Goal: Book appointment/travel/reservation

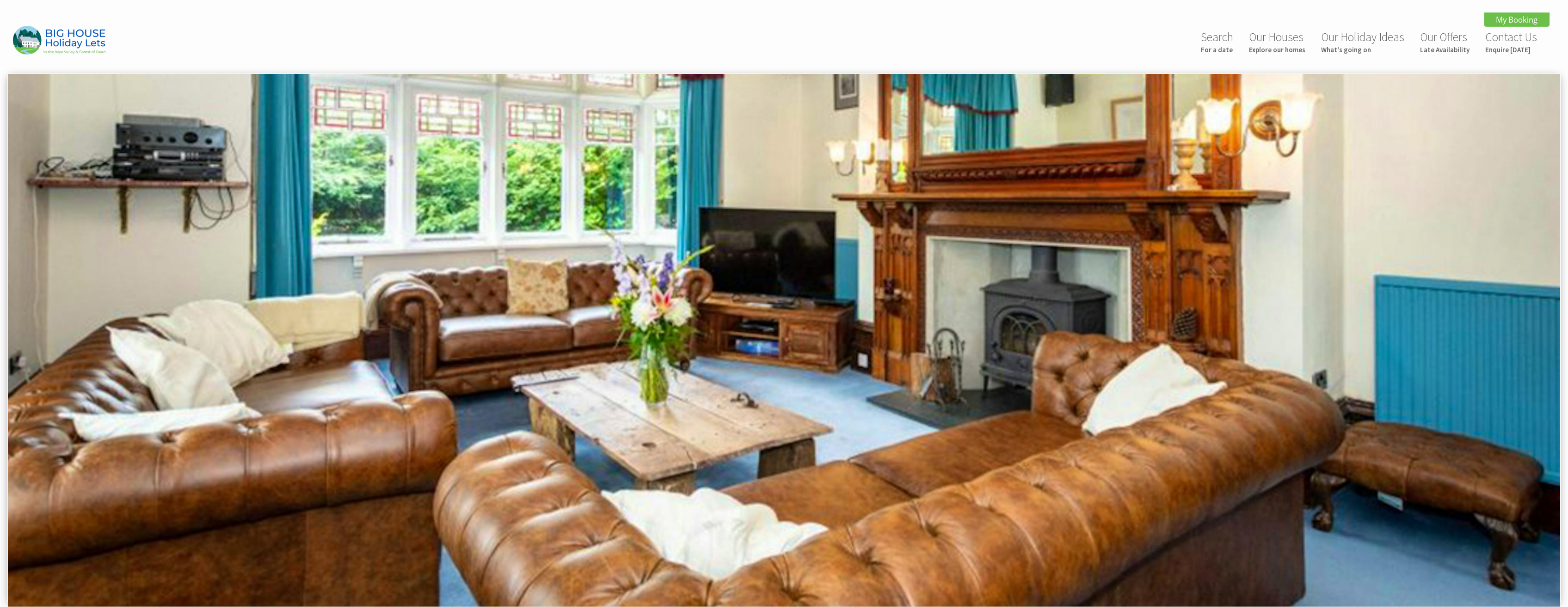
click at [811, 351] on img at bounding box center [784, 340] width 1552 height 533
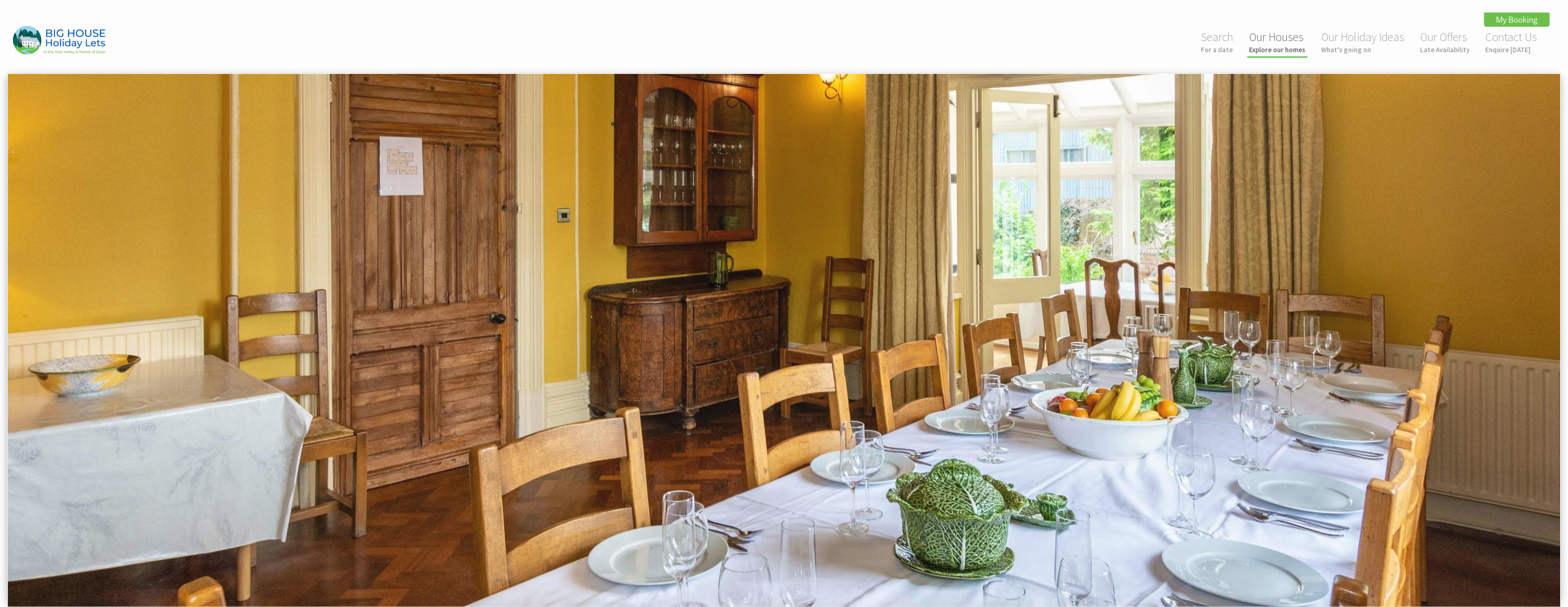
click at [1303, 50] on small "Explore our homes" at bounding box center [1277, 49] width 57 height 9
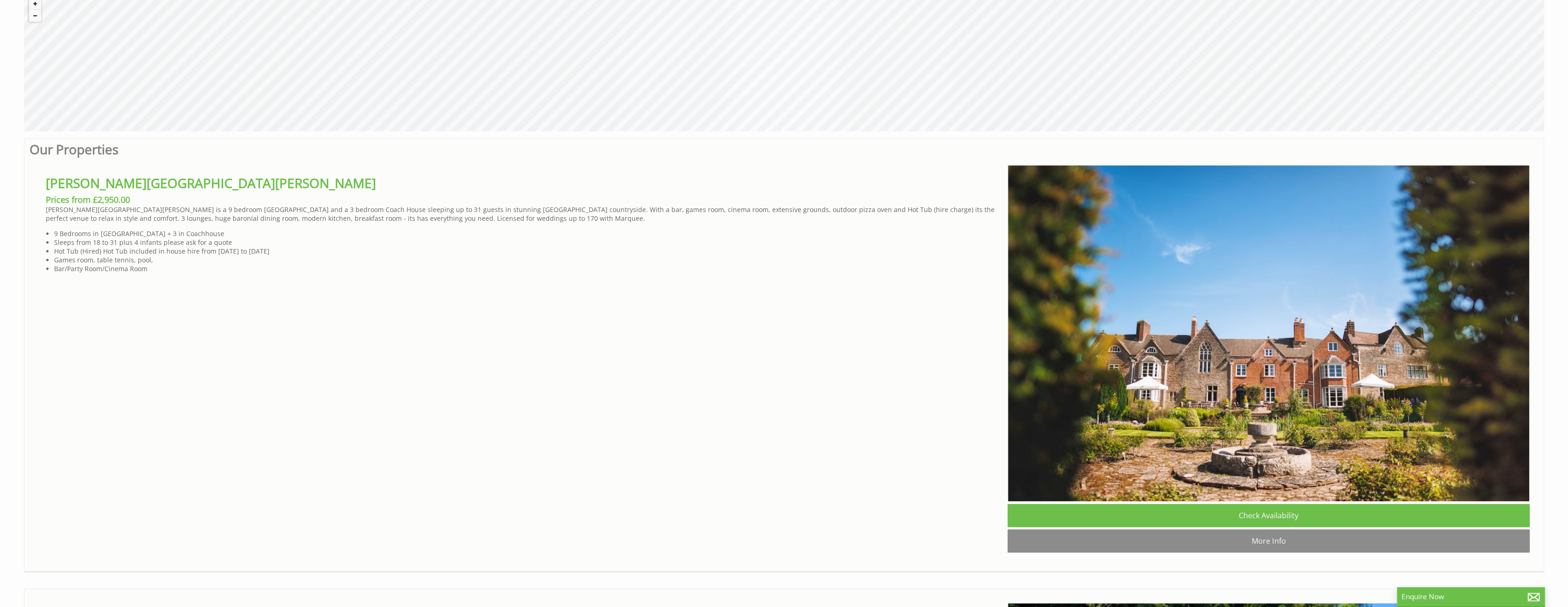
scroll to position [878, 0]
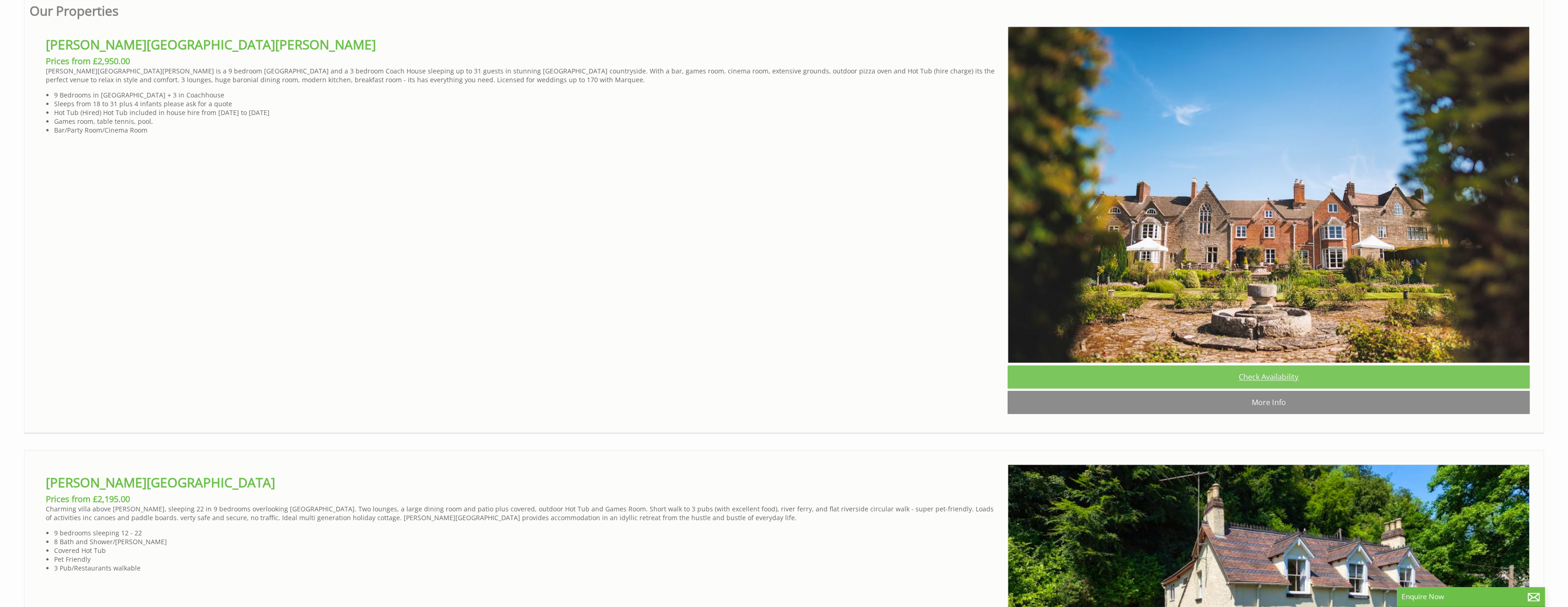
click at [1273, 388] on link "Check Availability" at bounding box center [1268, 377] width 522 height 23
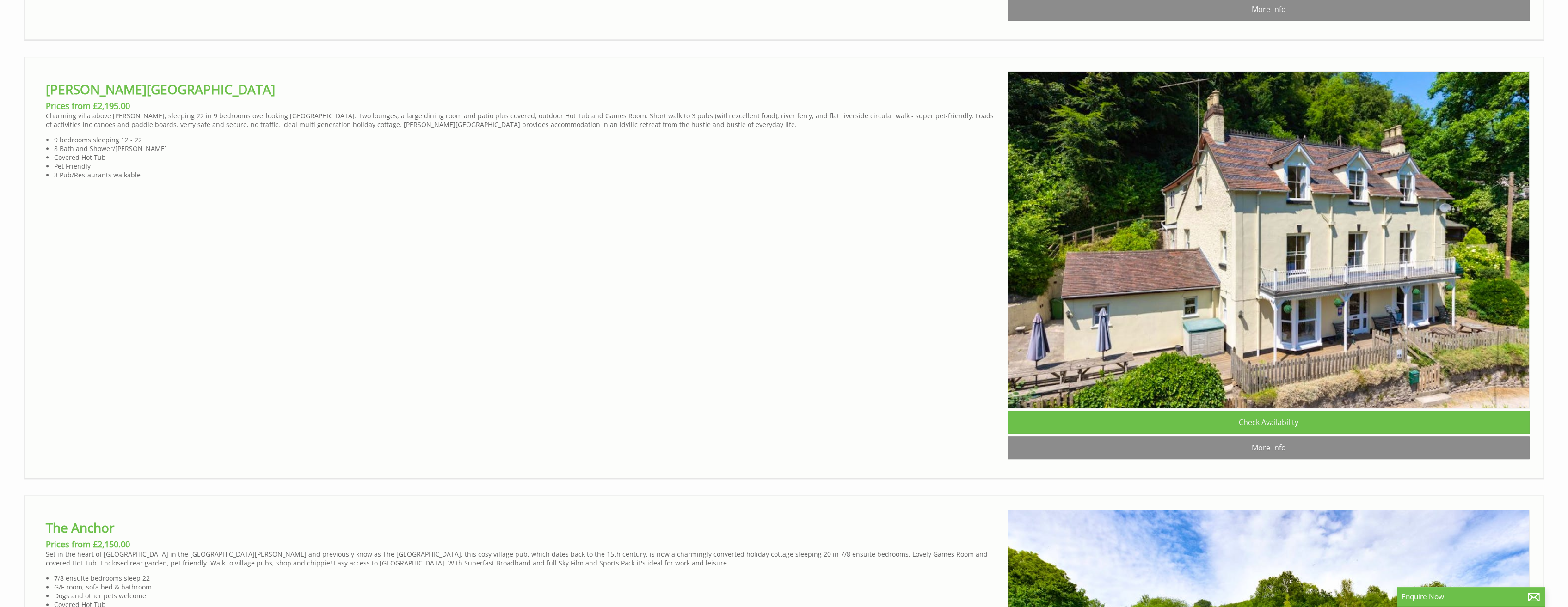
scroll to position [1294, 0]
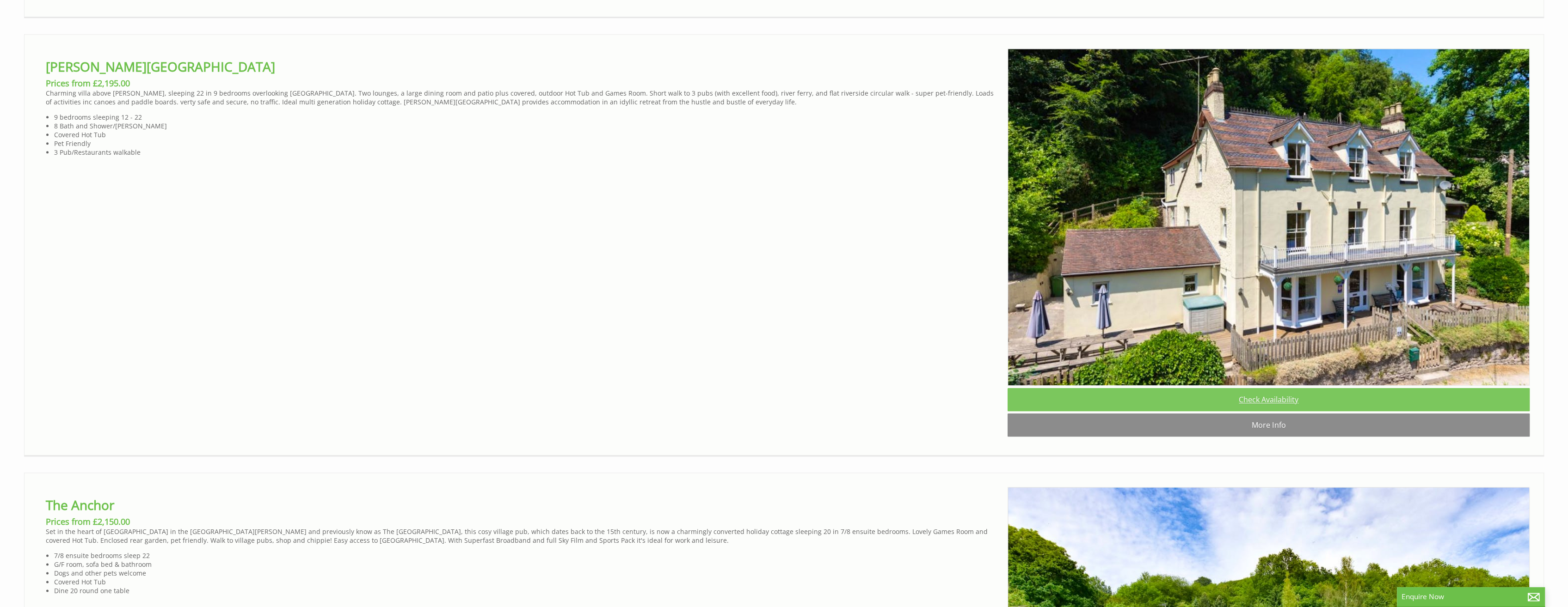
click at [1265, 411] on link "Check Availability" at bounding box center [1268, 399] width 522 height 23
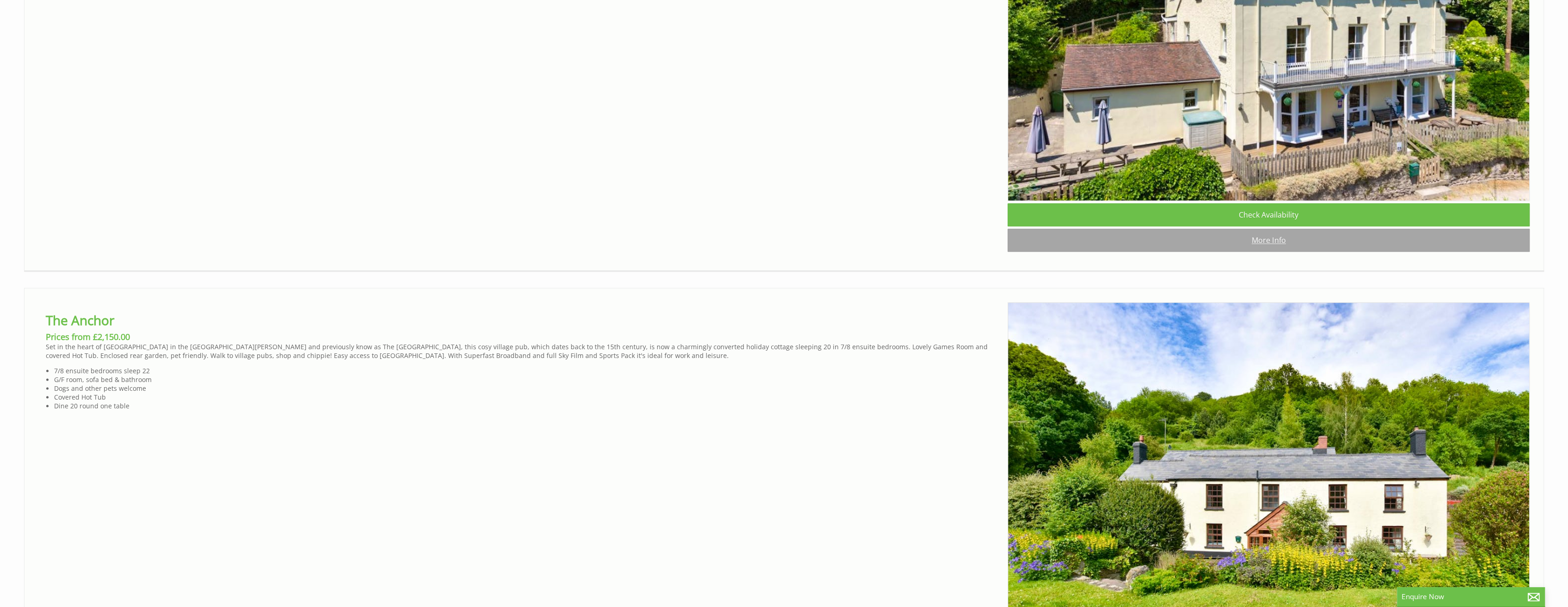
scroll to position [1710, 0]
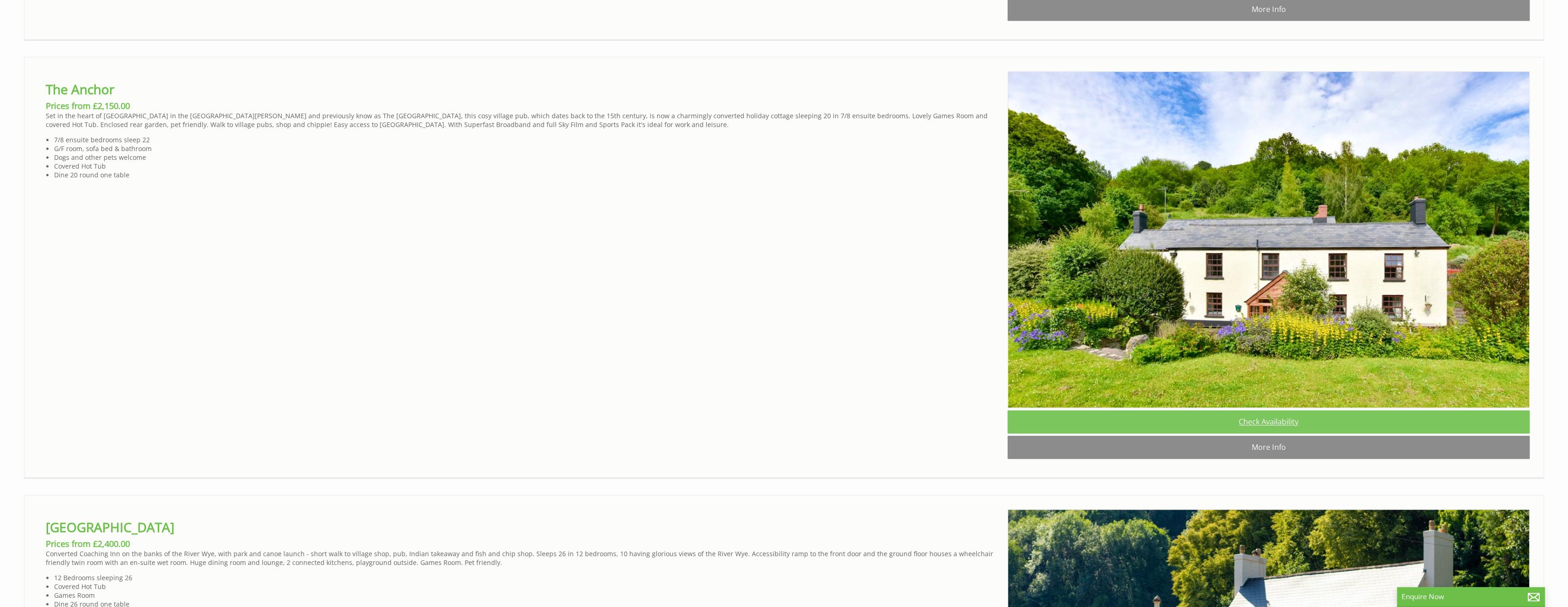
click at [1280, 433] on link "Check Availability" at bounding box center [1268, 422] width 522 height 23
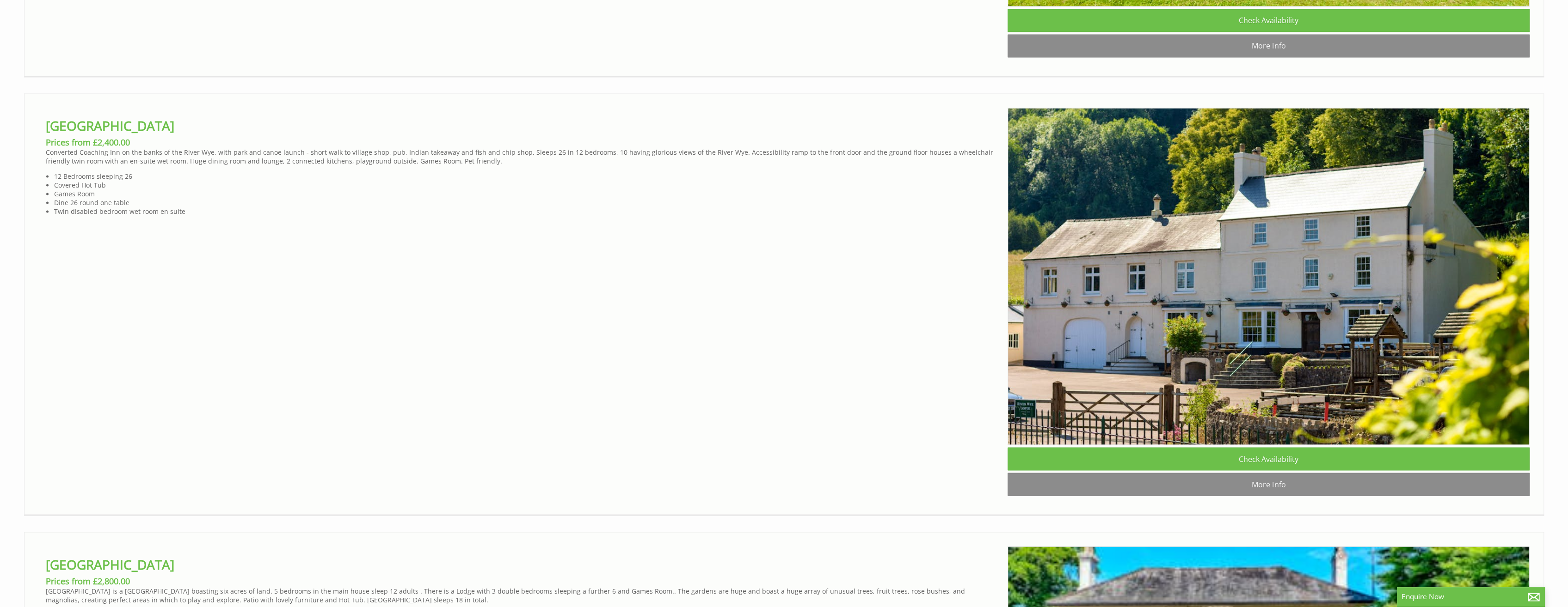
scroll to position [2126, 0]
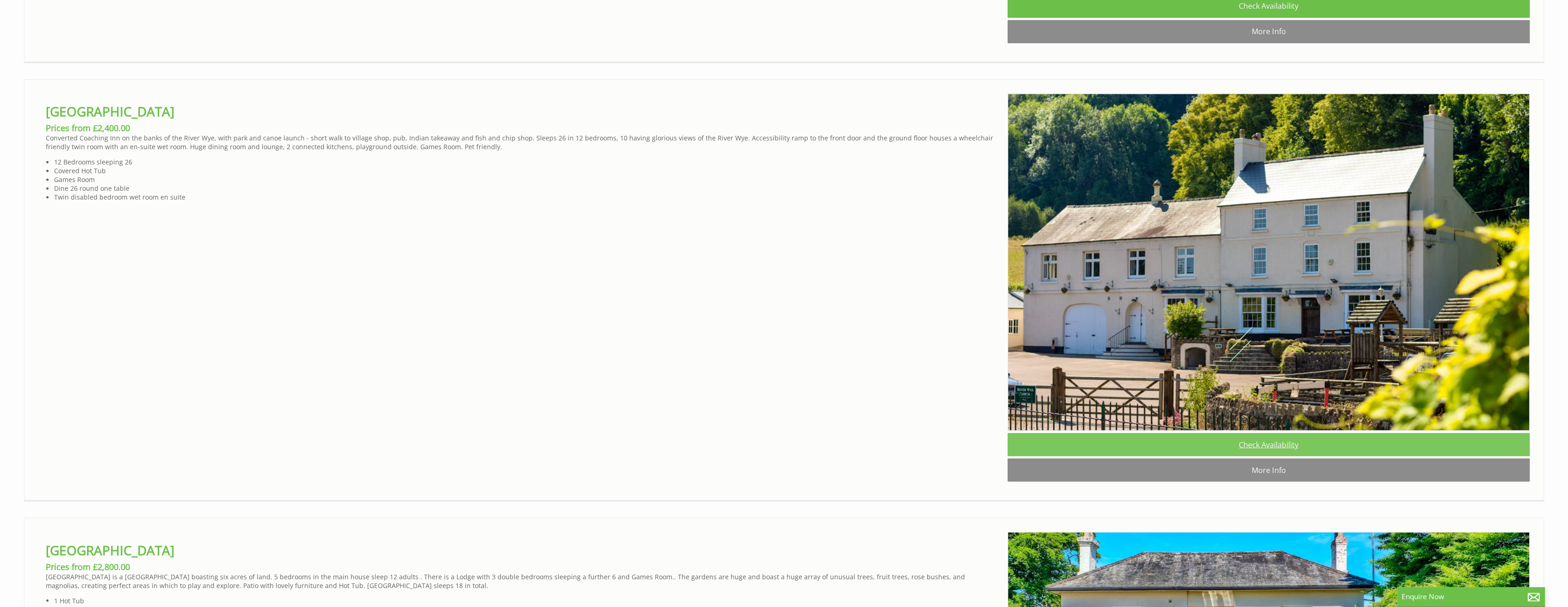
click at [1277, 456] on link "Check Availability" at bounding box center [1268, 445] width 522 height 23
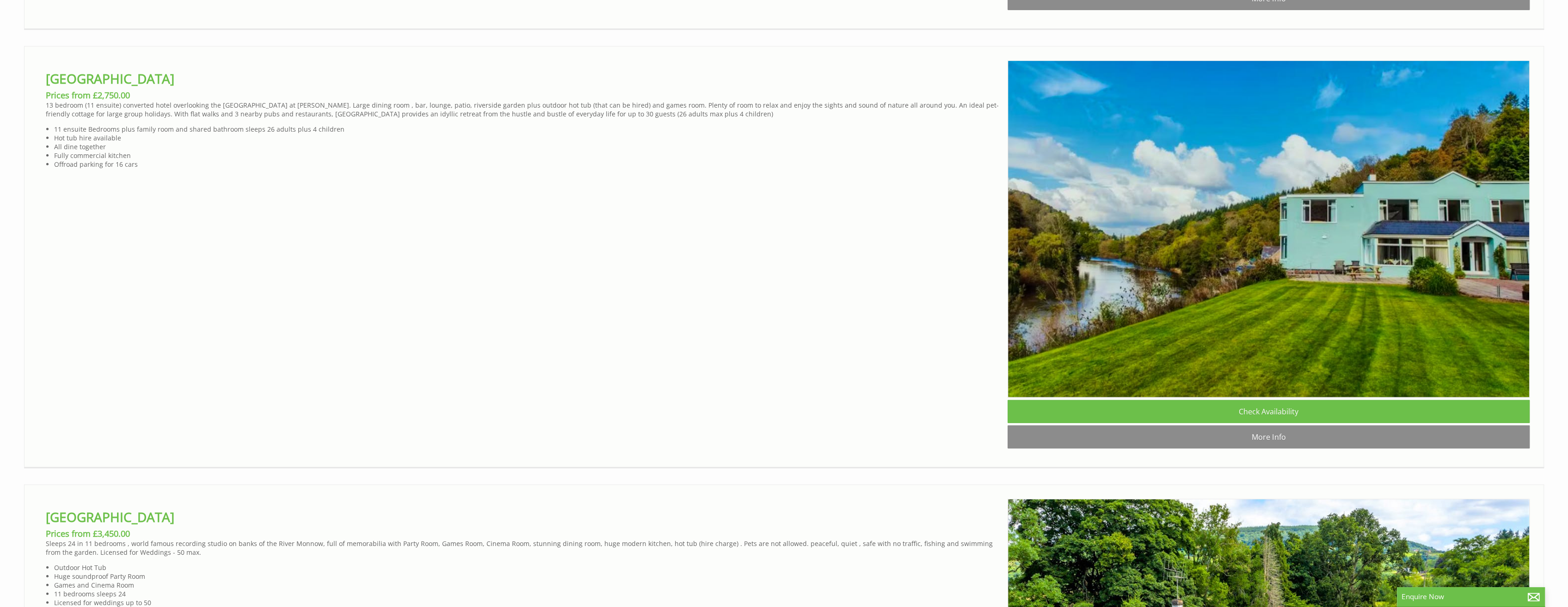
scroll to position [3050, 0]
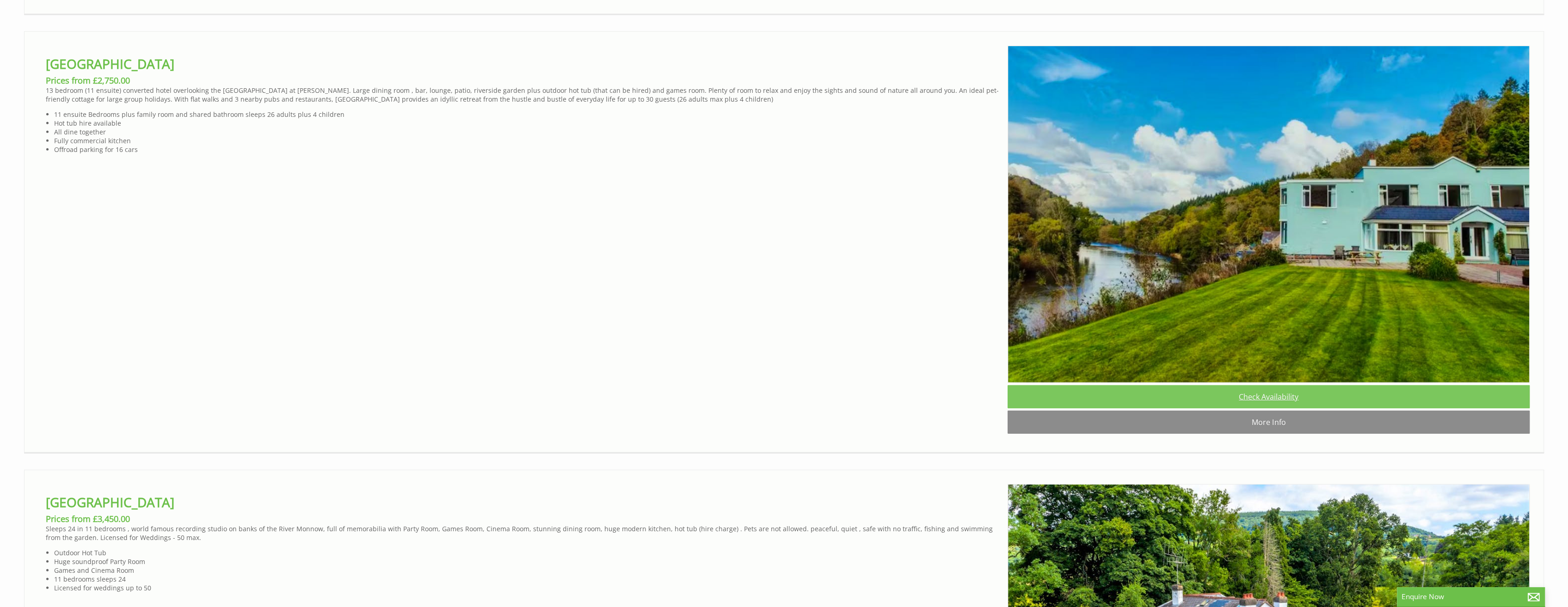
click at [1249, 408] on link "Check Availability" at bounding box center [1268, 397] width 522 height 23
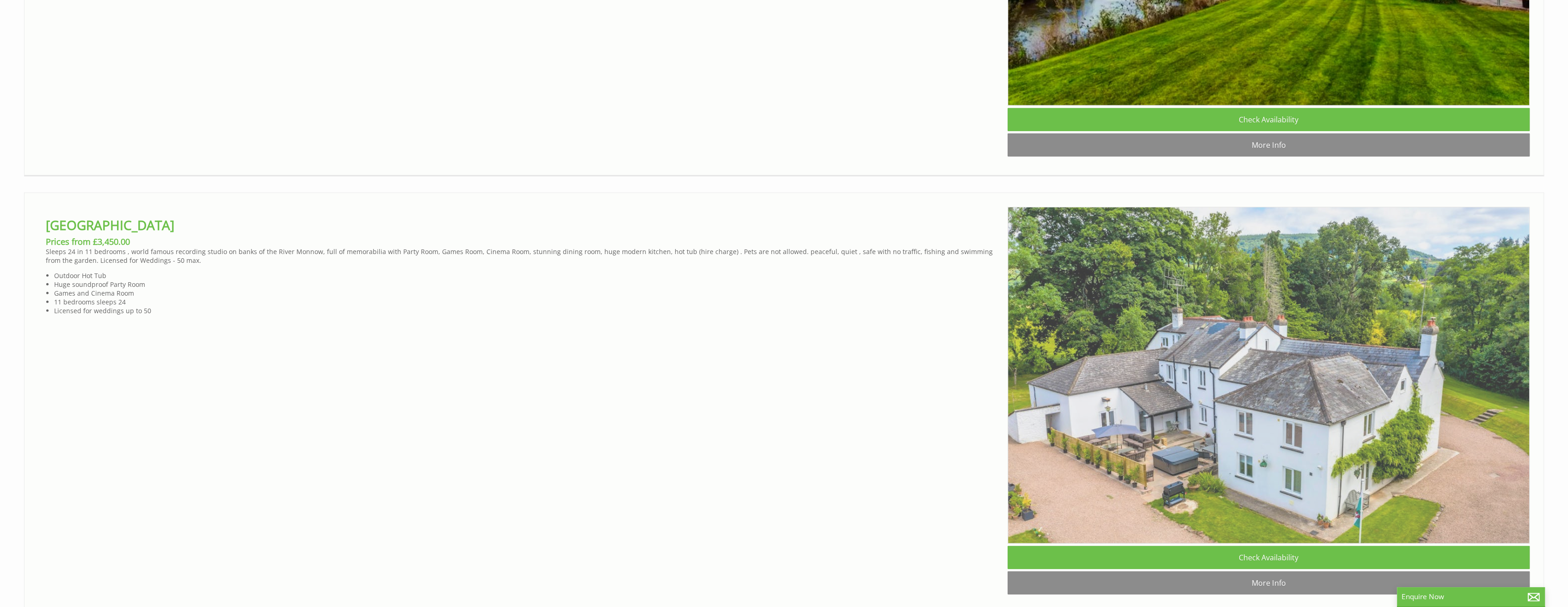
scroll to position [3559, 0]
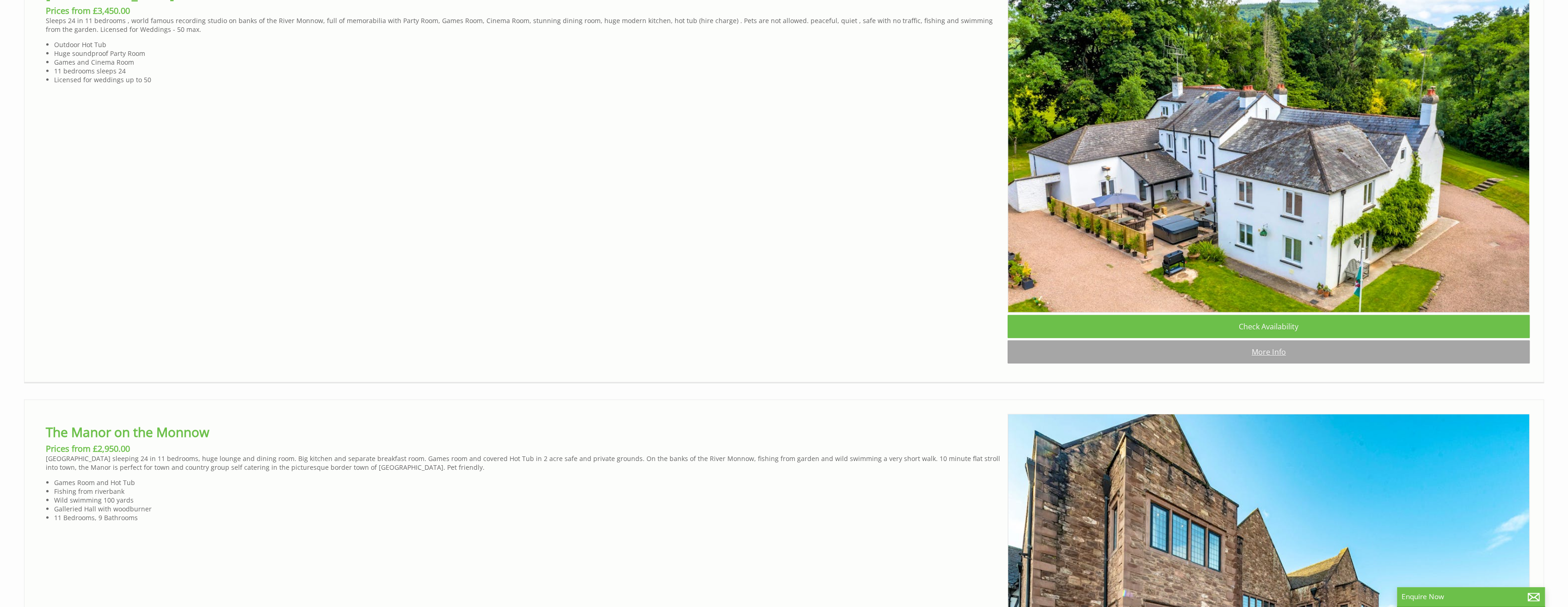
click at [1273, 364] on link "More Info" at bounding box center [1268, 352] width 522 height 23
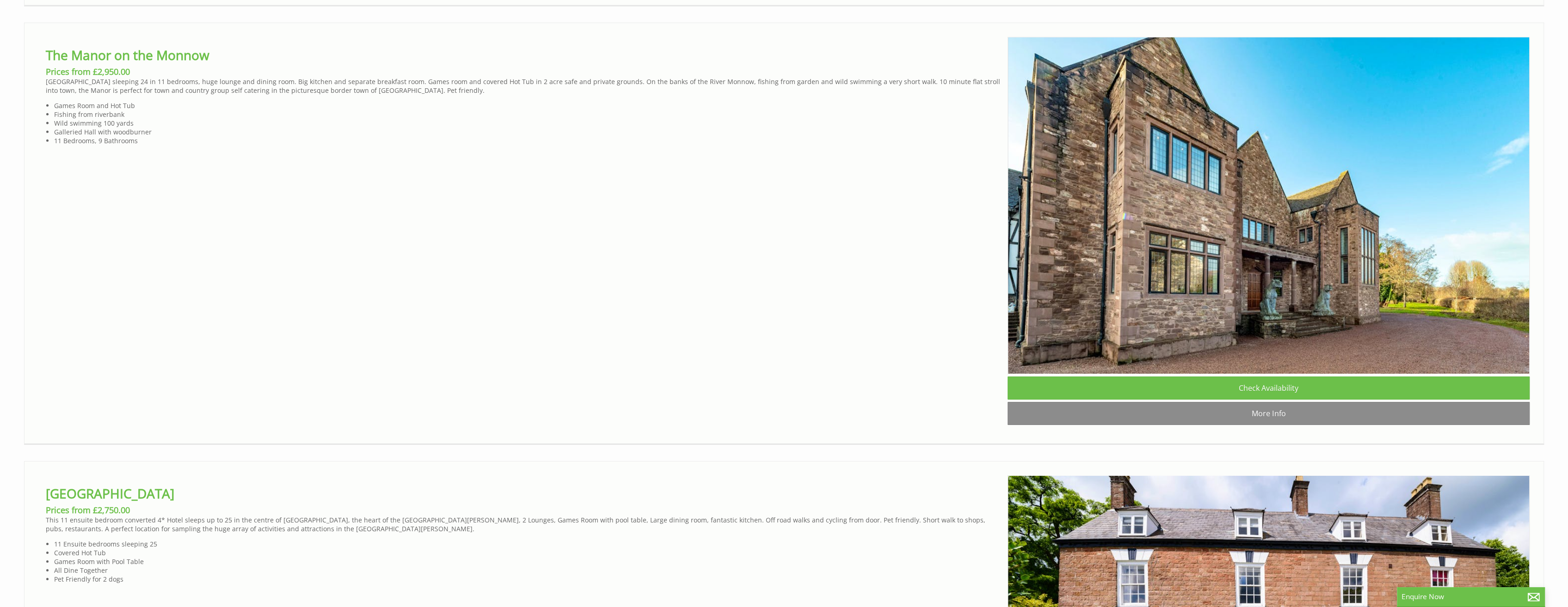
scroll to position [4021, 0]
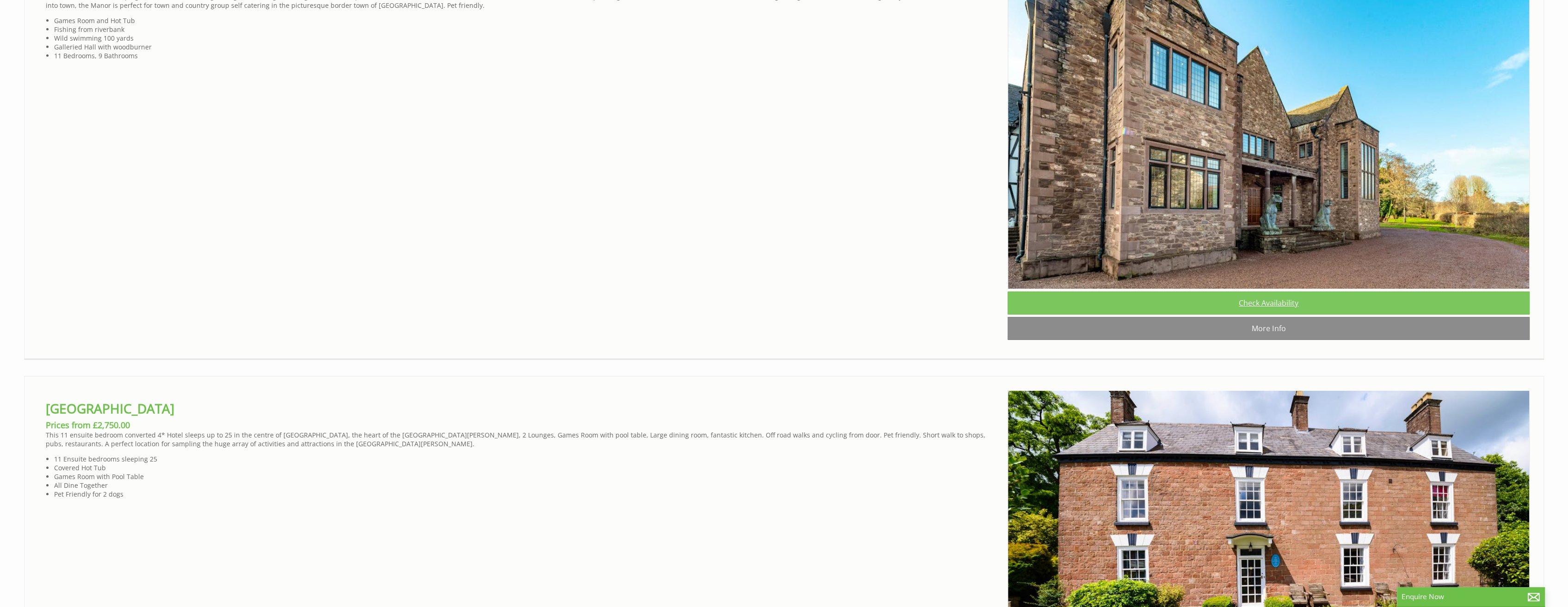
click at [1281, 315] on link "Check Availability" at bounding box center [1268, 303] width 522 height 23
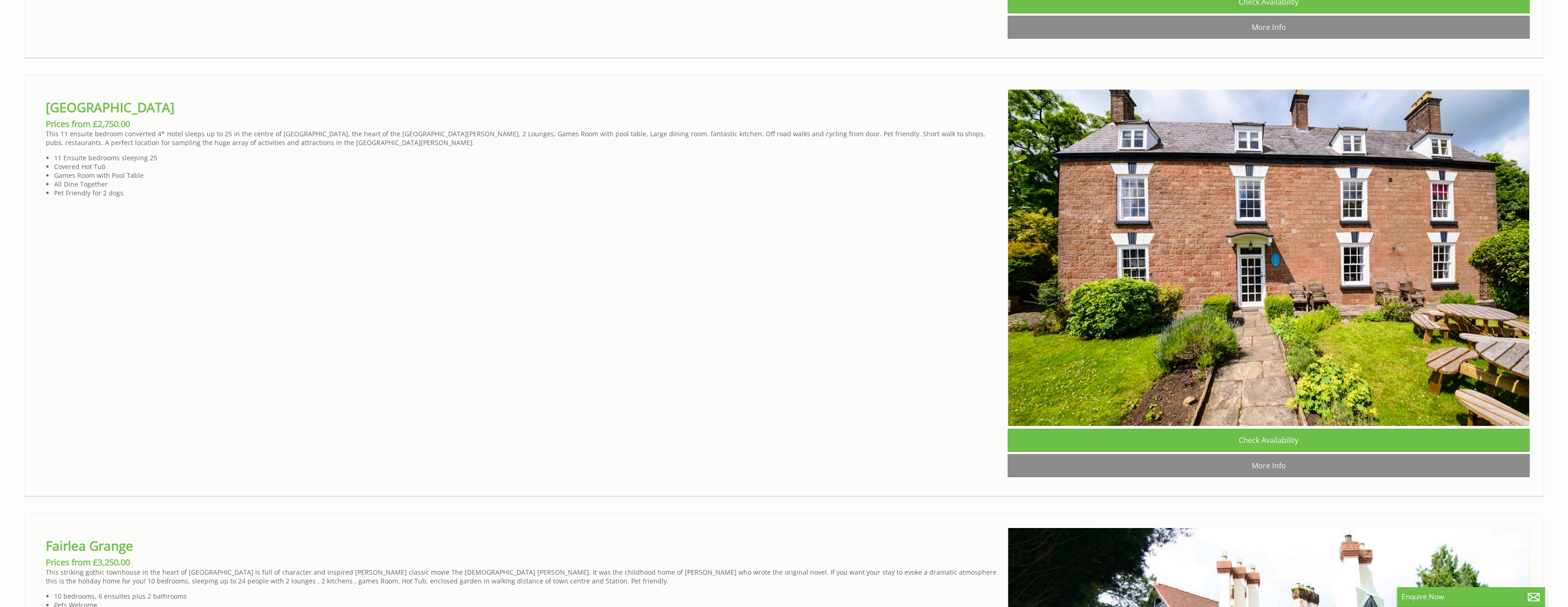
scroll to position [4391, 0]
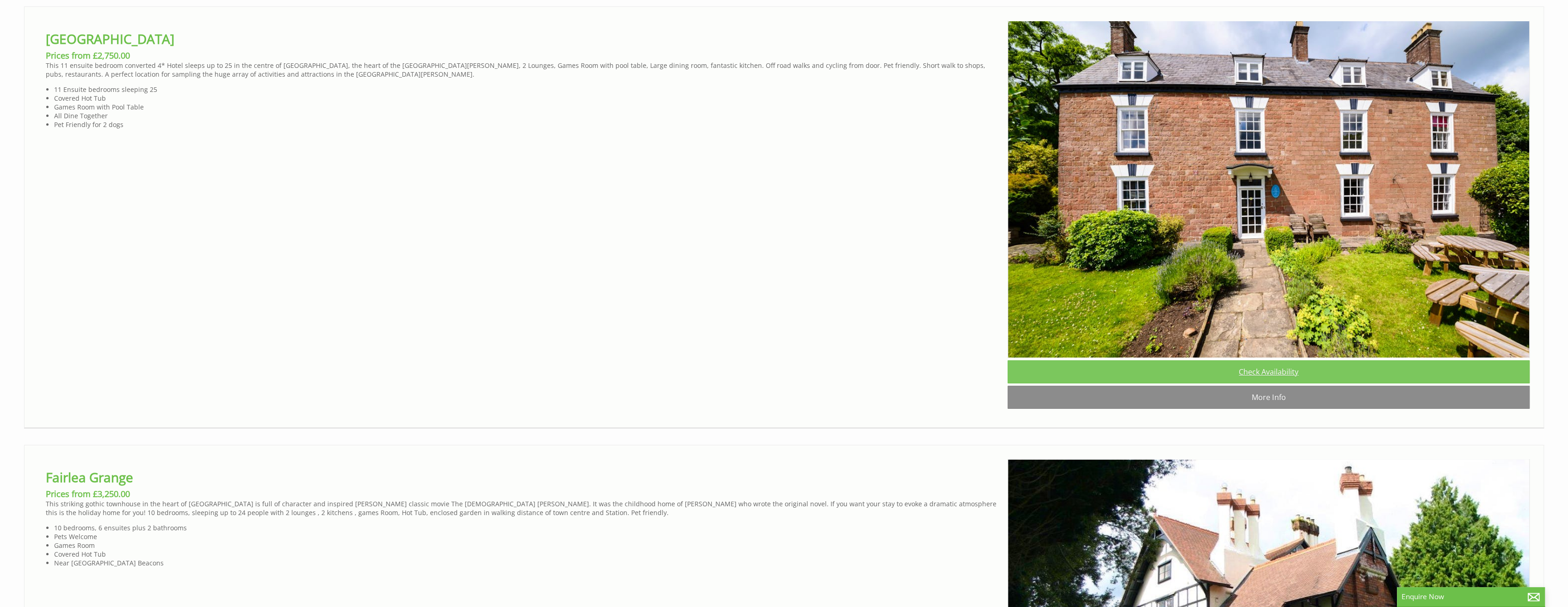
click at [1280, 383] on link "Check Availability" at bounding box center [1268, 372] width 522 height 23
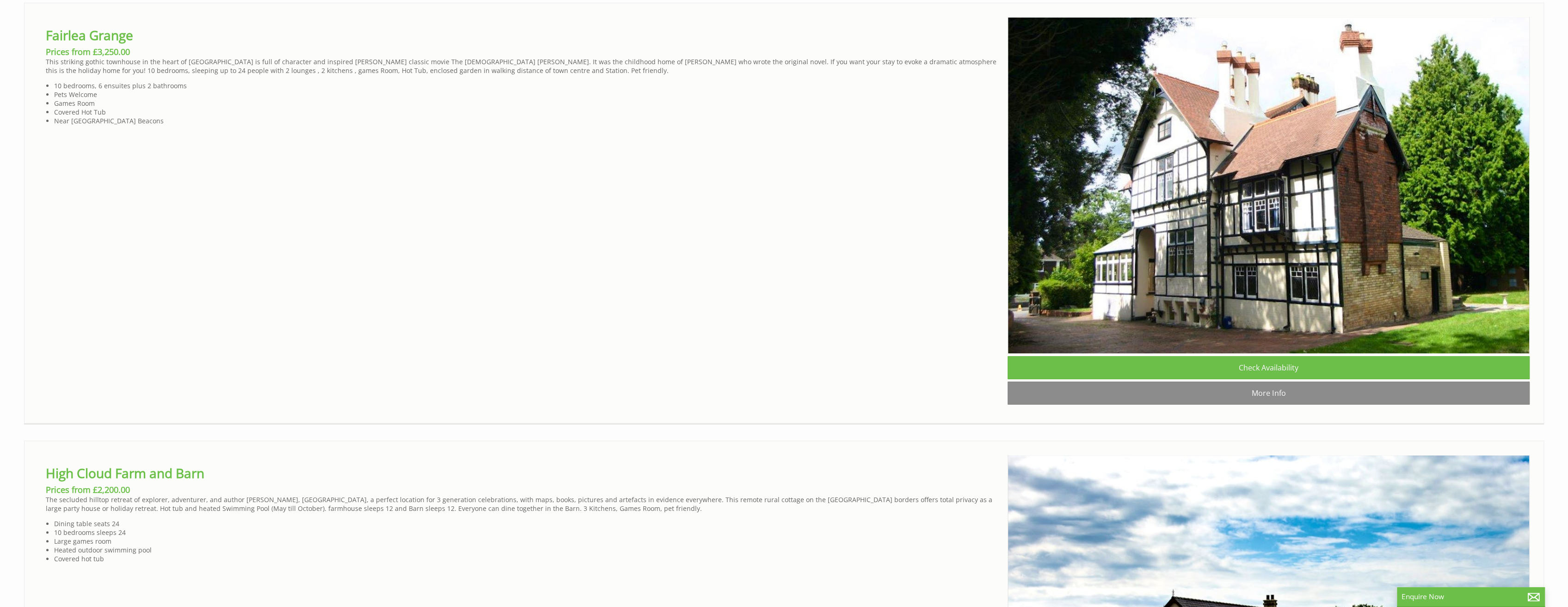
scroll to position [4853, 0]
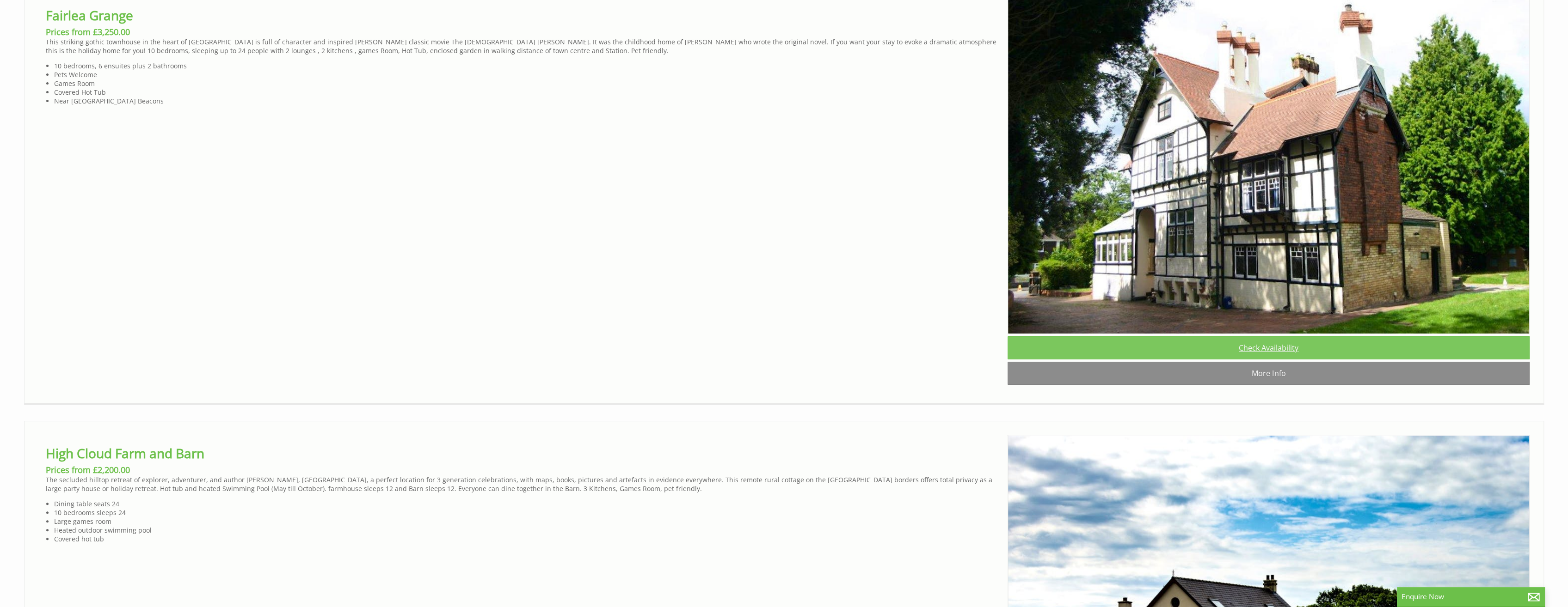
click at [1283, 360] on link "Check Availability" at bounding box center [1268, 348] width 522 height 23
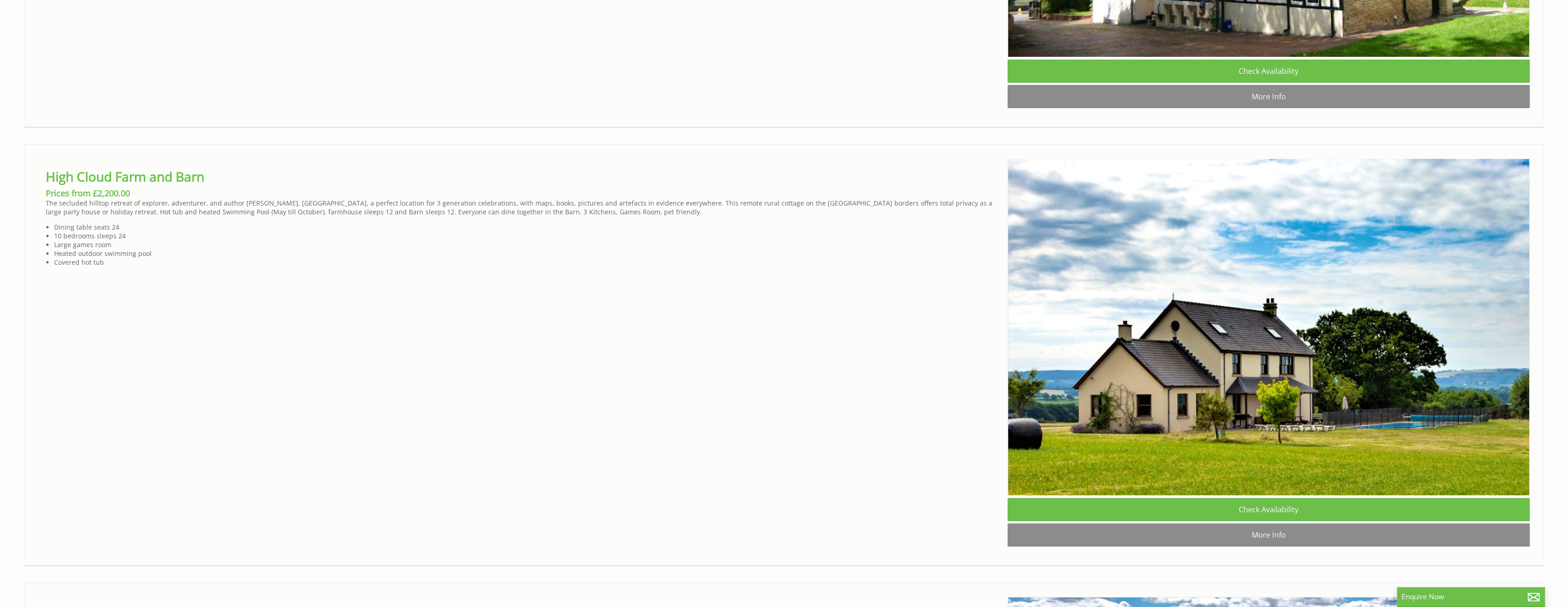
scroll to position [5130, 0]
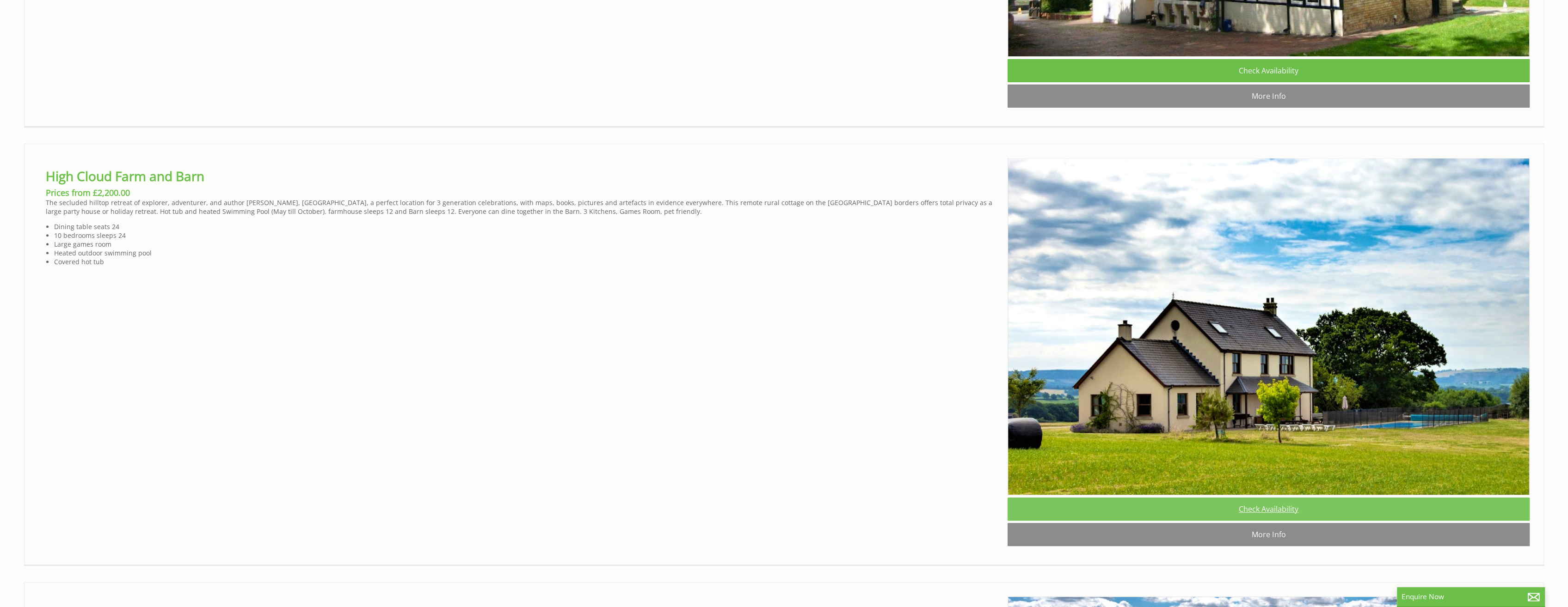
click at [1288, 521] on link "Check Availability" at bounding box center [1268, 509] width 522 height 23
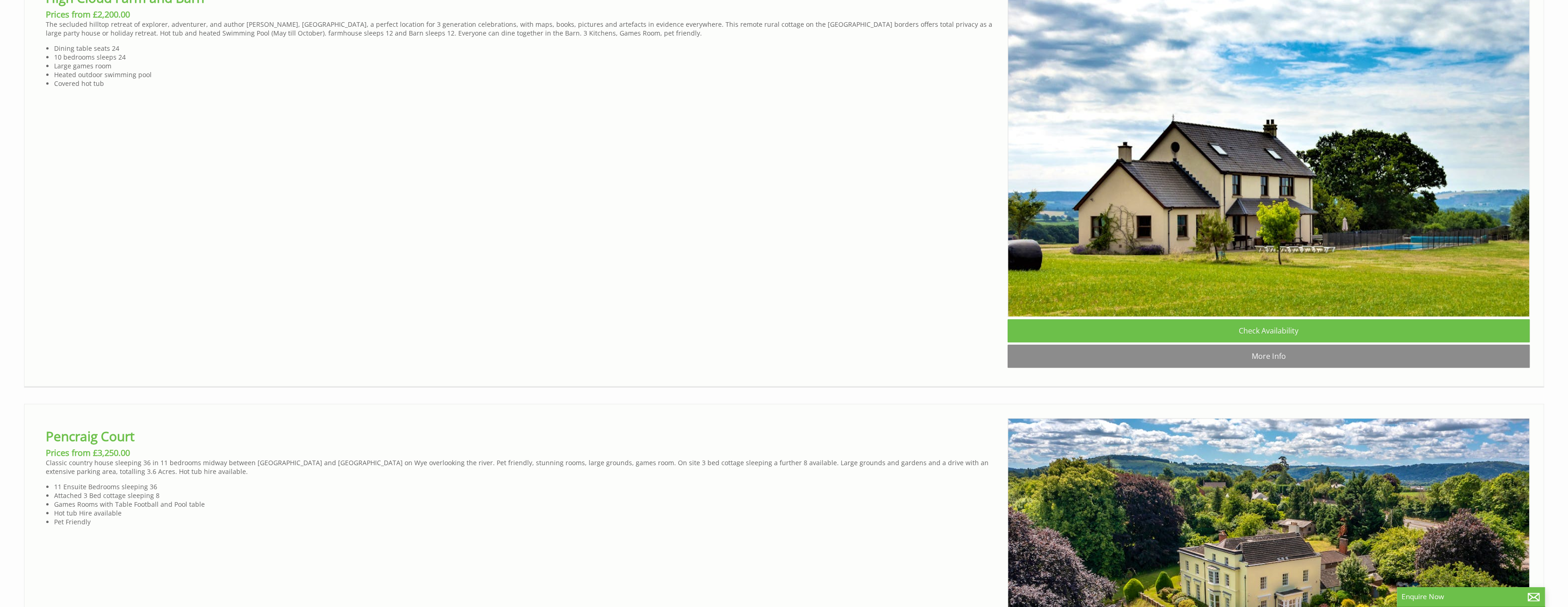
scroll to position [5315, 0]
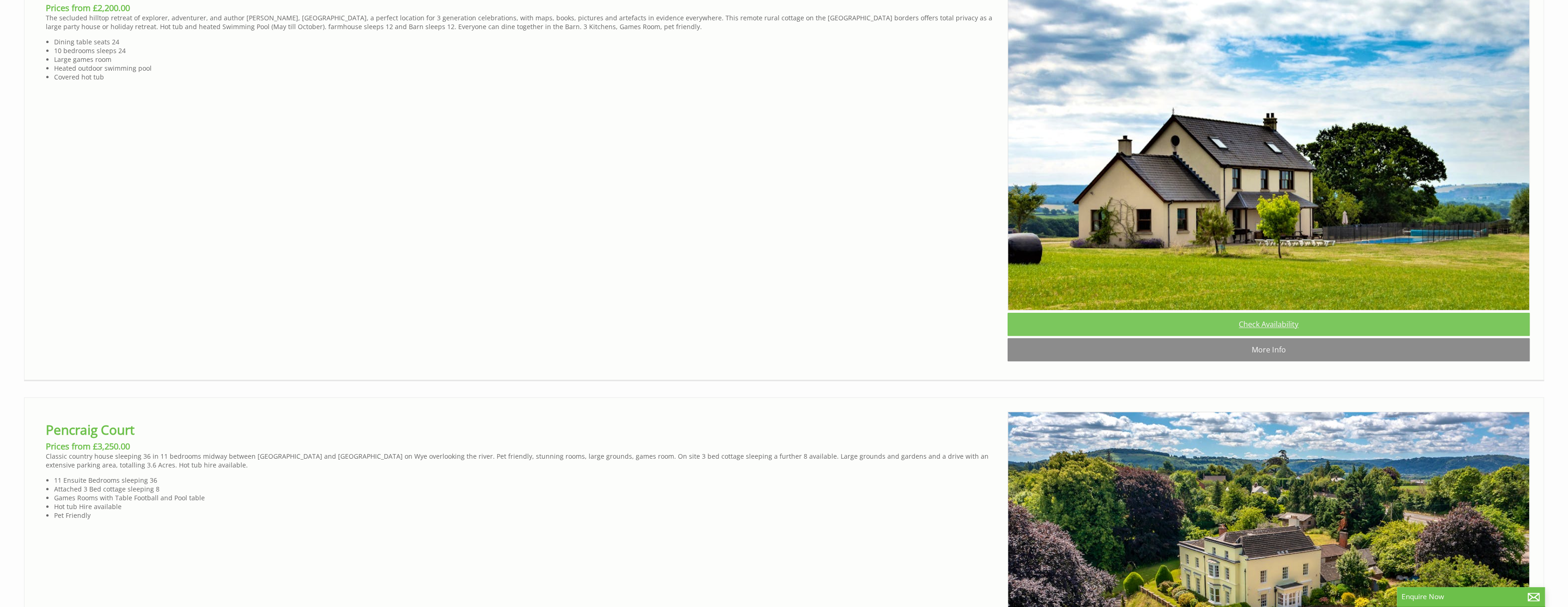
click at [1281, 336] on link "Check Availability" at bounding box center [1268, 324] width 522 height 23
click at [1280, 336] on link "Check Availability" at bounding box center [1268, 324] width 522 height 23
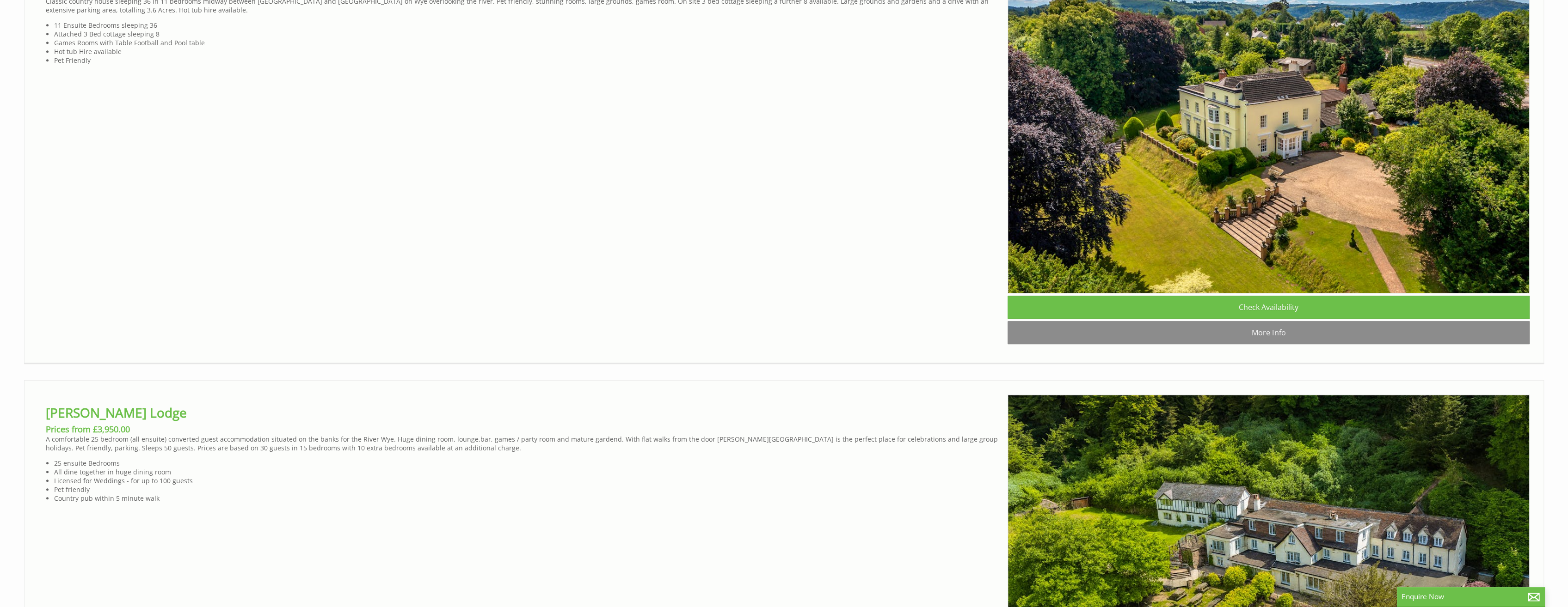
scroll to position [5777, 0]
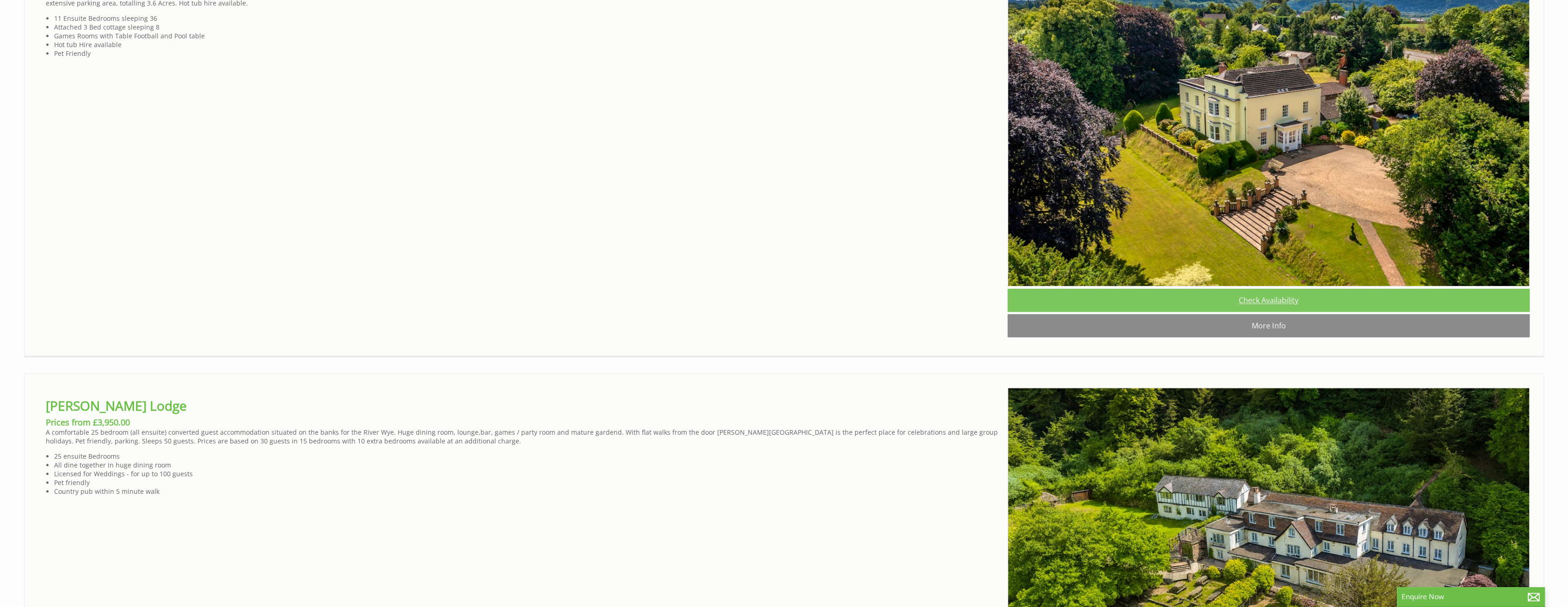
click at [1265, 312] on link "Check Availability" at bounding box center [1268, 300] width 522 height 23
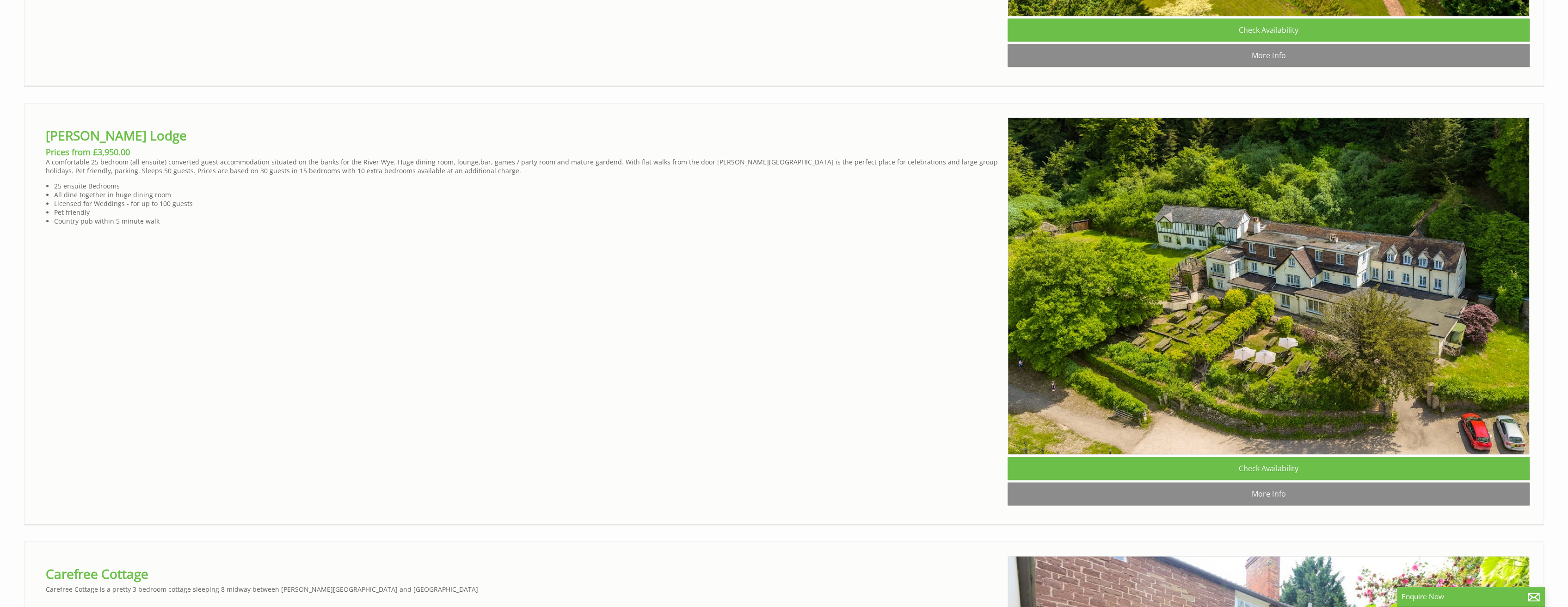
scroll to position [6055, 0]
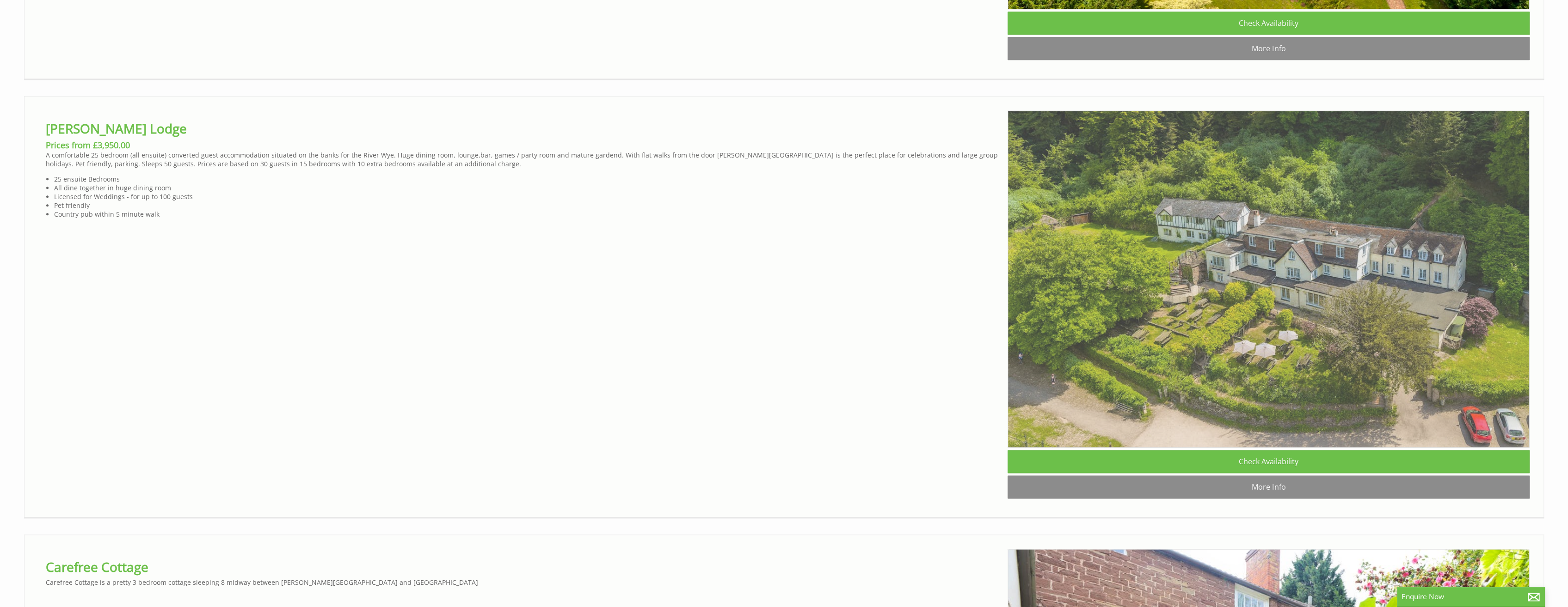
click at [1332, 352] on img at bounding box center [1268, 279] width 522 height 337
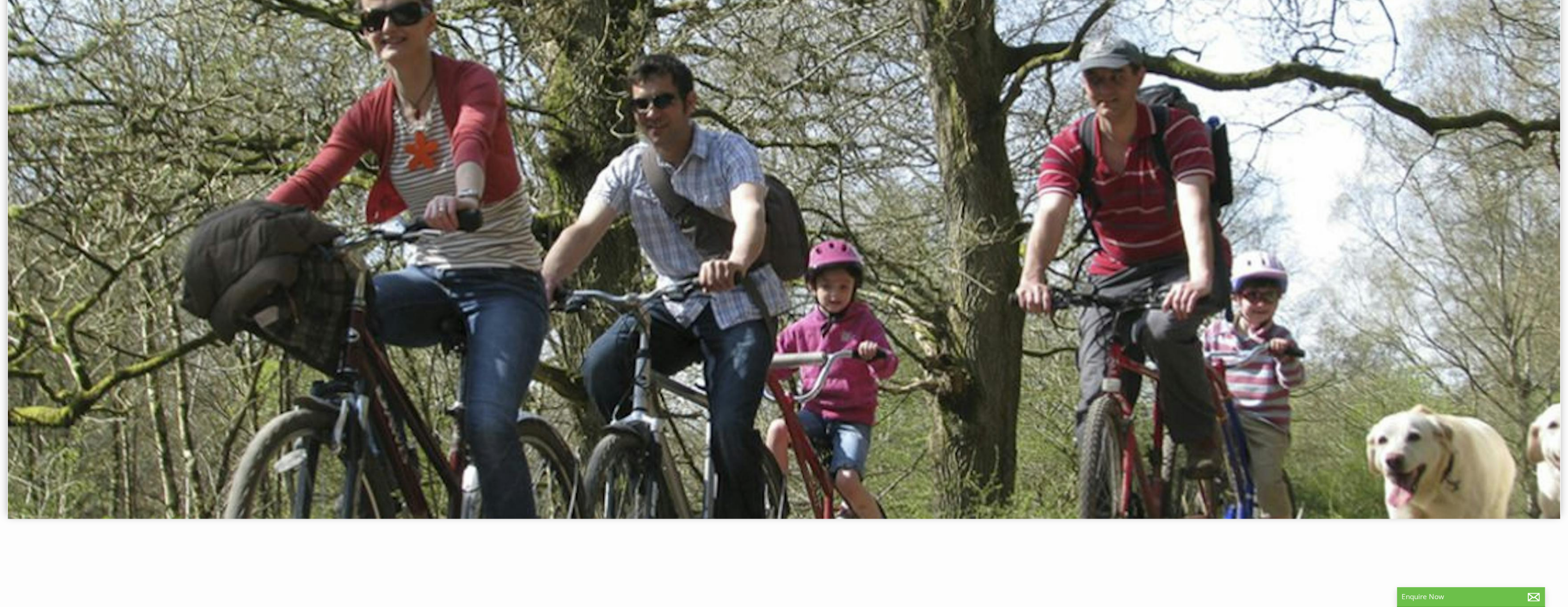
scroll to position [0, 0]
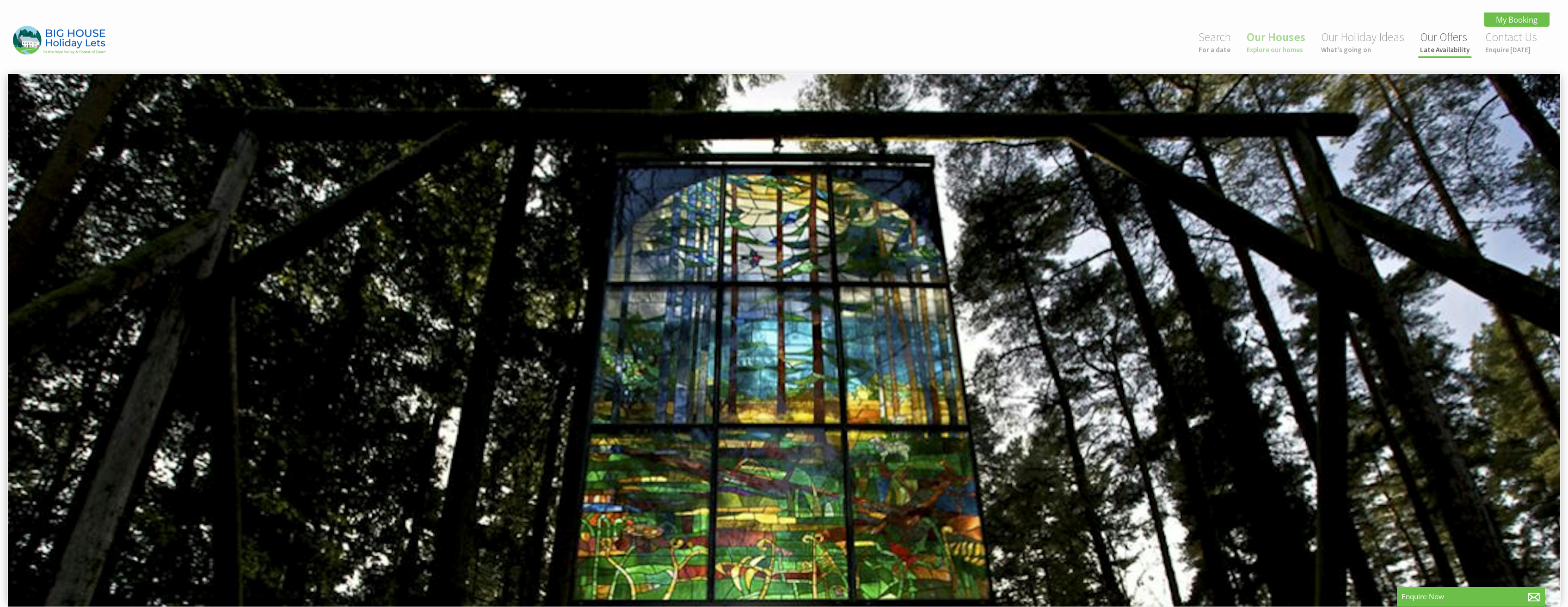
click at [1448, 41] on link "Our Offers Late Availability" at bounding box center [1444, 41] width 49 height 24
click at [1442, 51] on small "Late Availability" at bounding box center [1444, 49] width 49 height 9
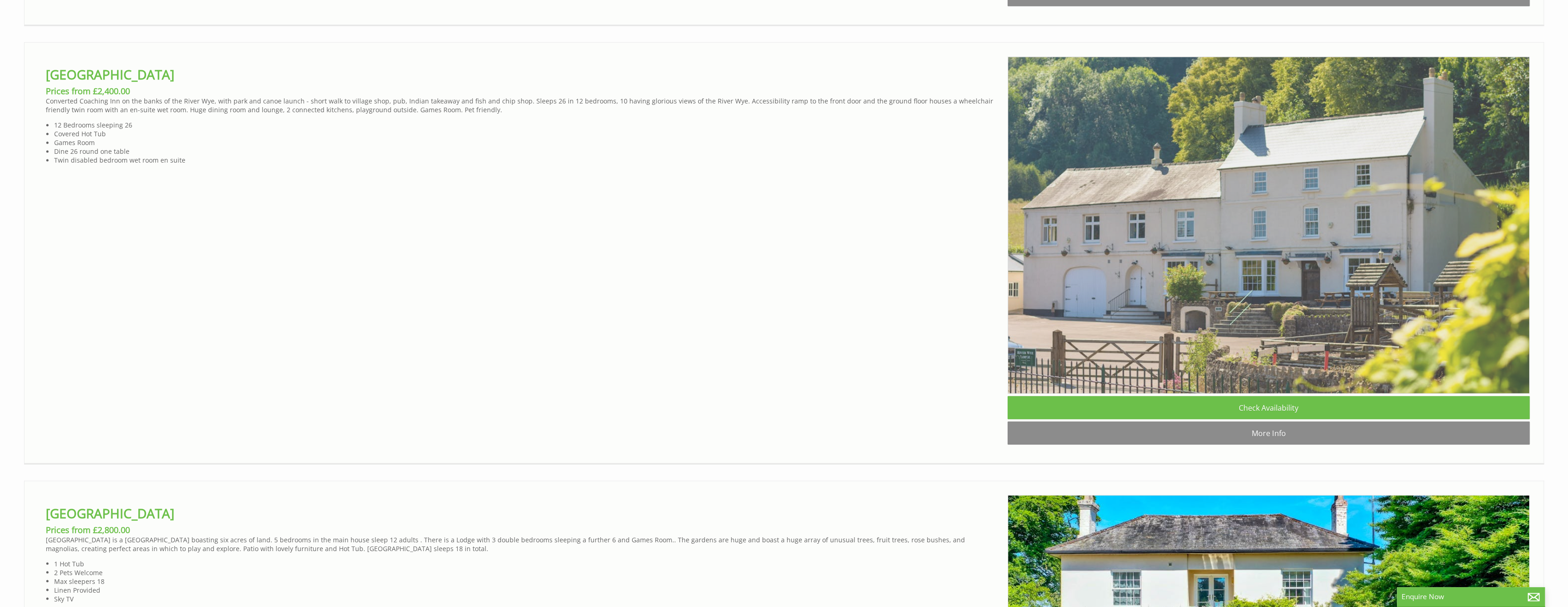
scroll to position [2172, 0]
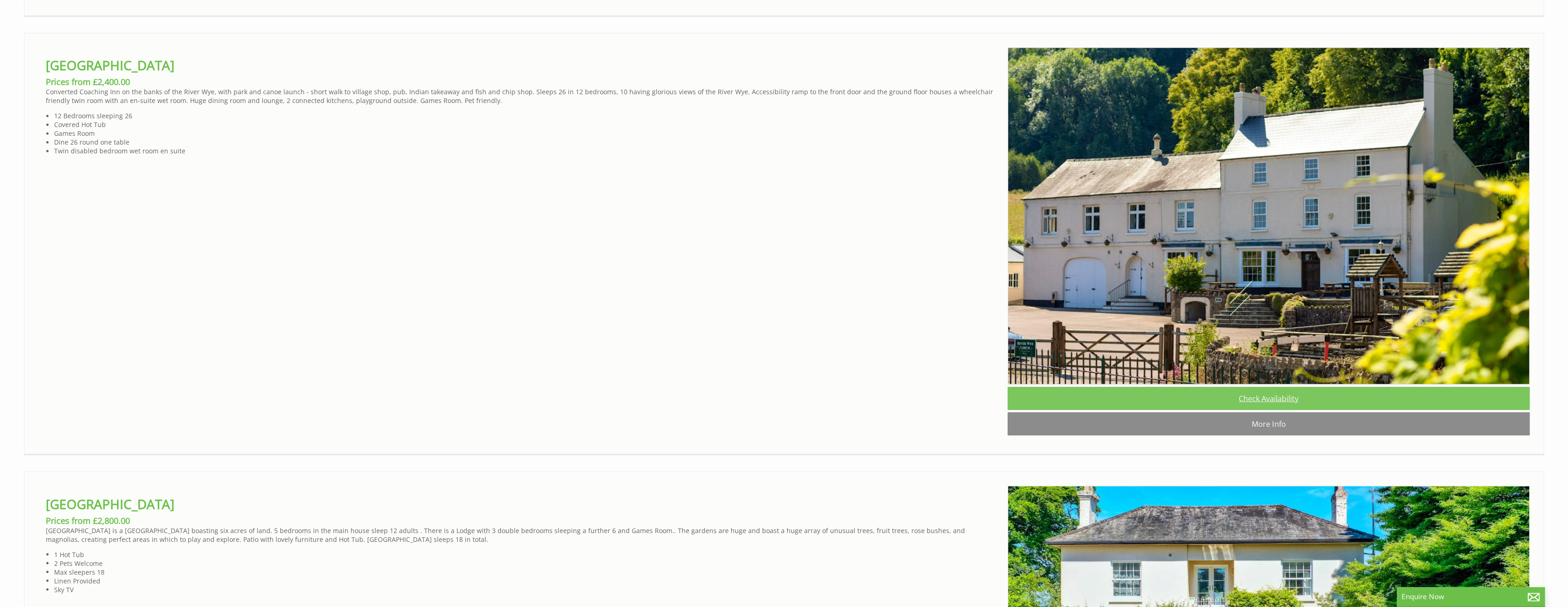
click at [1278, 410] on link "Check Availability" at bounding box center [1268, 398] width 522 height 23
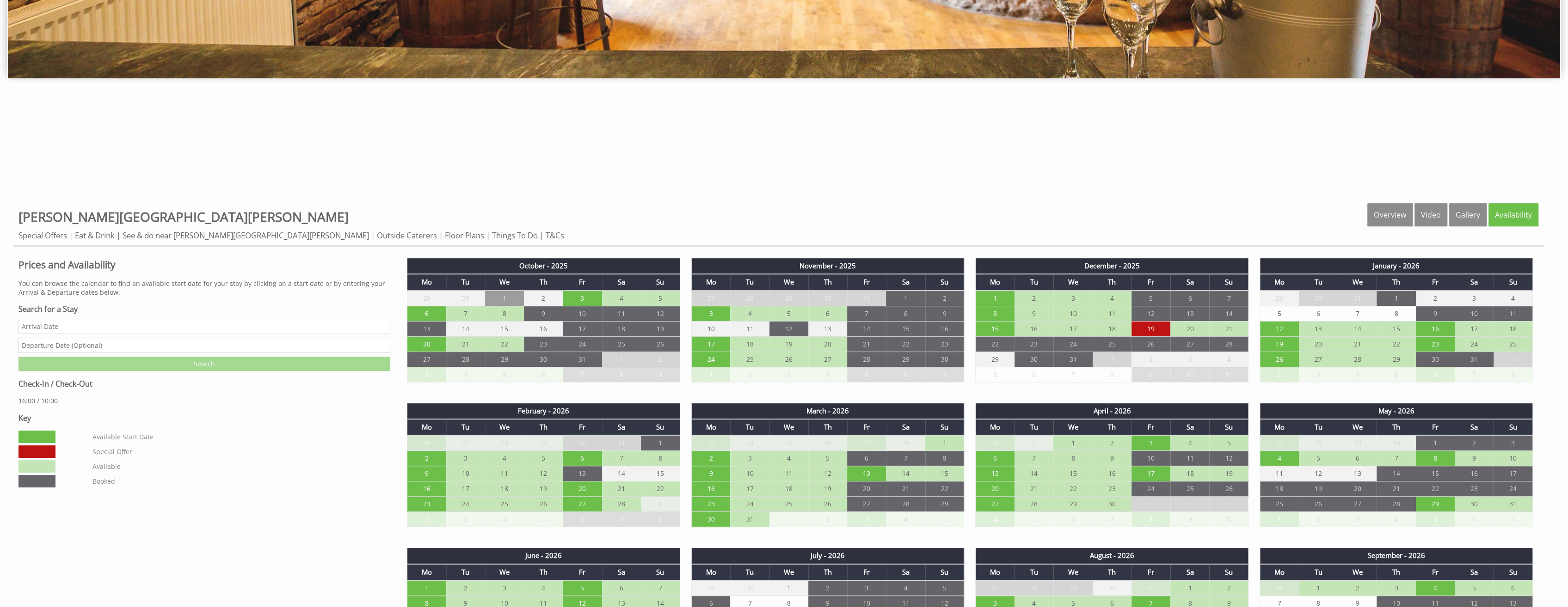
scroll to position [554, 0]
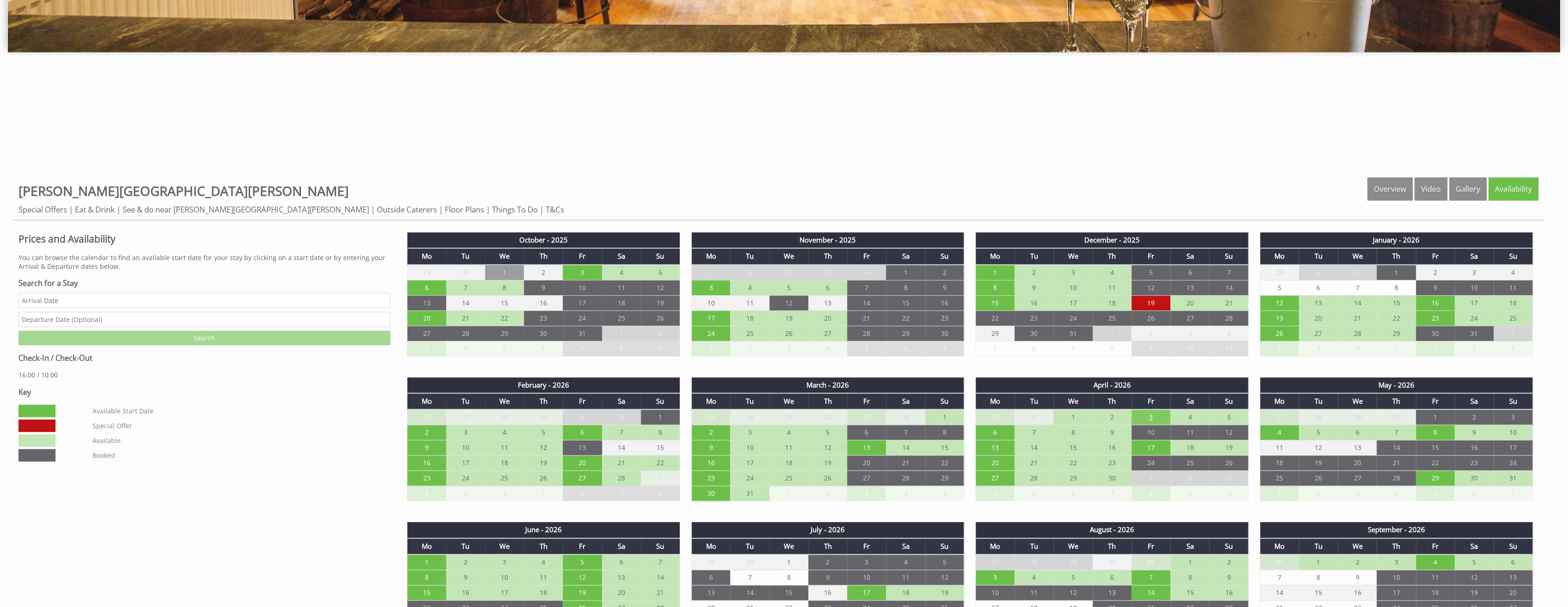
click at [1148, 411] on td "3" at bounding box center [1151, 418] width 39 height 16
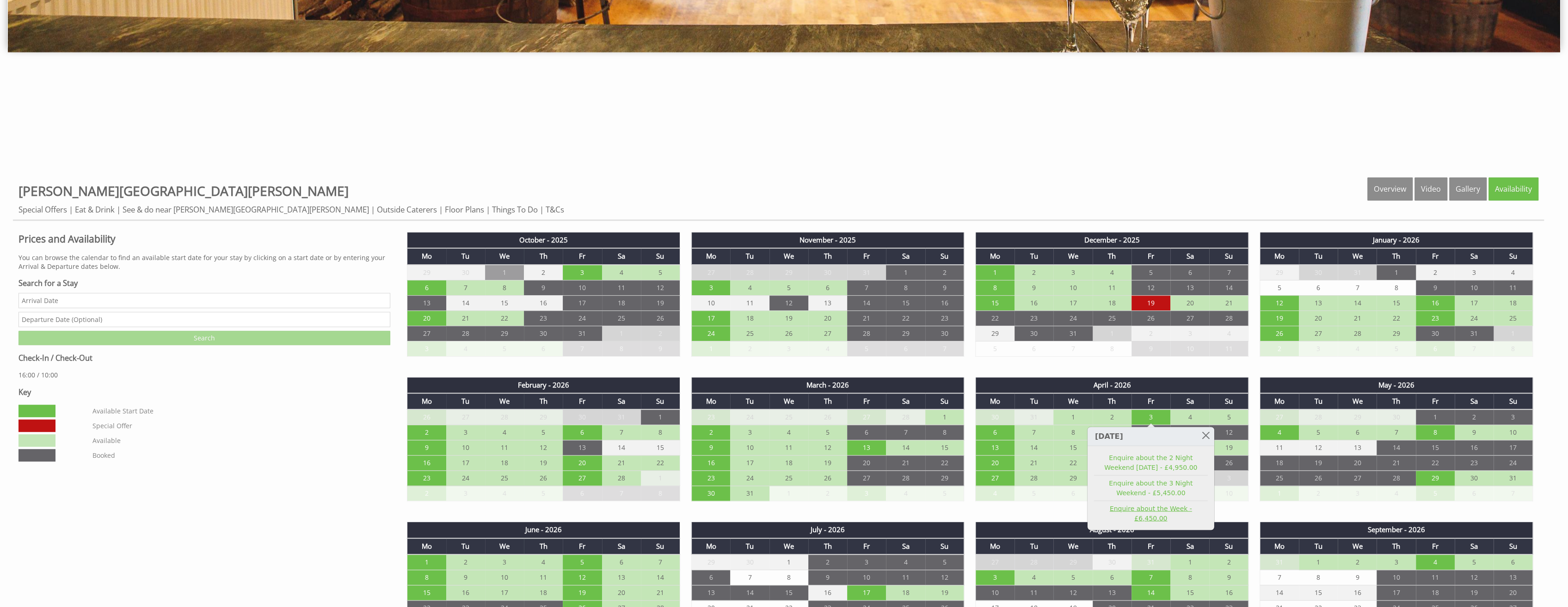
click at [1168, 510] on link "Enquire about the Week - £6,450.00" at bounding box center [1151, 514] width 114 height 20
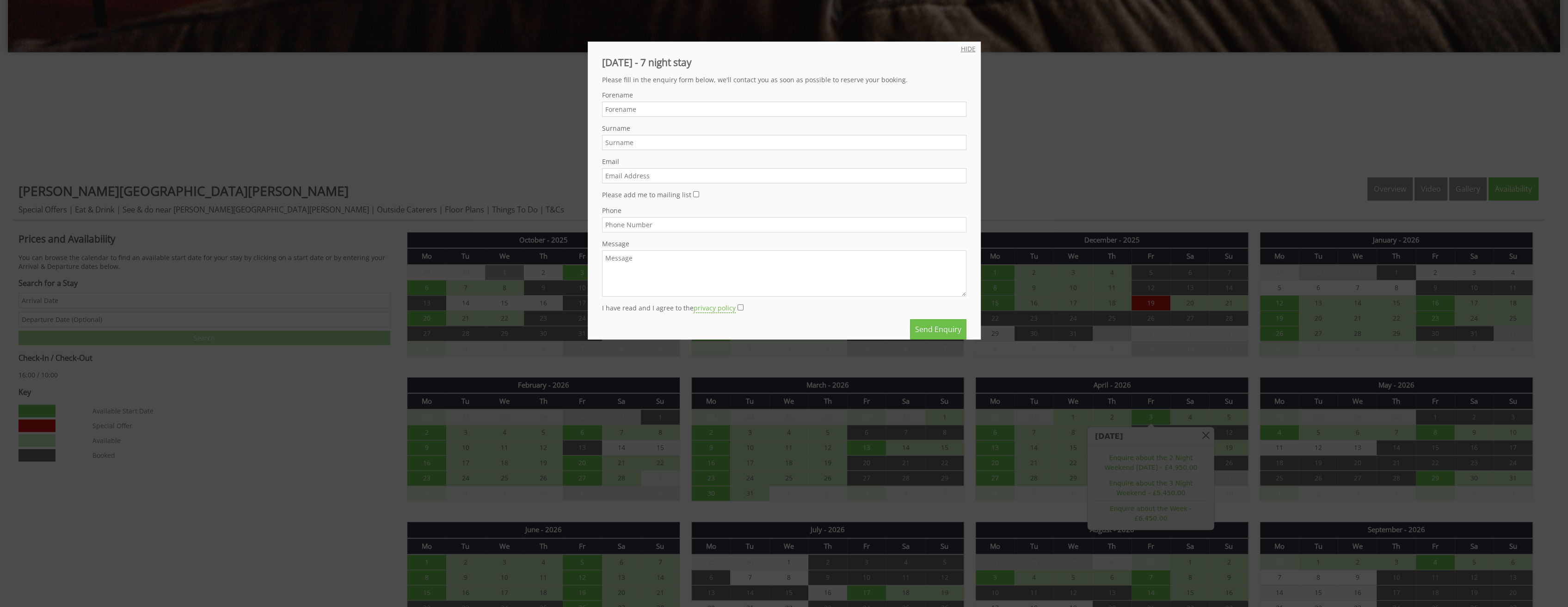
click at [961, 48] on link "HIDE" at bounding box center [968, 48] width 14 height 9
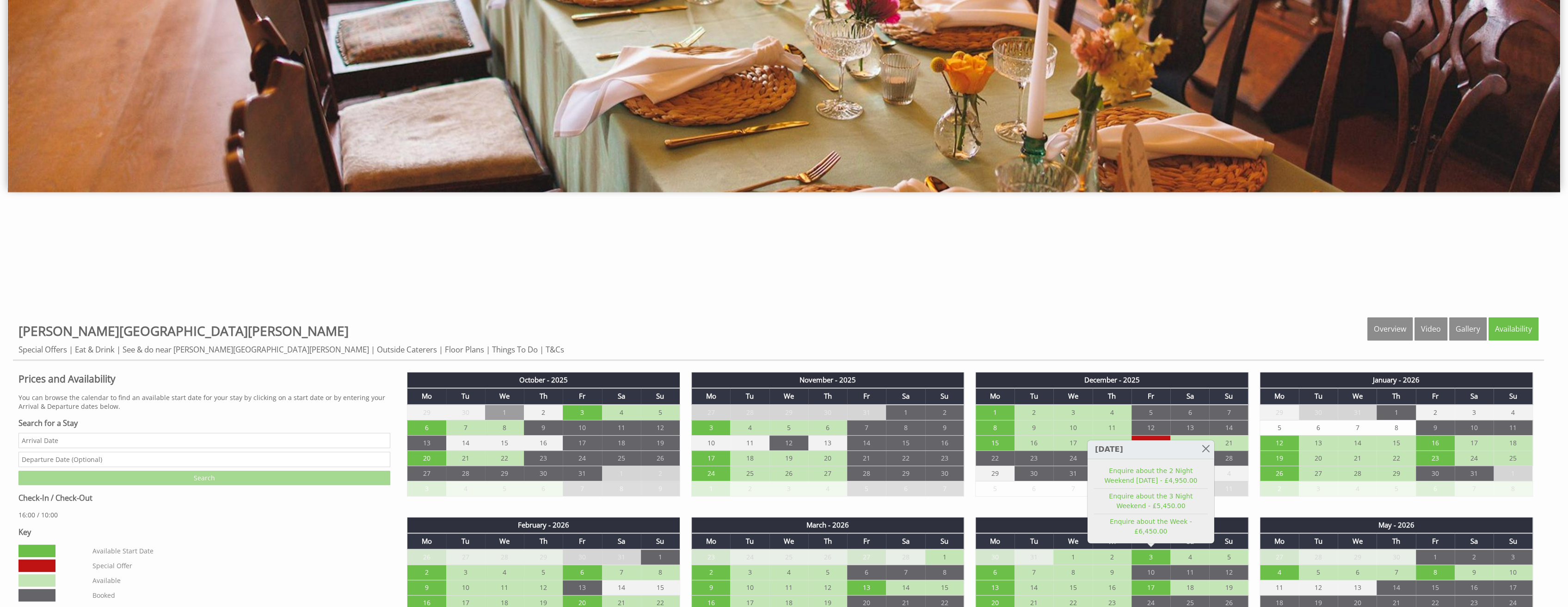
scroll to position [319, 0]
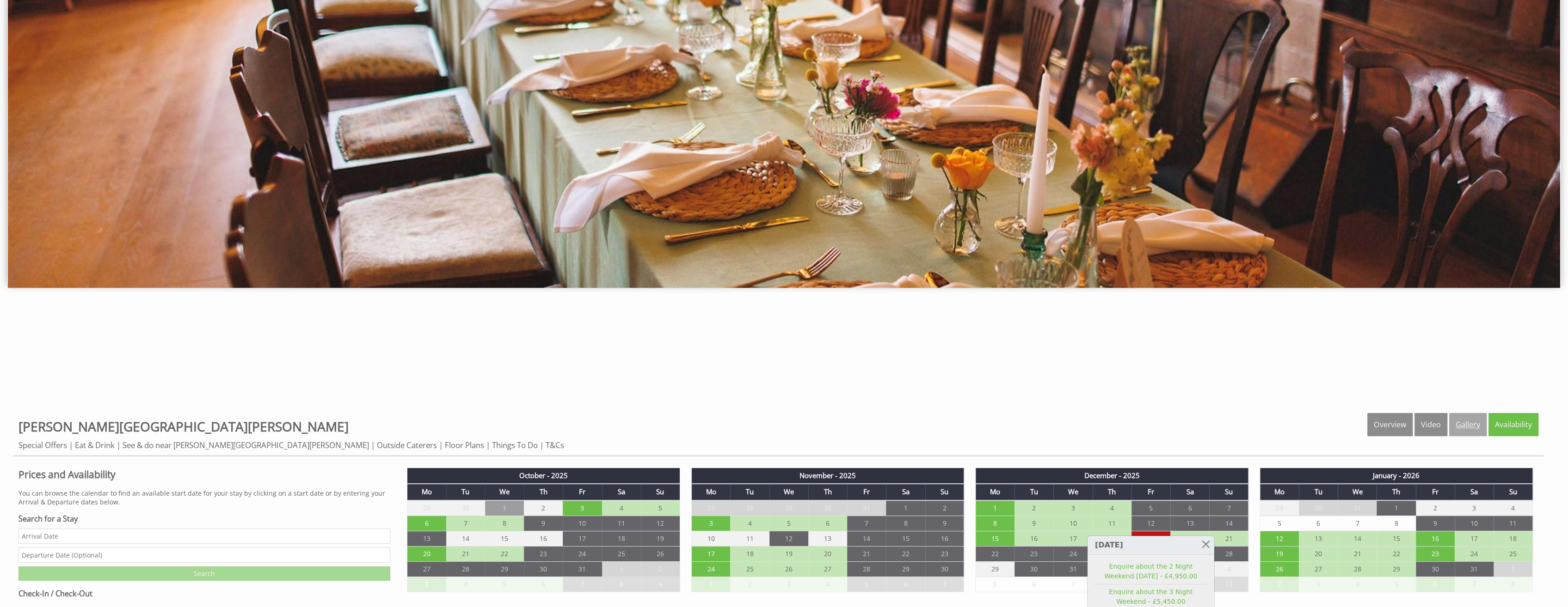
click at [1473, 420] on link "Gallery" at bounding box center [1468, 424] width 38 height 23
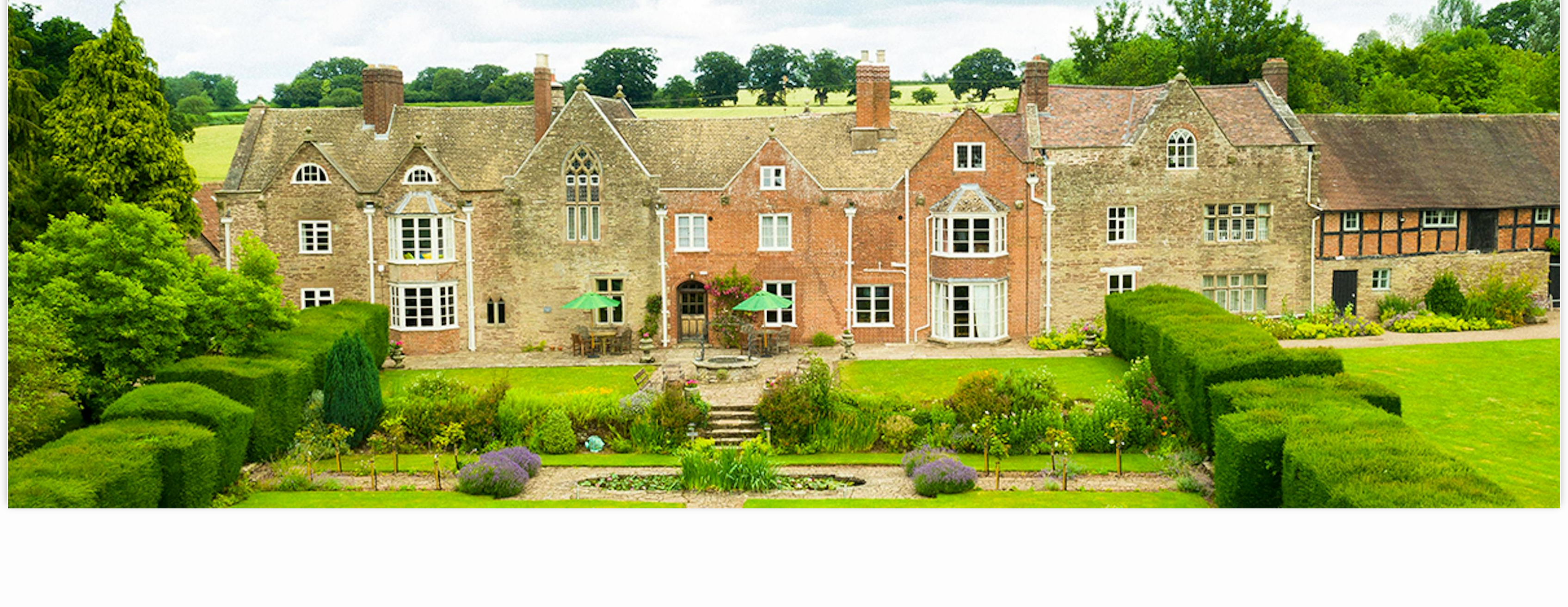
scroll to position [370, 0]
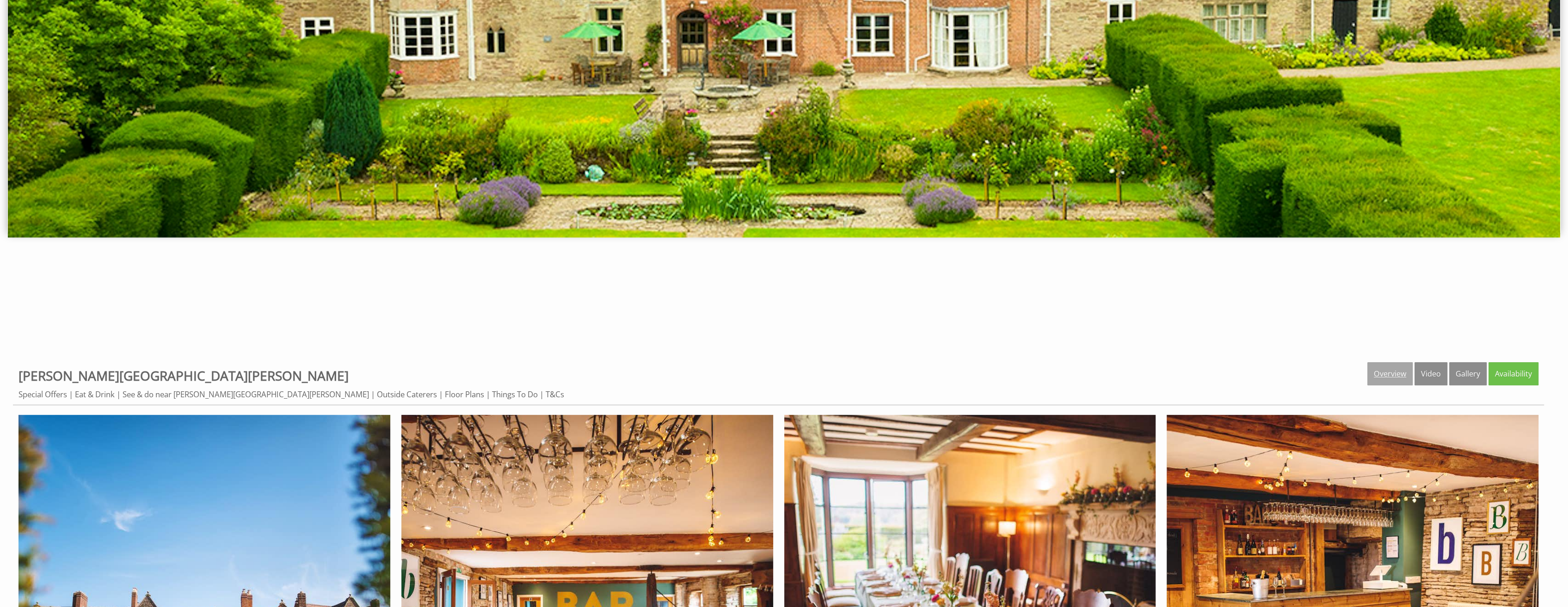
click at [1411, 374] on link "Overview" at bounding box center [1390, 374] width 45 height 23
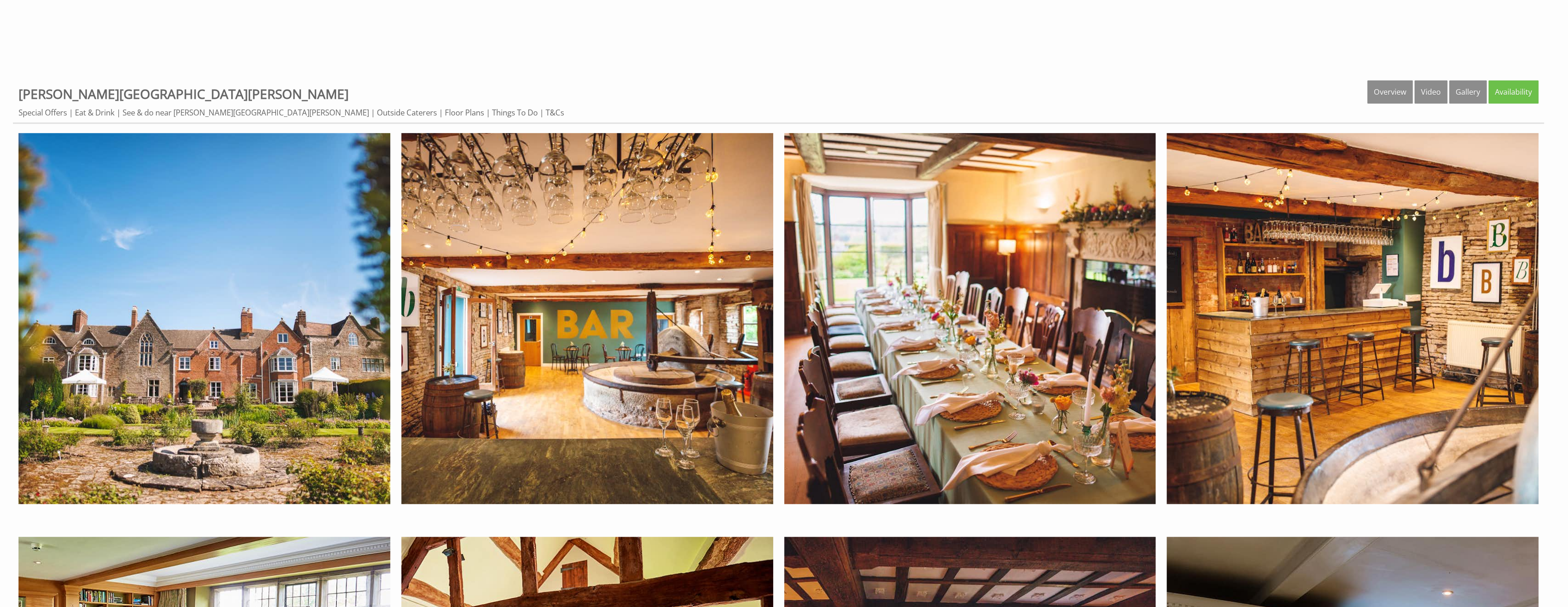
scroll to position [832, 0]
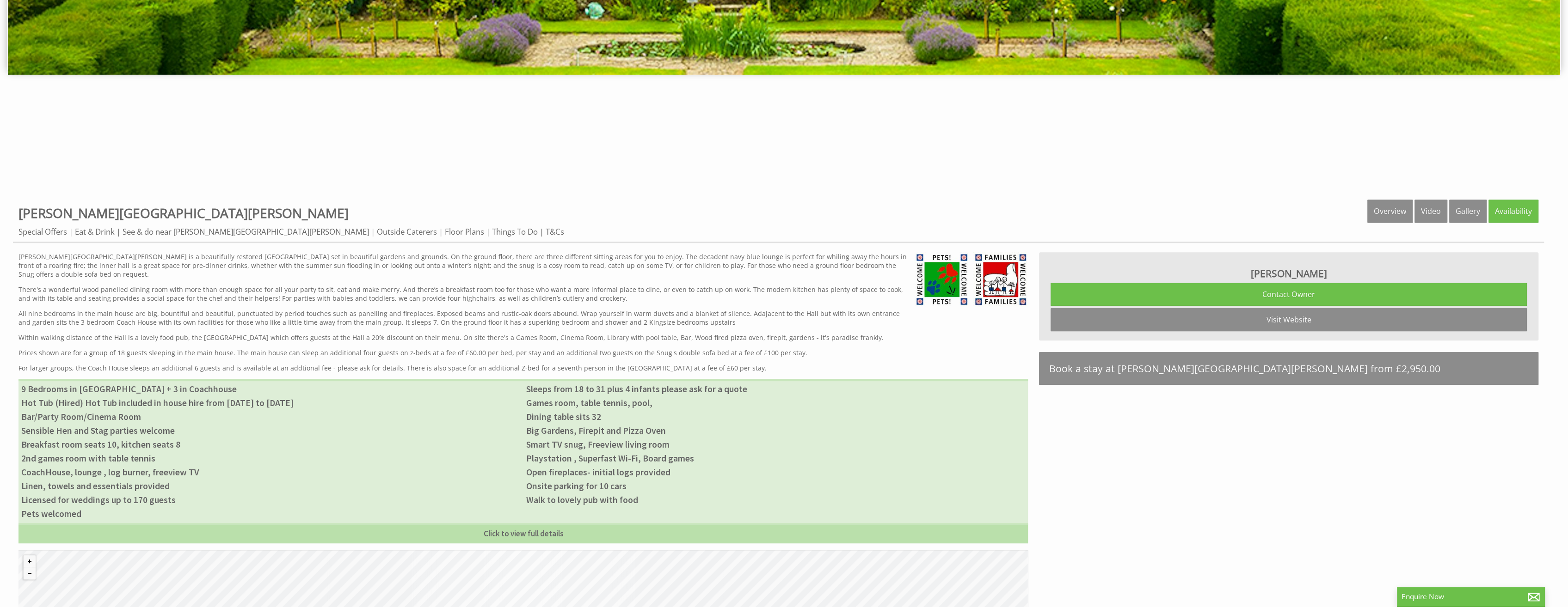
scroll to position [554, 0]
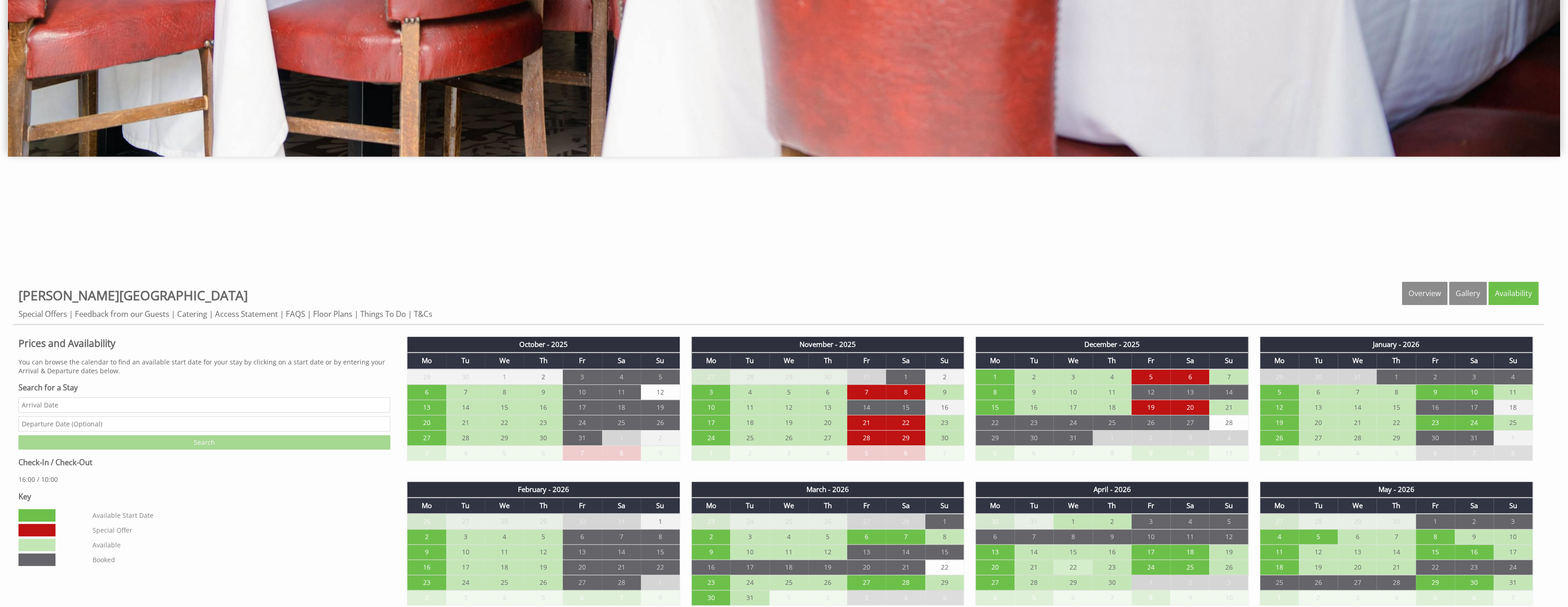
scroll to position [693, 0]
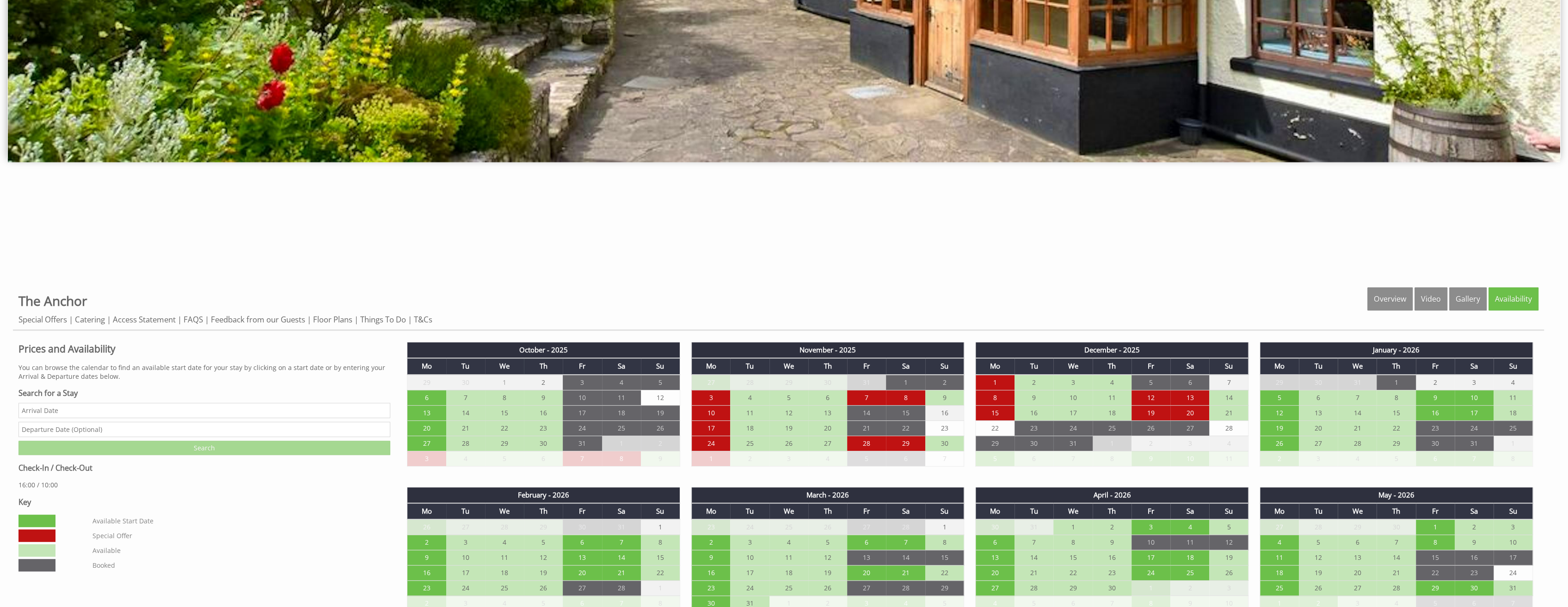
scroll to position [554, 0]
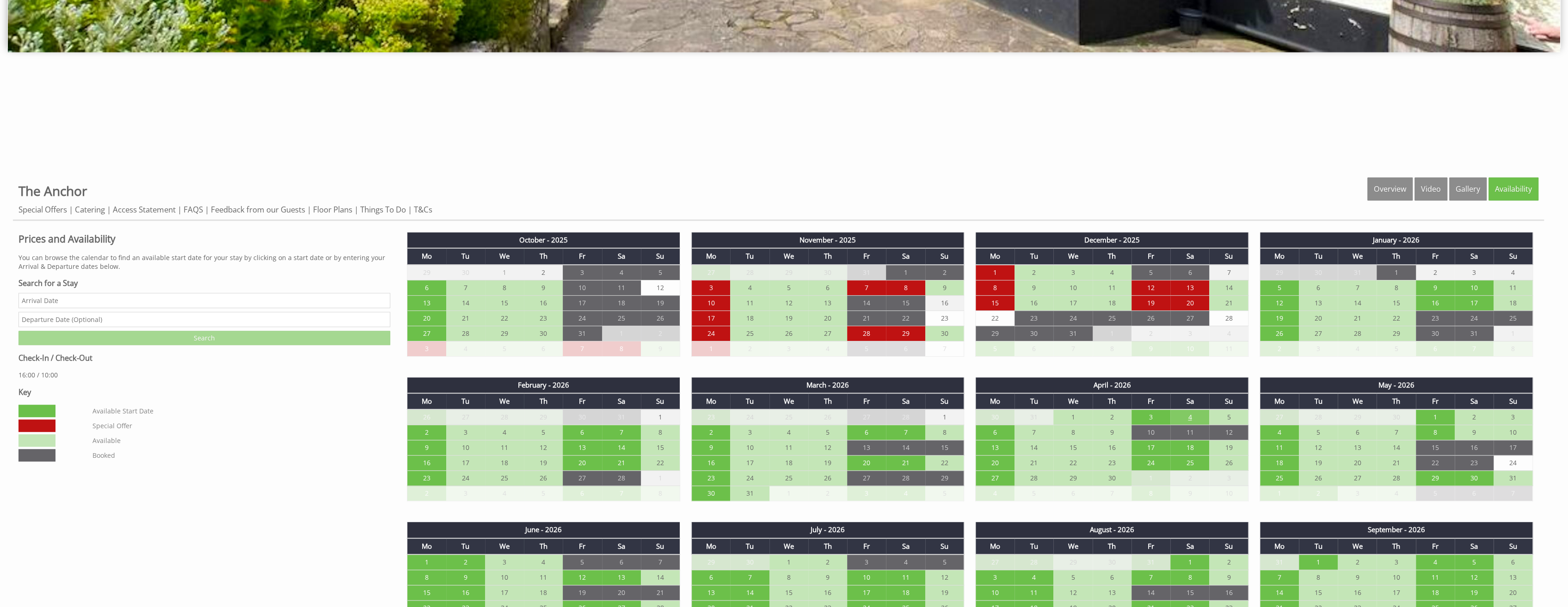
click at [1193, 411] on td "4" at bounding box center [1190, 418] width 39 height 16
click at [1197, 460] on link "Enquire about the 2 night Weekend Saturday - £3,450.00" at bounding box center [1190, 463] width 114 height 20
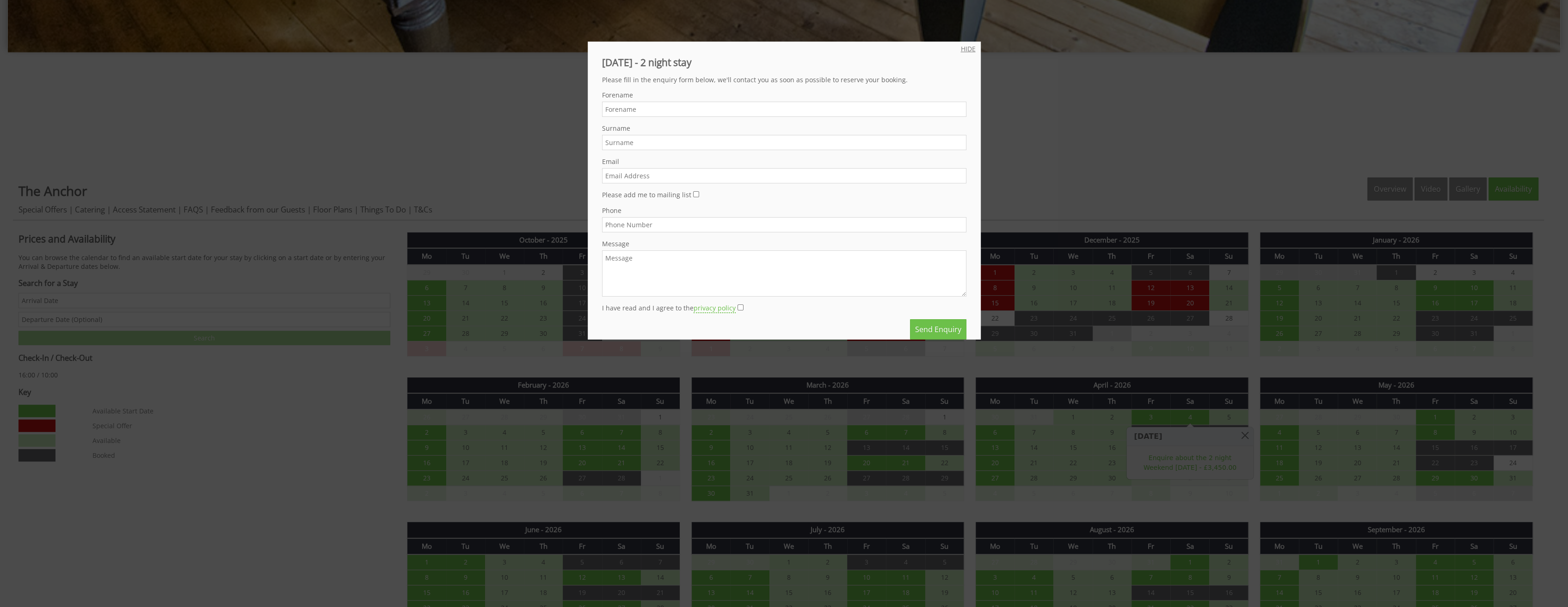
click at [961, 47] on link "HIDE" at bounding box center [968, 48] width 14 height 9
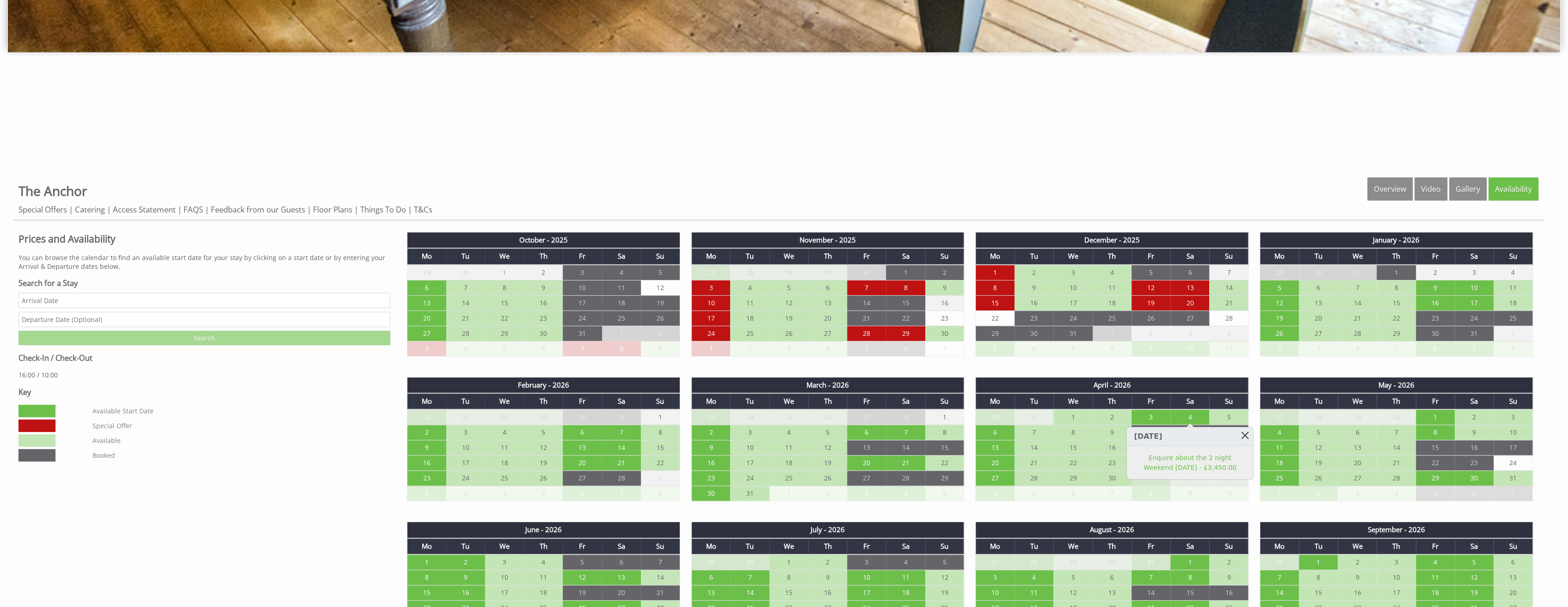
click at [1238, 433] on link at bounding box center [1245, 435] width 16 height 16
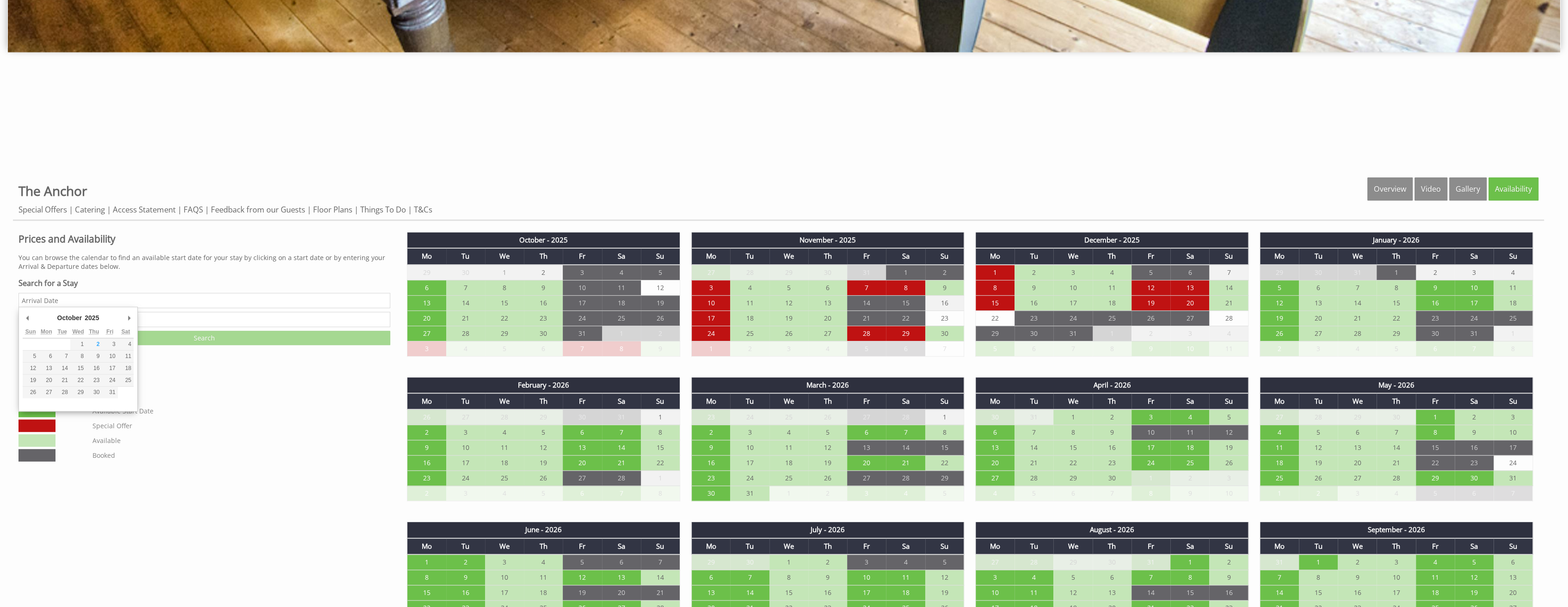
click at [80, 298] on input "Date" at bounding box center [204, 301] width 372 height 15
type input "04/04/2026"
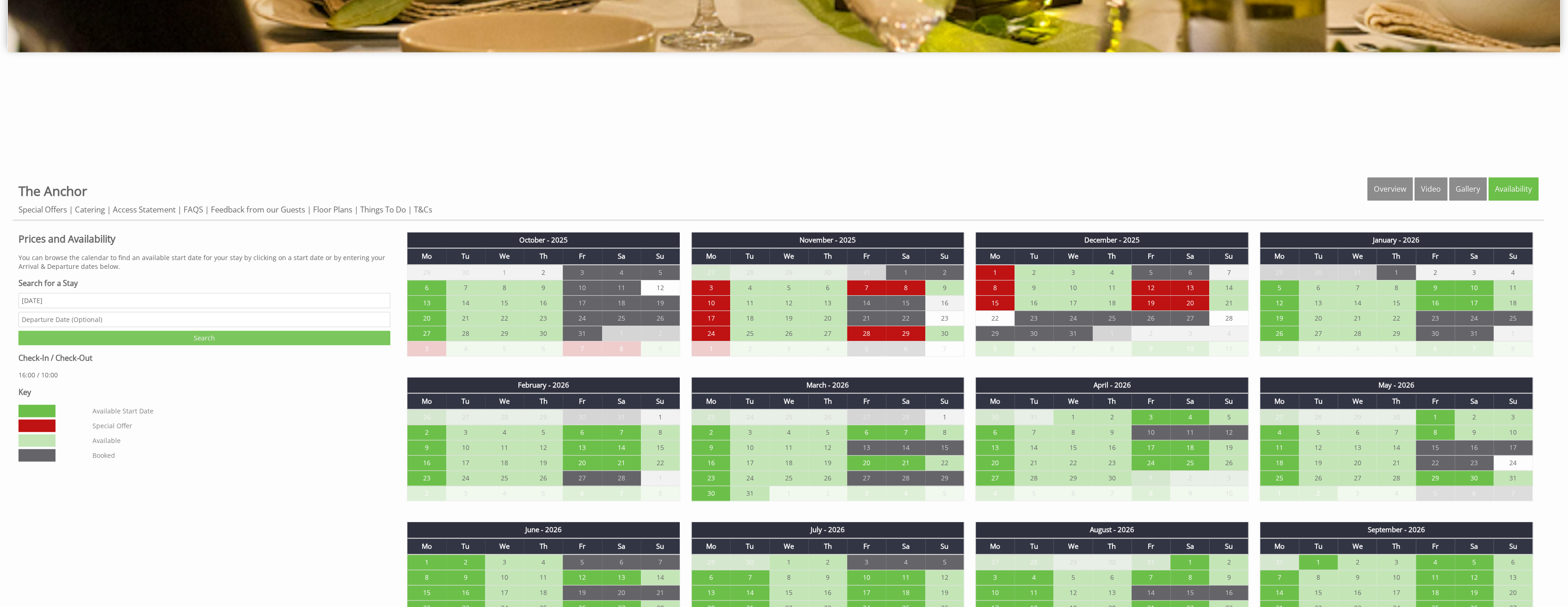
click at [216, 339] on input "Search" at bounding box center [204, 338] width 372 height 14
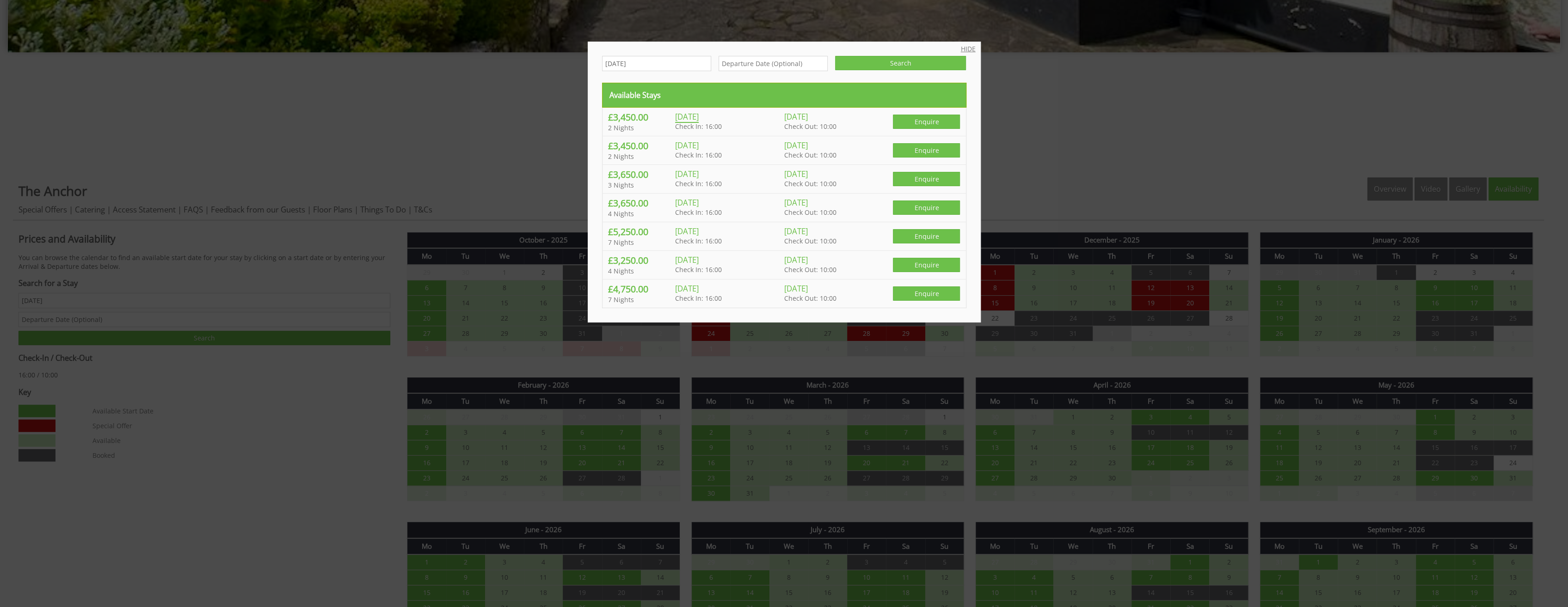
click at [961, 46] on link "HIDE" at bounding box center [968, 48] width 14 height 9
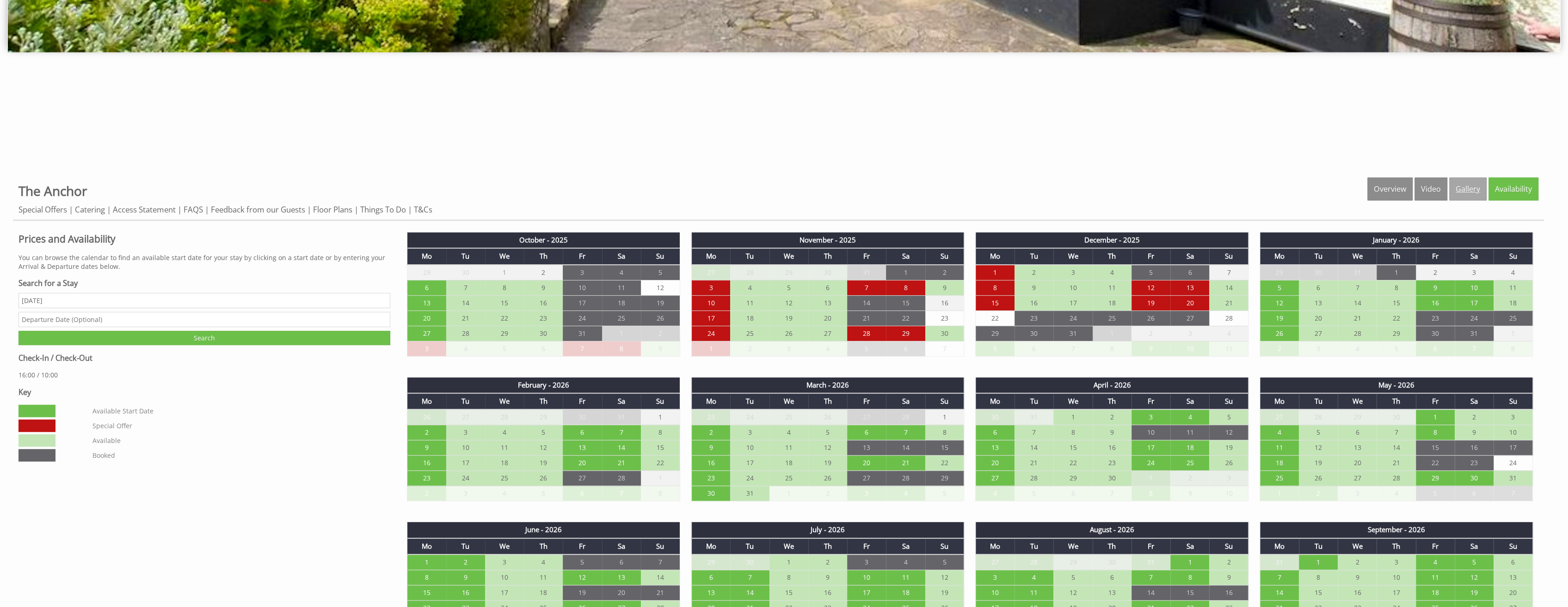
click at [1469, 189] on link "Gallery" at bounding box center [1468, 189] width 38 height 23
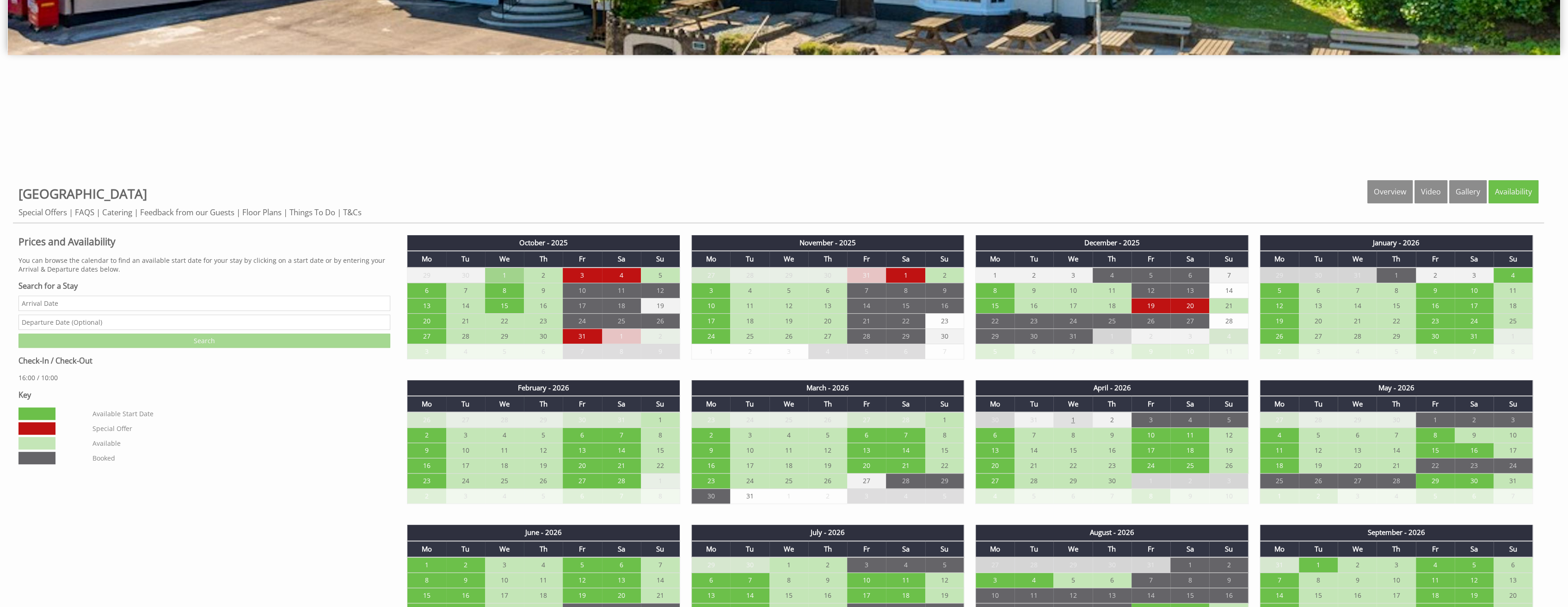
scroll to position [554, 0]
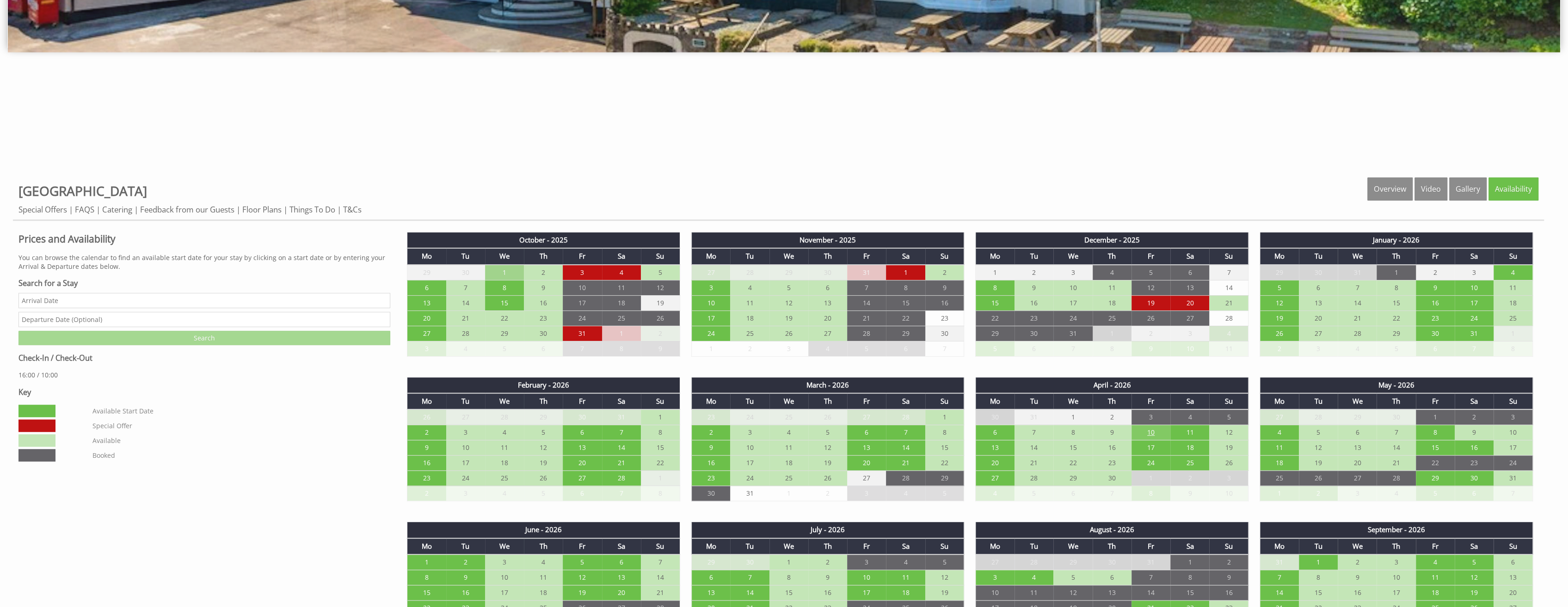
click at [1144, 429] on td "10" at bounding box center [1151, 433] width 39 height 15
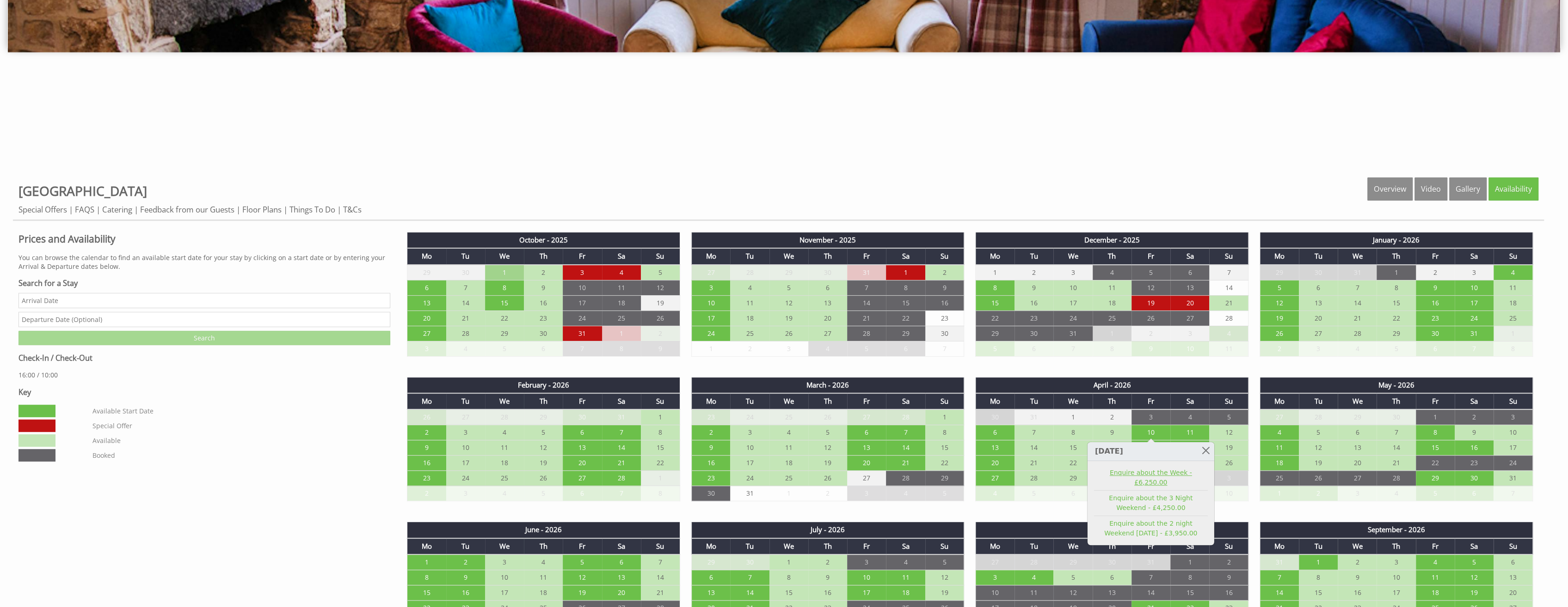
click at [1145, 473] on link "Enquire about the Week - £6,250.00" at bounding box center [1151, 478] width 114 height 20
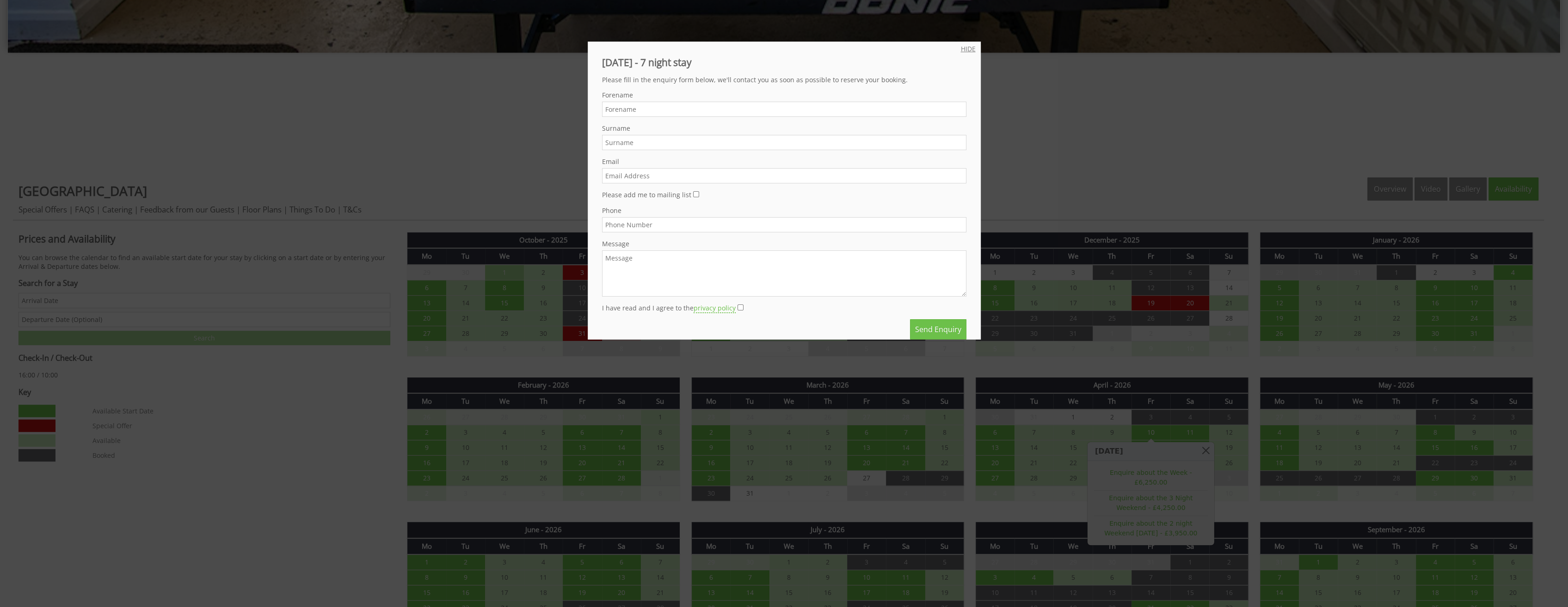
click at [961, 49] on link "HIDE" at bounding box center [968, 48] width 14 height 9
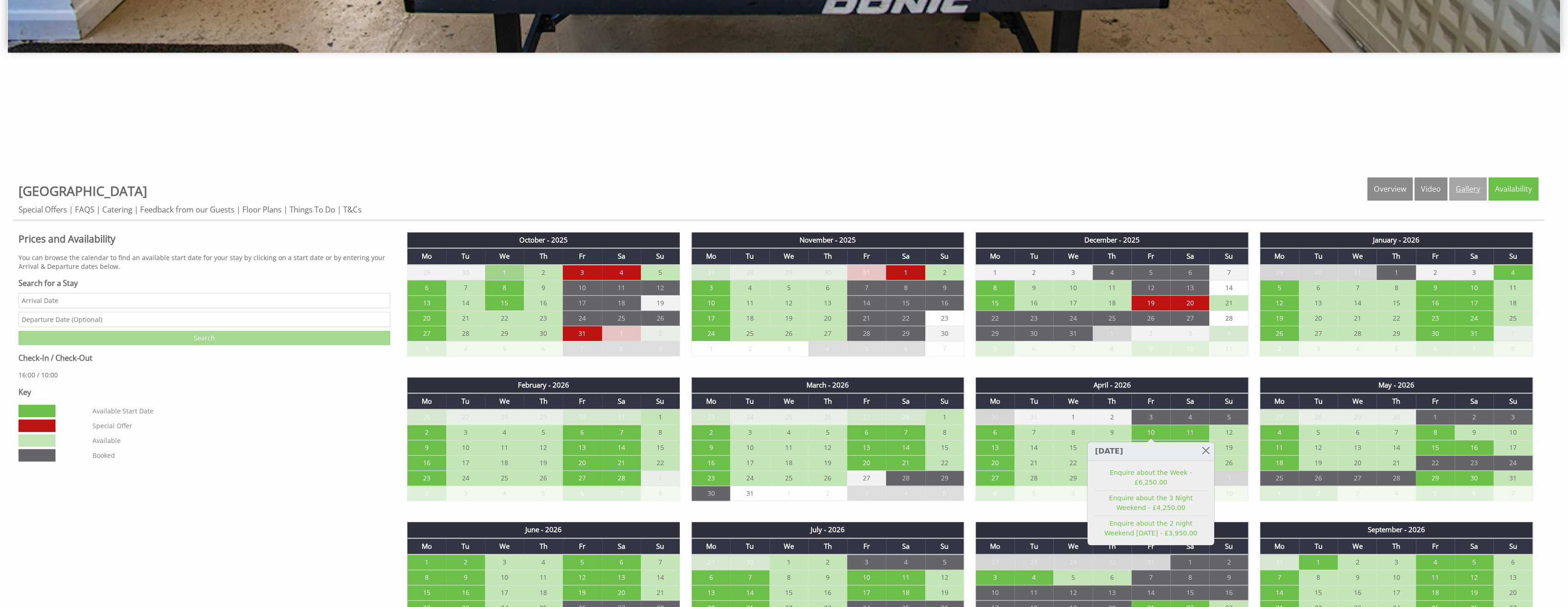
click at [1462, 185] on link "Gallery" at bounding box center [1468, 189] width 38 height 23
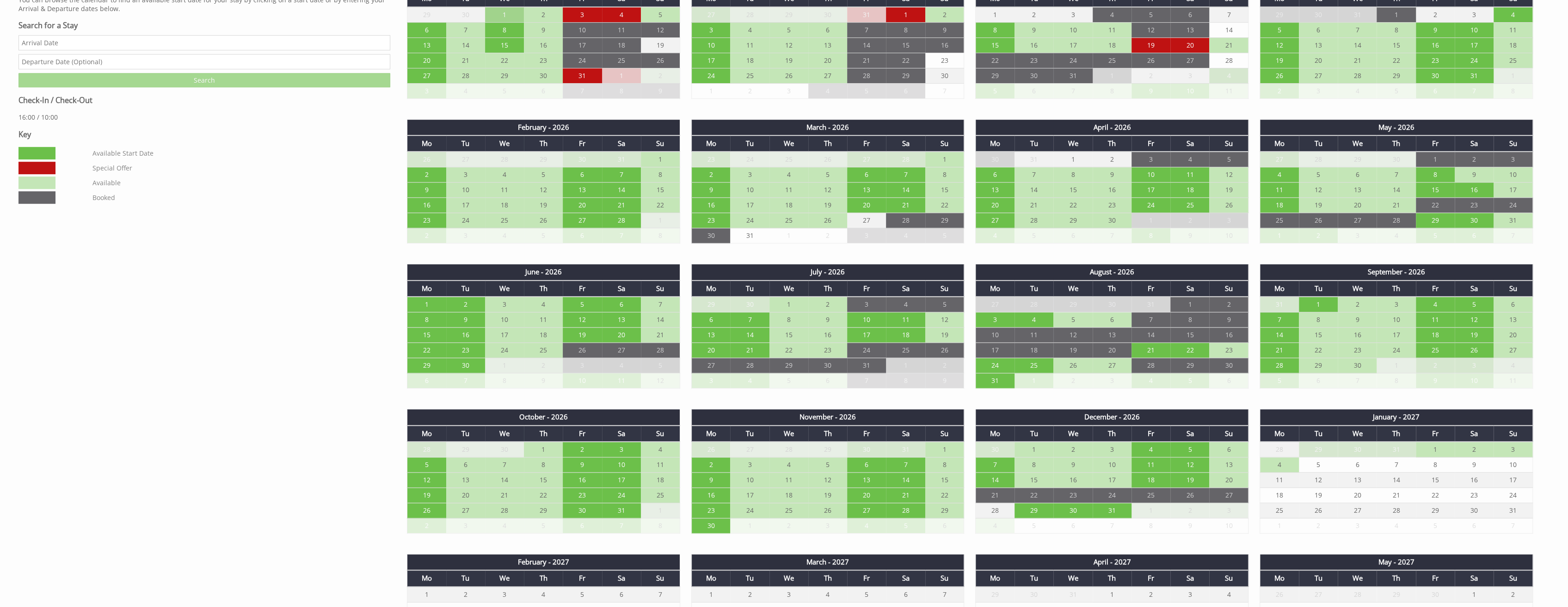
scroll to position [832, 0]
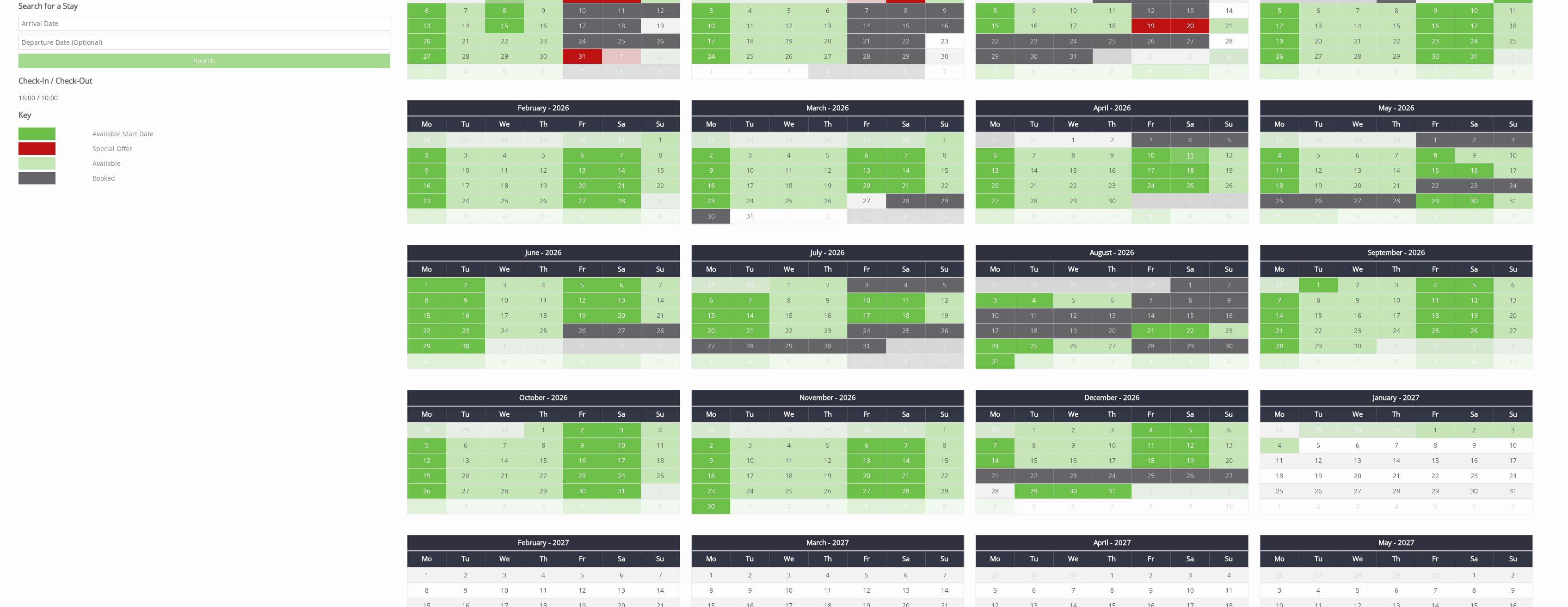
click at [1184, 153] on td "11" at bounding box center [1190, 155] width 39 height 15
click at [1245, 173] on link at bounding box center [1245, 173] width 16 height 16
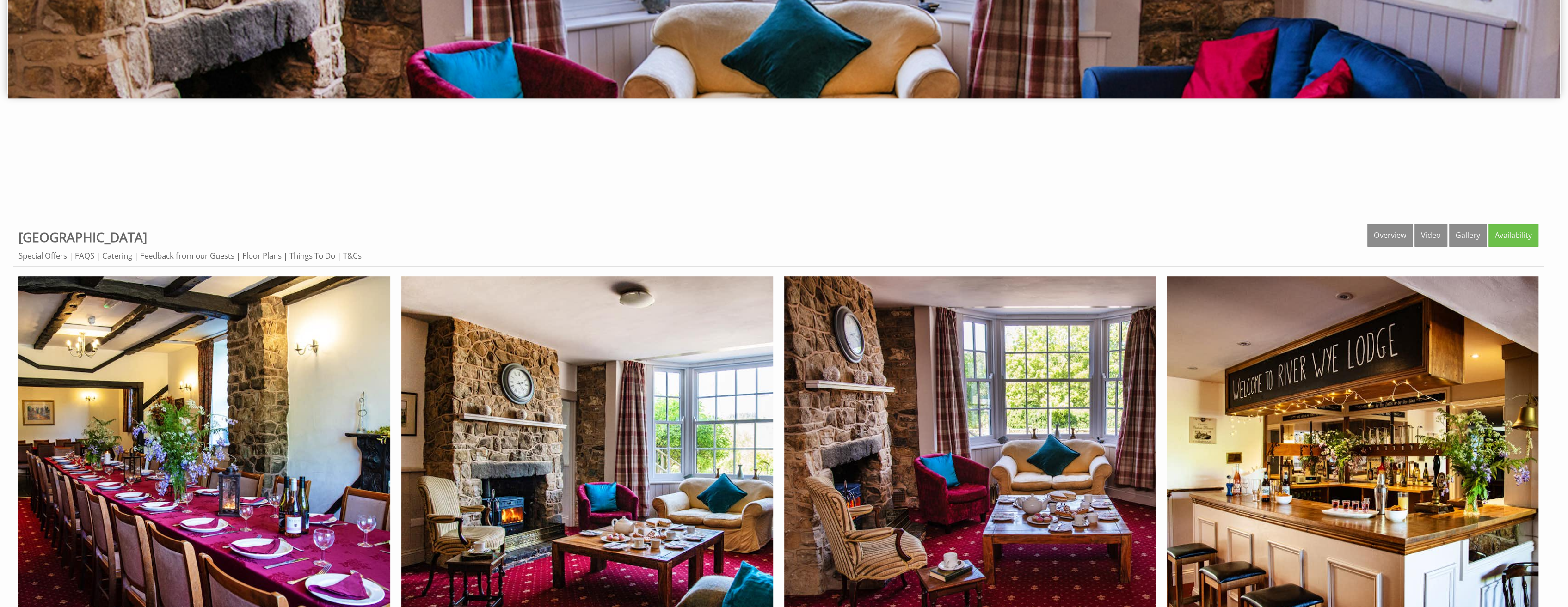
scroll to position [231, 0]
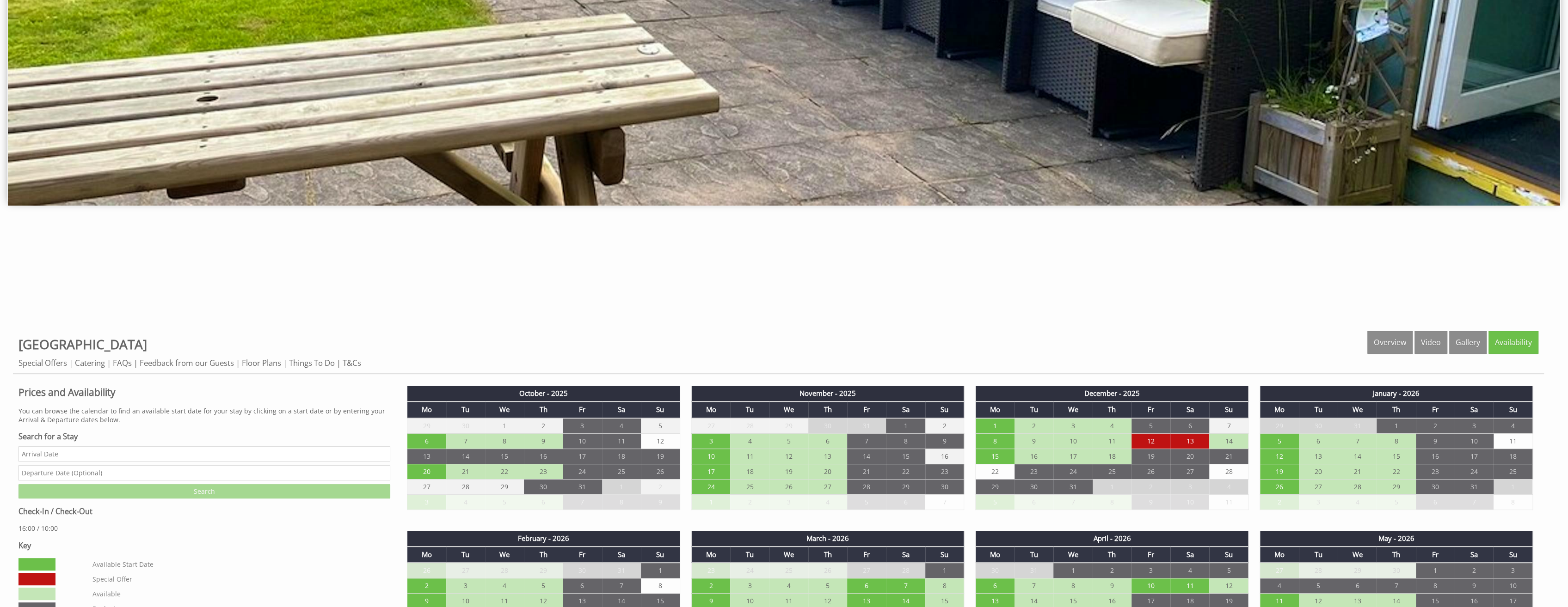
scroll to position [554, 0]
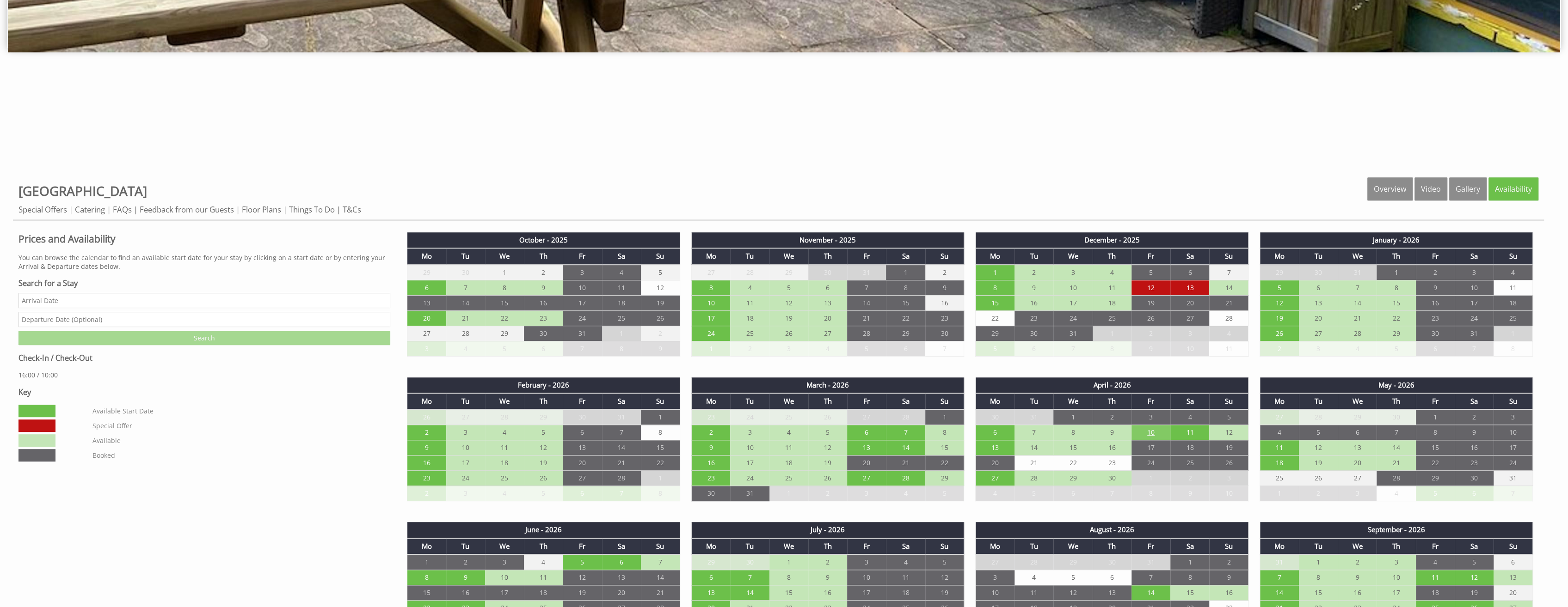
click at [1157, 427] on td "10" at bounding box center [1151, 433] width 39 height 15
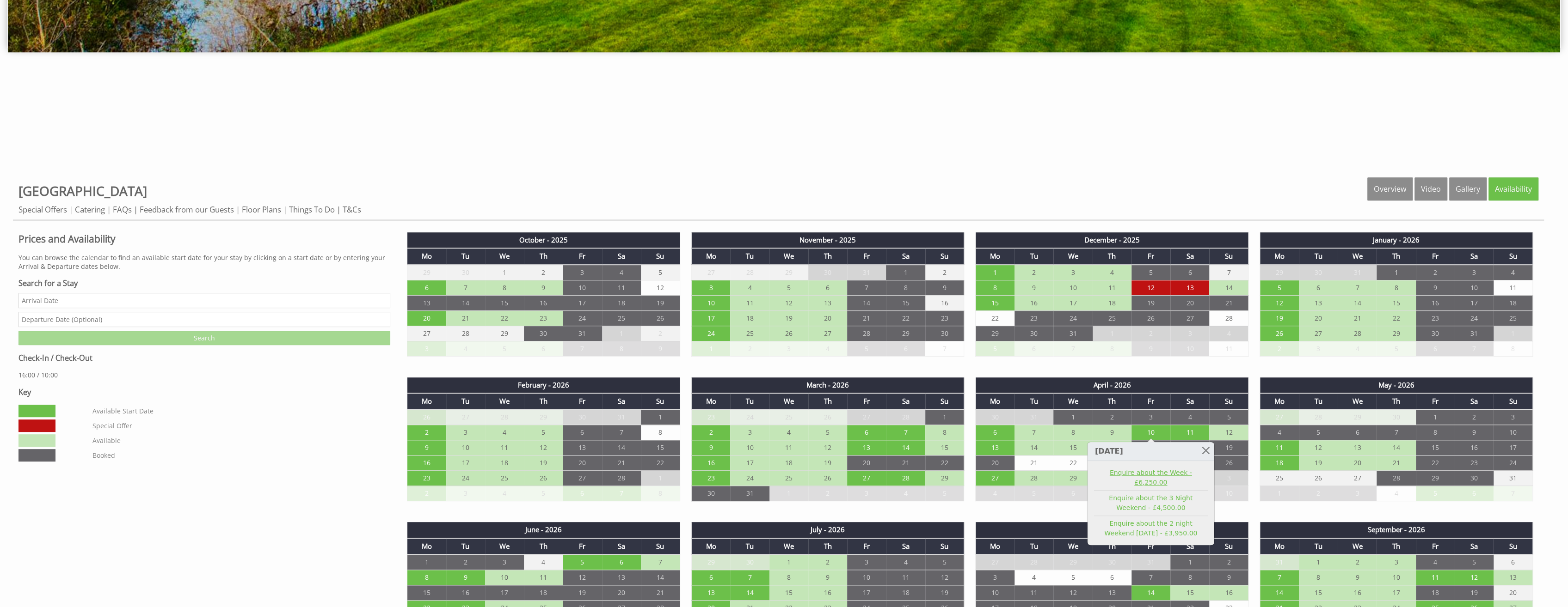
click at [1154, 472] on link "Enquire about the Week - £6,250.00" at bounding box center [1151, 478] width 114 height 20
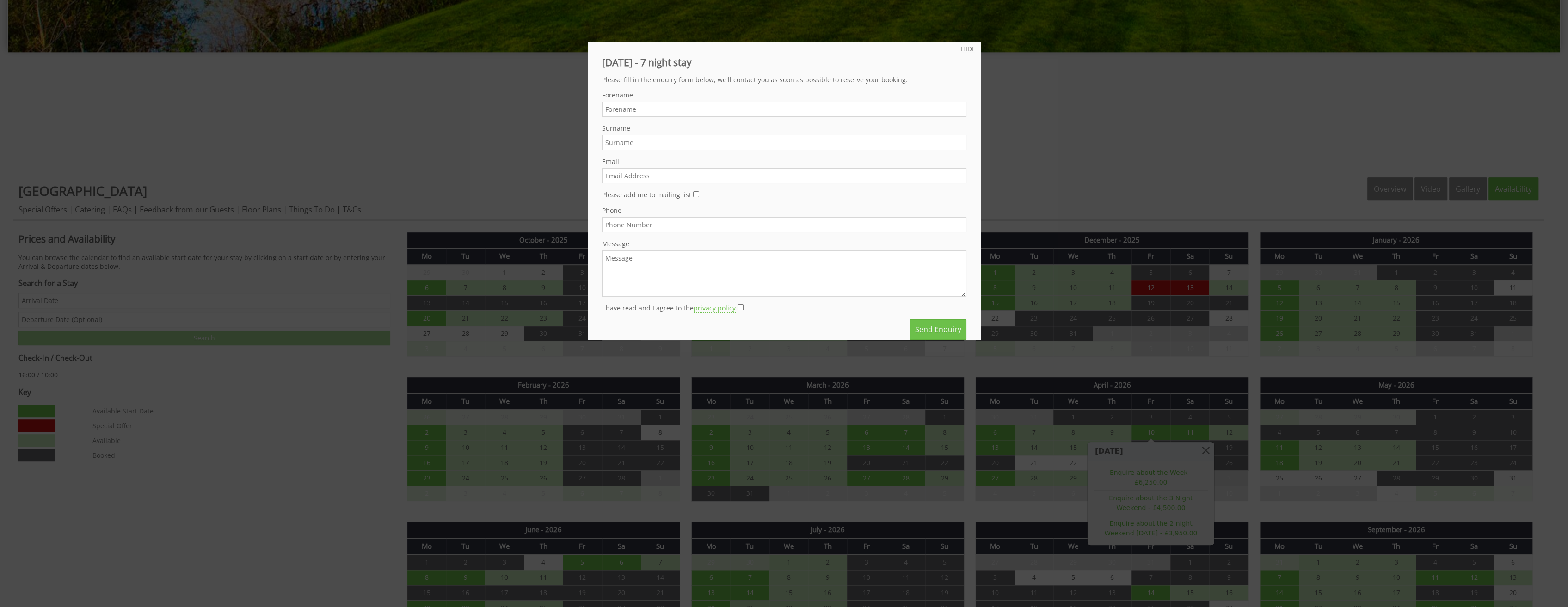
click at [961, 47] on link "HIDE" at bounding box center [968, 48] width 14 height 9
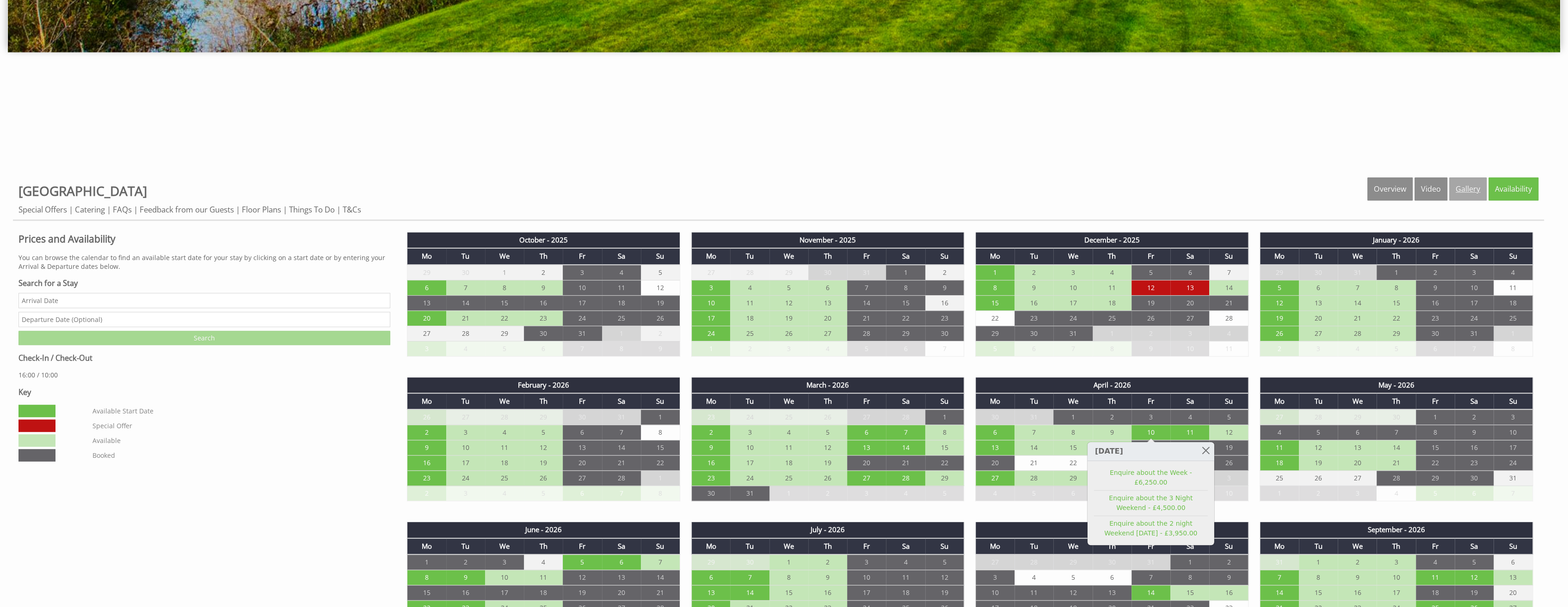
click at [1468, 192] on link "Gallery" at bounding box center [1468, 189] width 38 height 23
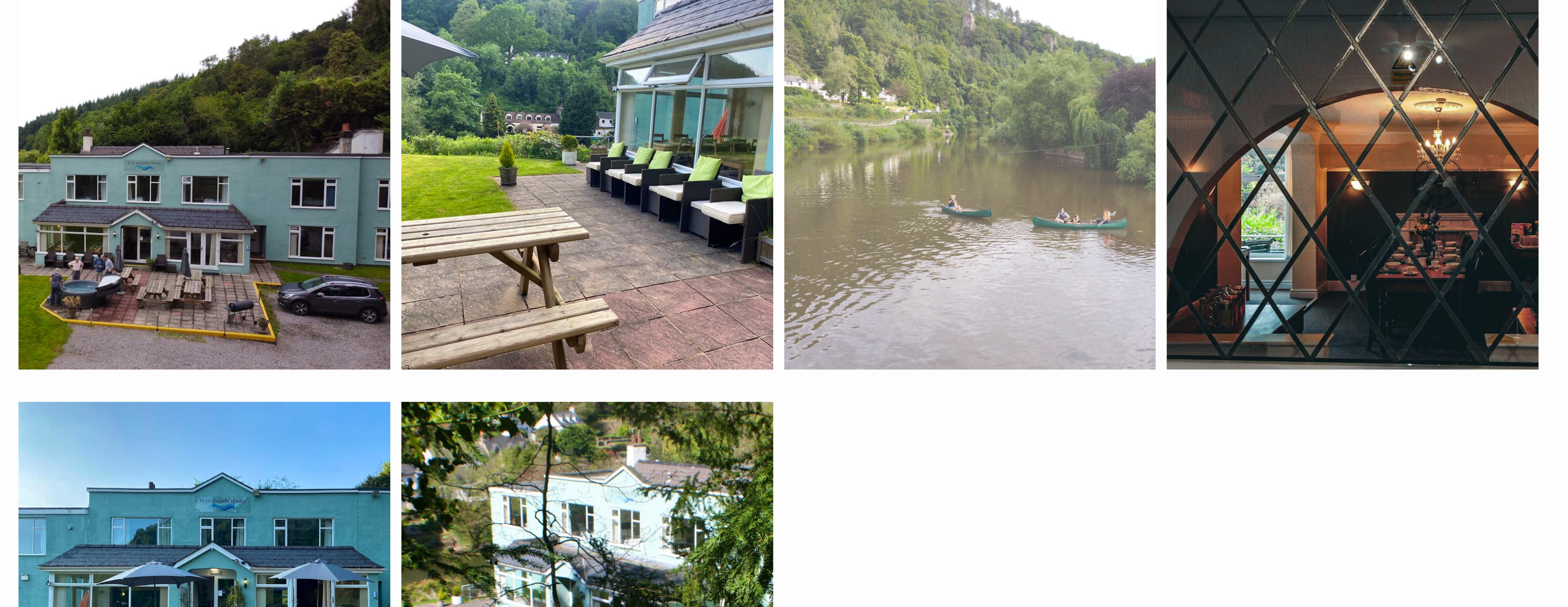
scroll to position [4160, 0]
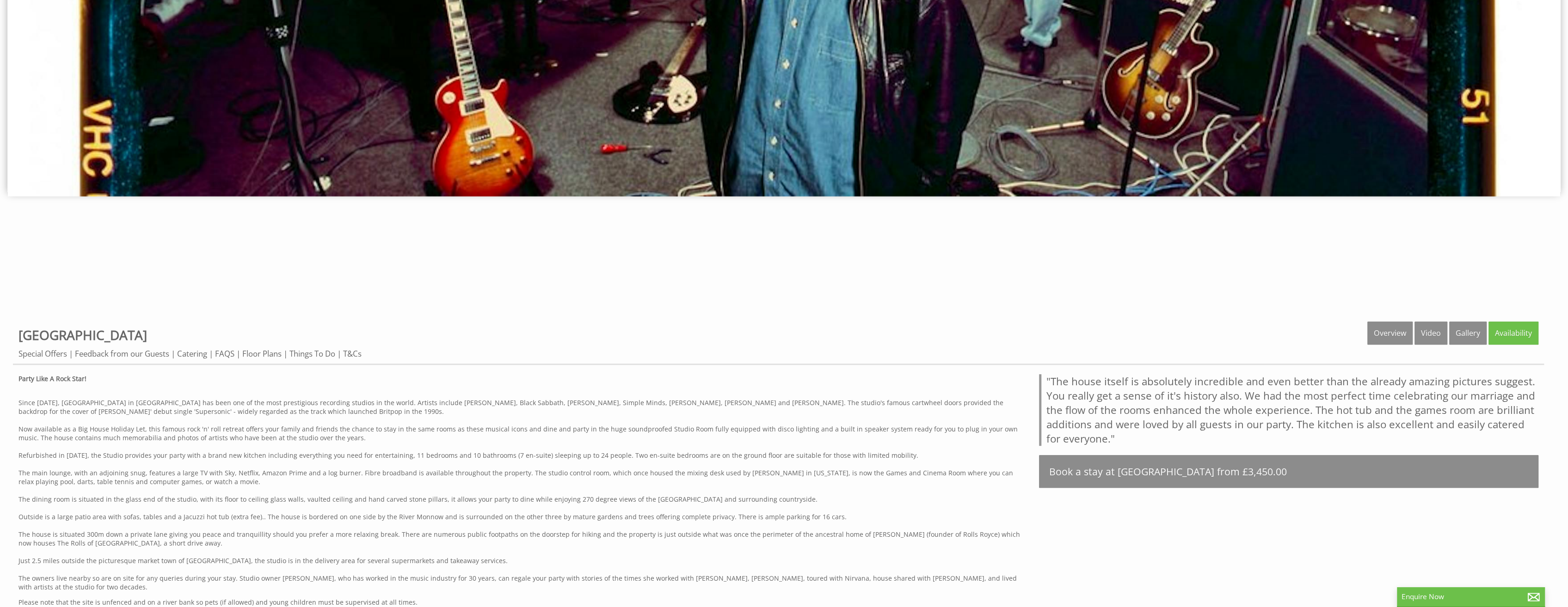
scroll to position [416, 0]
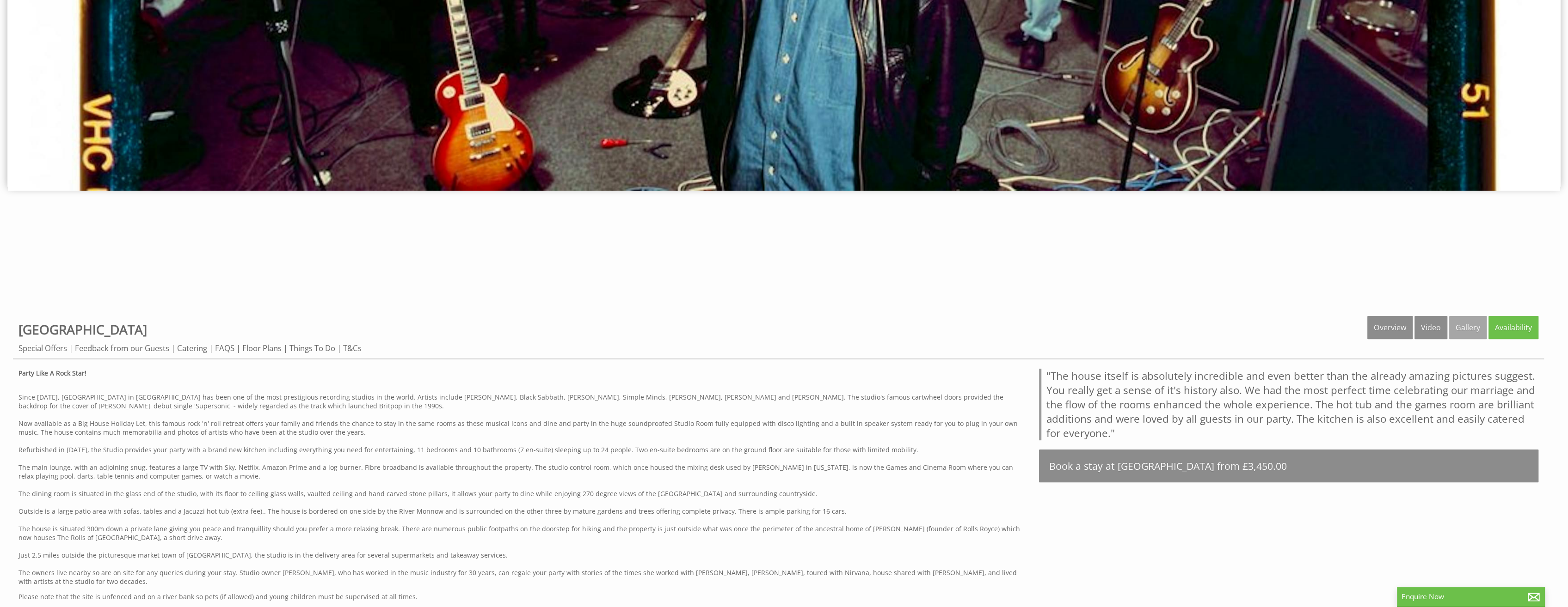
click at [1475, 323] on link "Gallery" at bounding box center [1468, 328] width 38 height 23
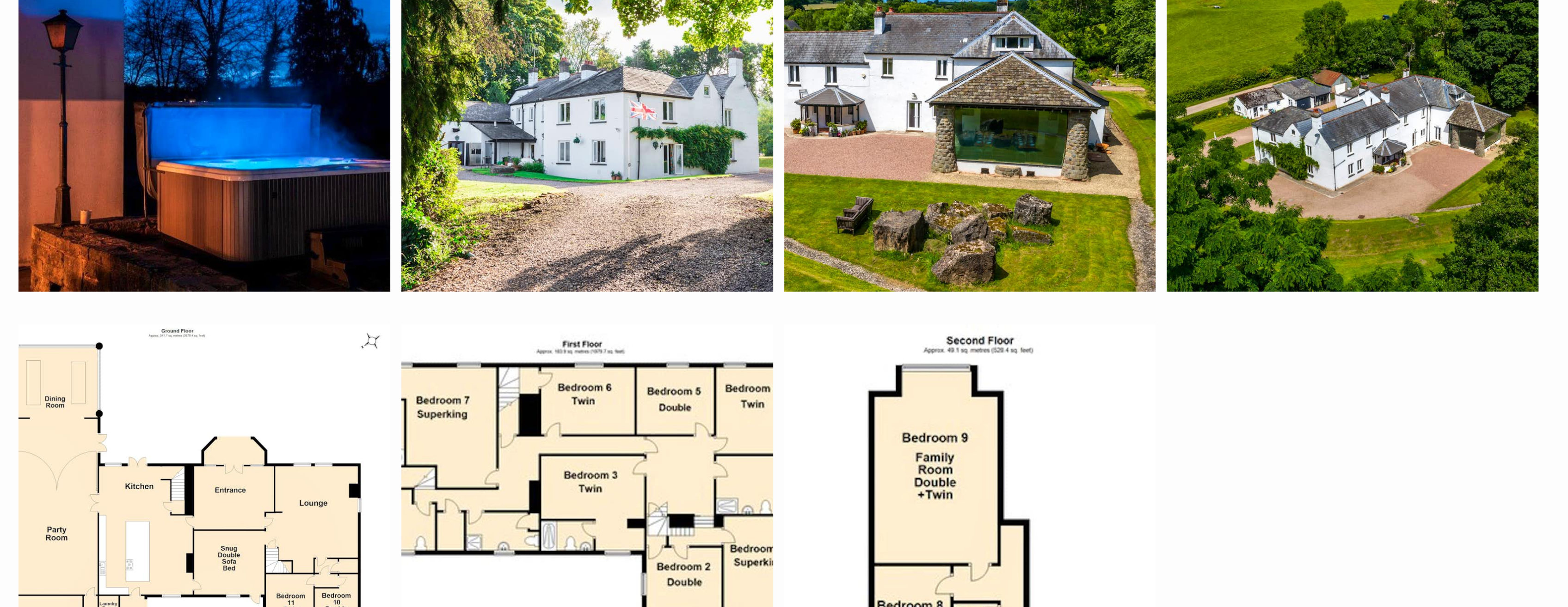
scroll to position [7118, 0]
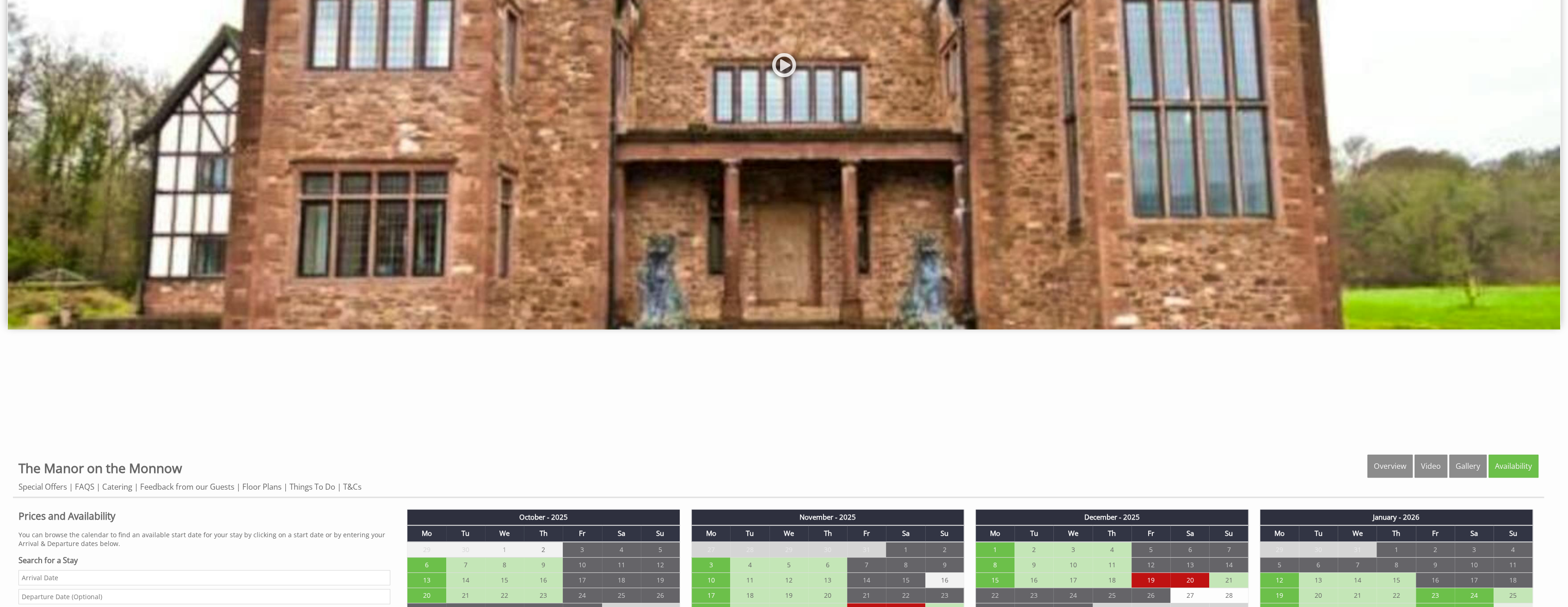
scroll to position [508, 0]
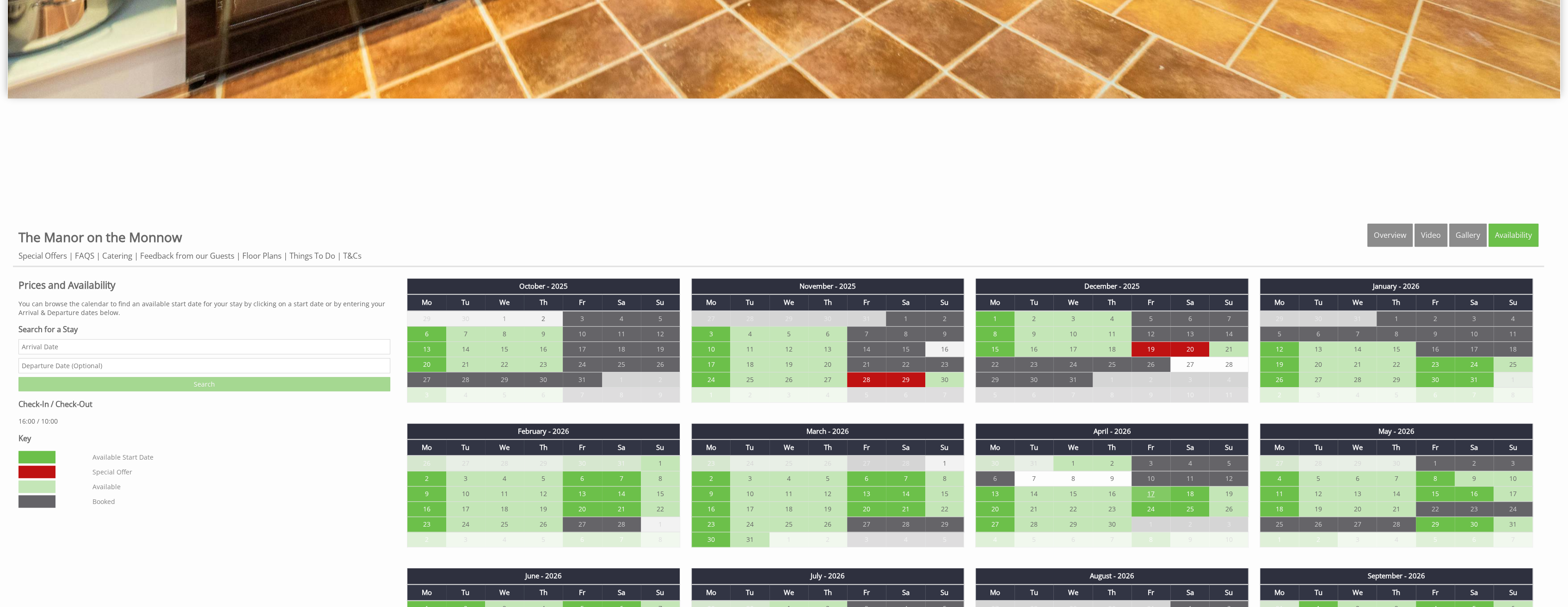
click at [1151, 494] on td "17" at bounding box center [1151, 494] width 39 height 15
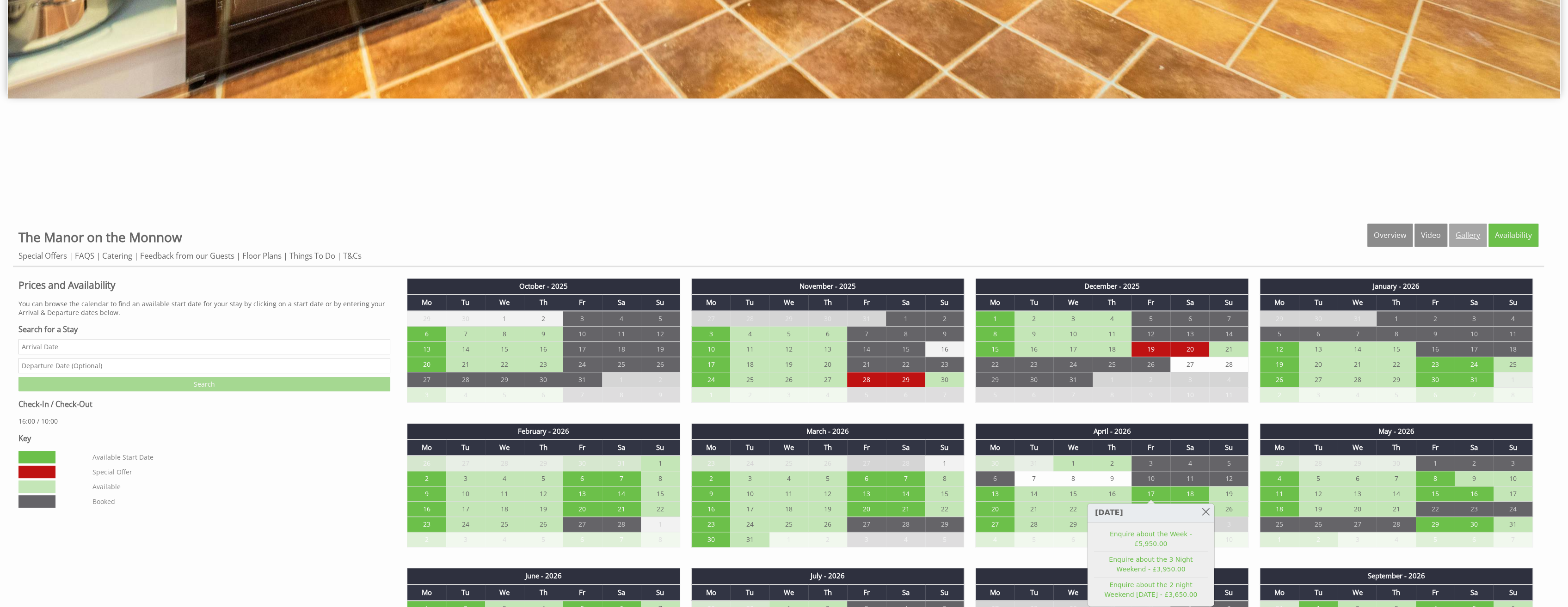
click at [1468, 231] on link "Gallery" at bounding box center [1468, 235] width 38 height 23
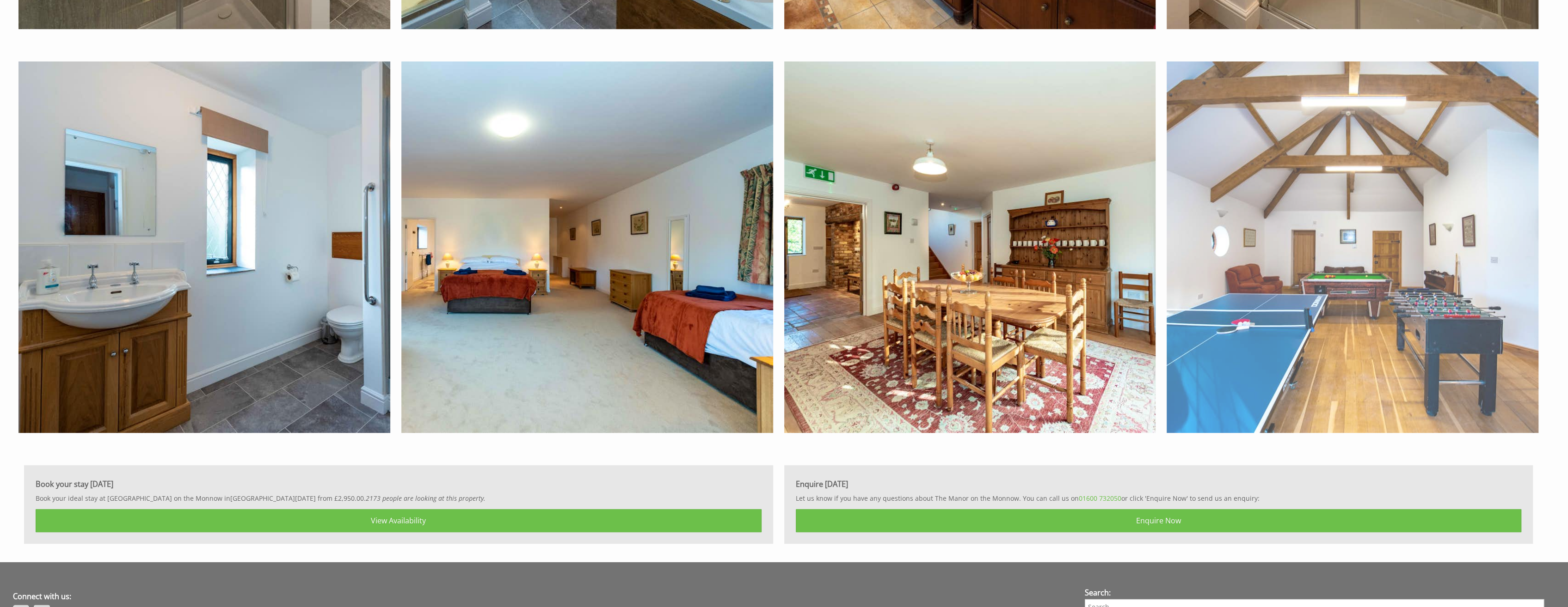
scroll to position [5223, 0]
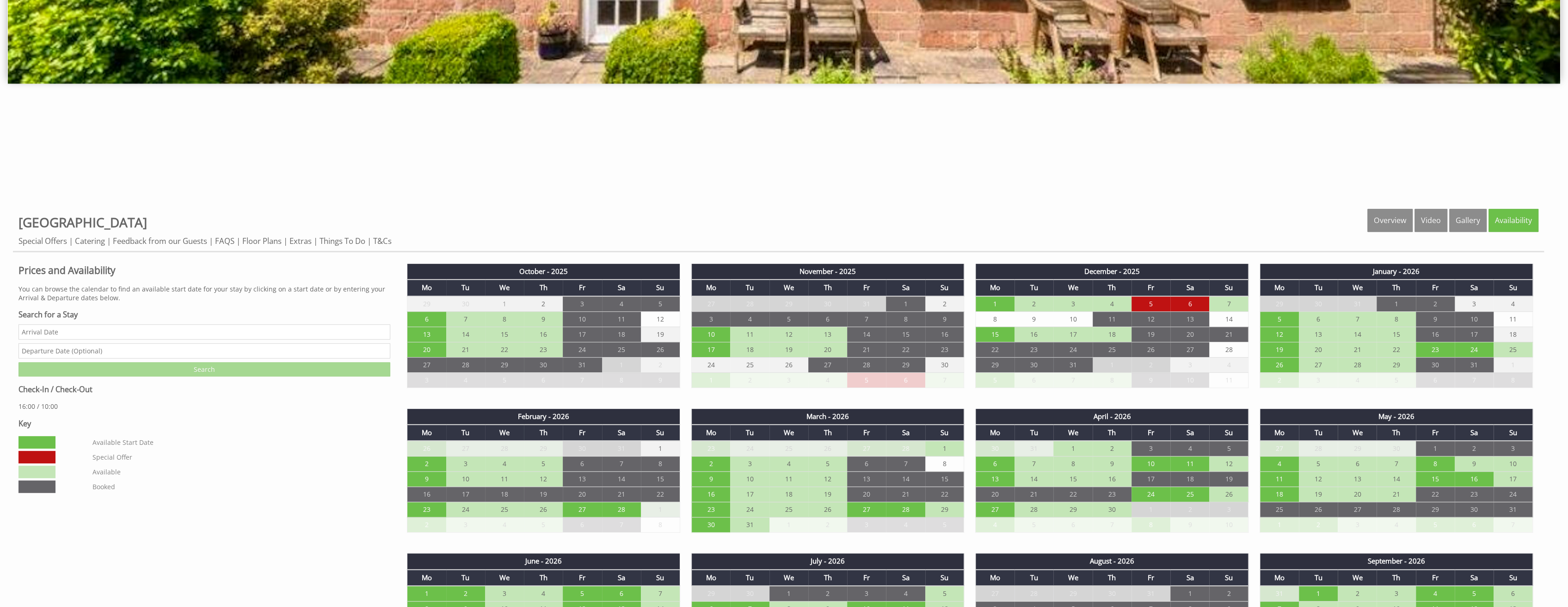
scroll to position [554, 0]
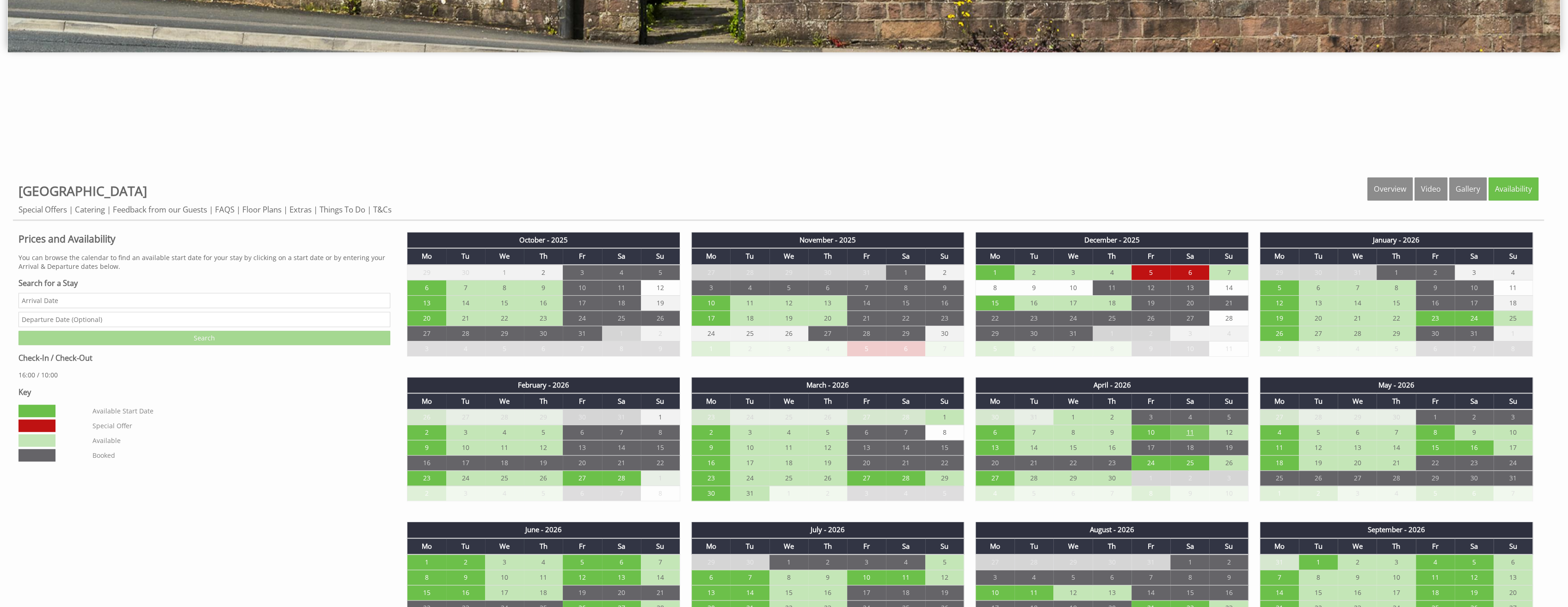
click at [1185, 428] on td "11" at bounding box center [1190, 433] width 39 height 15
click at [1194, 475] on link "Enquire about the 2 night Weekend Saturday - £3,950.00" at bounding box center [1190, 478] width 114 height 20
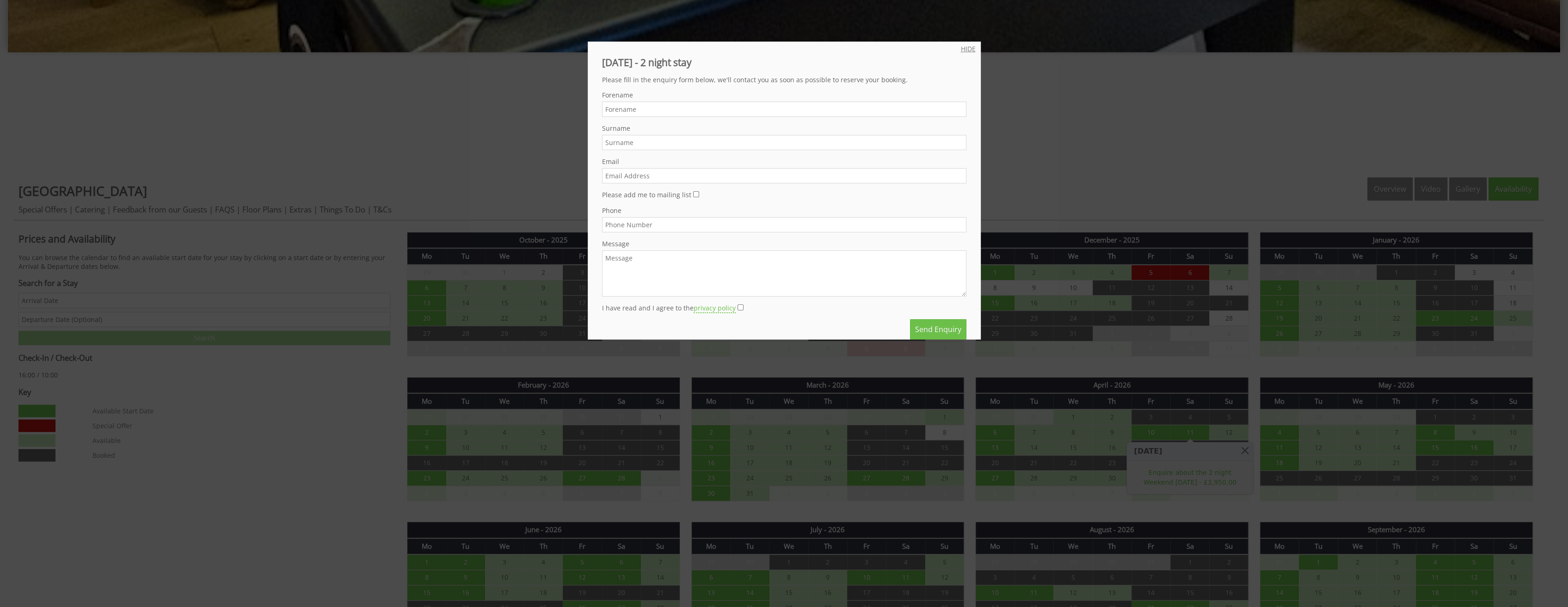
click at [963, 49] on link "HIDE" at bounding box center [968, 48] width 14 height 9
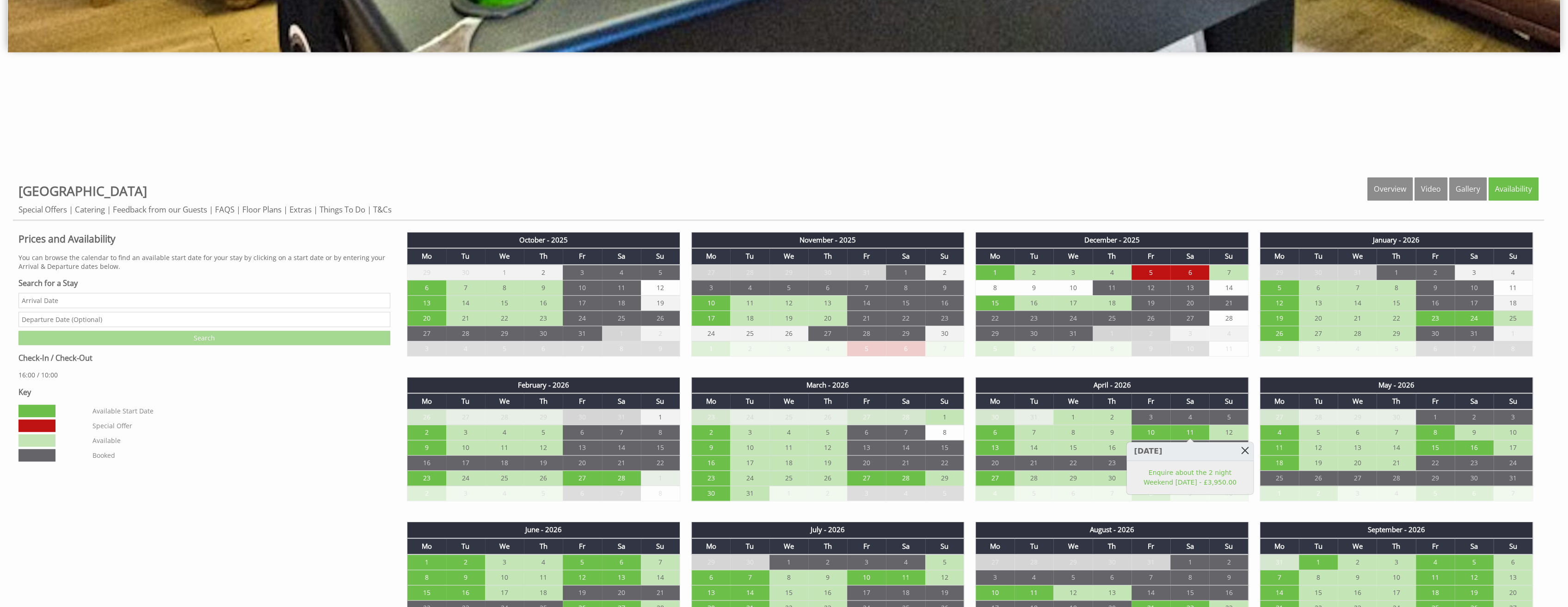
click at [1245, 449] on link at bounding box center [1245, 450] width 16 height 16
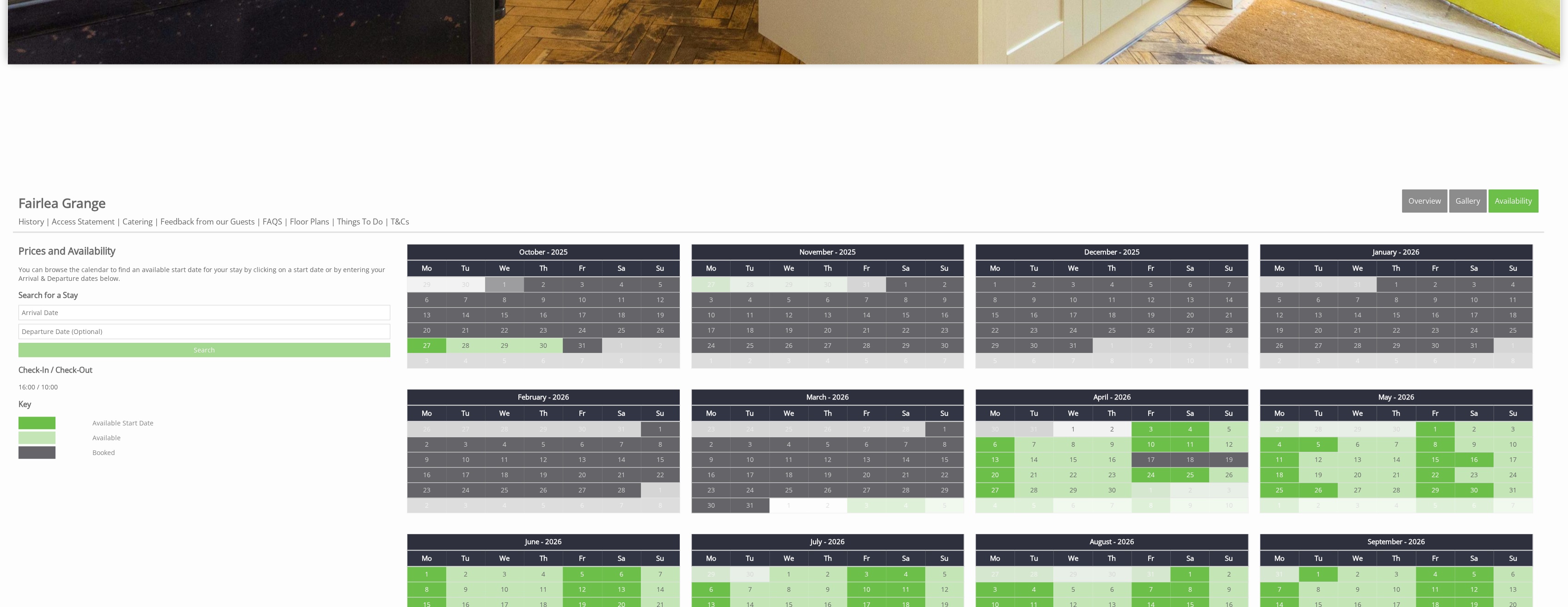
scroll to position [554, 0]
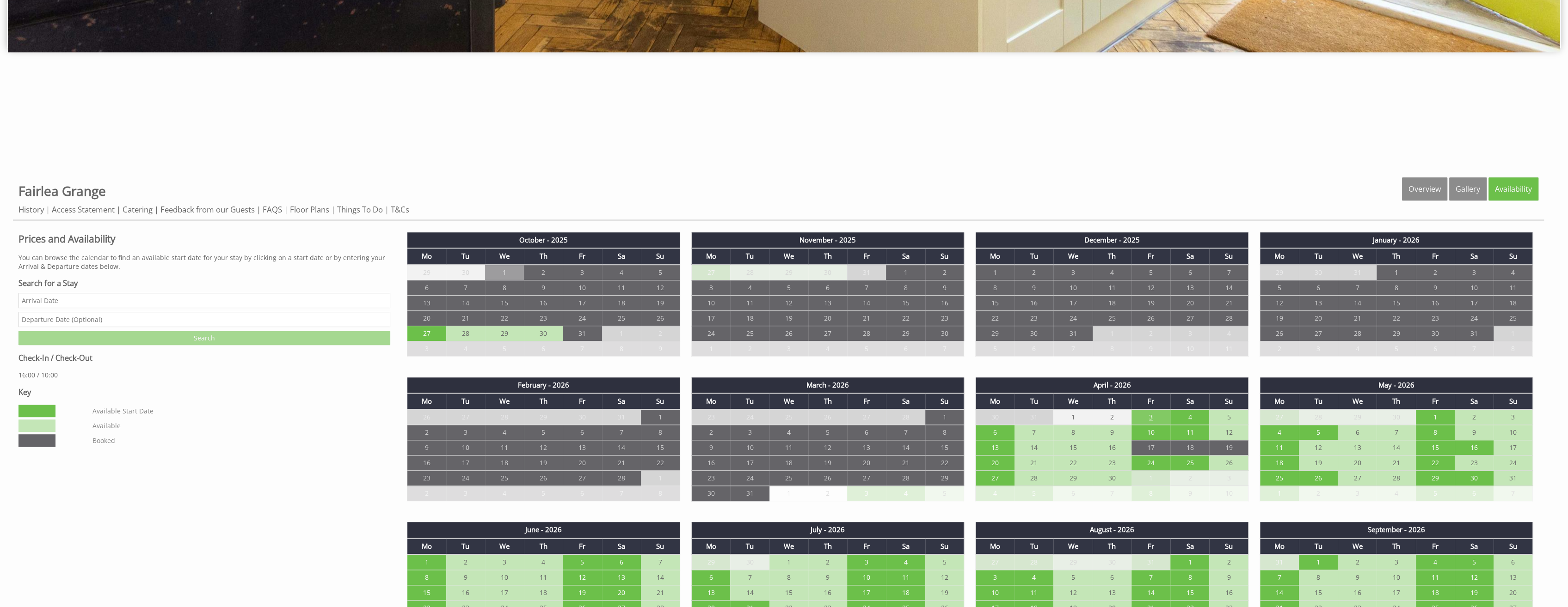
click at [1147, 414] on td "3" at bounding box center [1151, 418] width 39 height 16
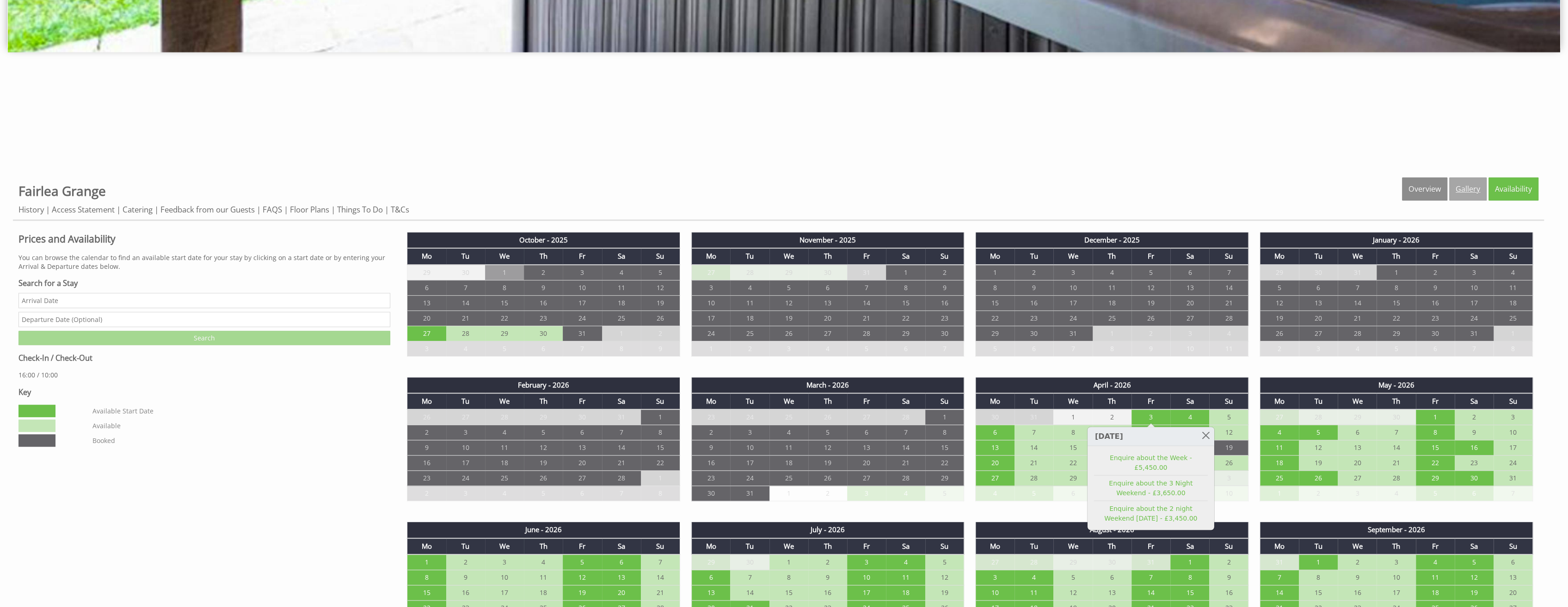
click at [1471, 187] on link "Gallery" at bounding box center [1468, 189] width 38 height 23
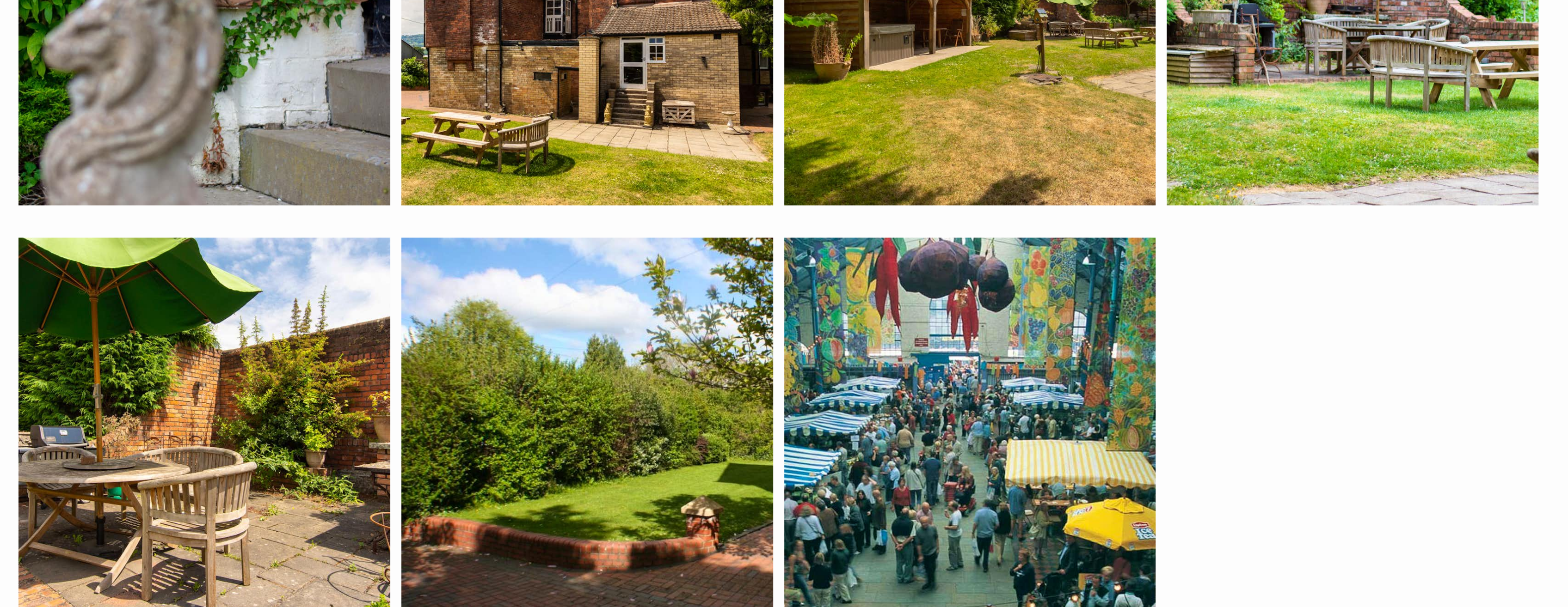
scroll to position [7072, 0]
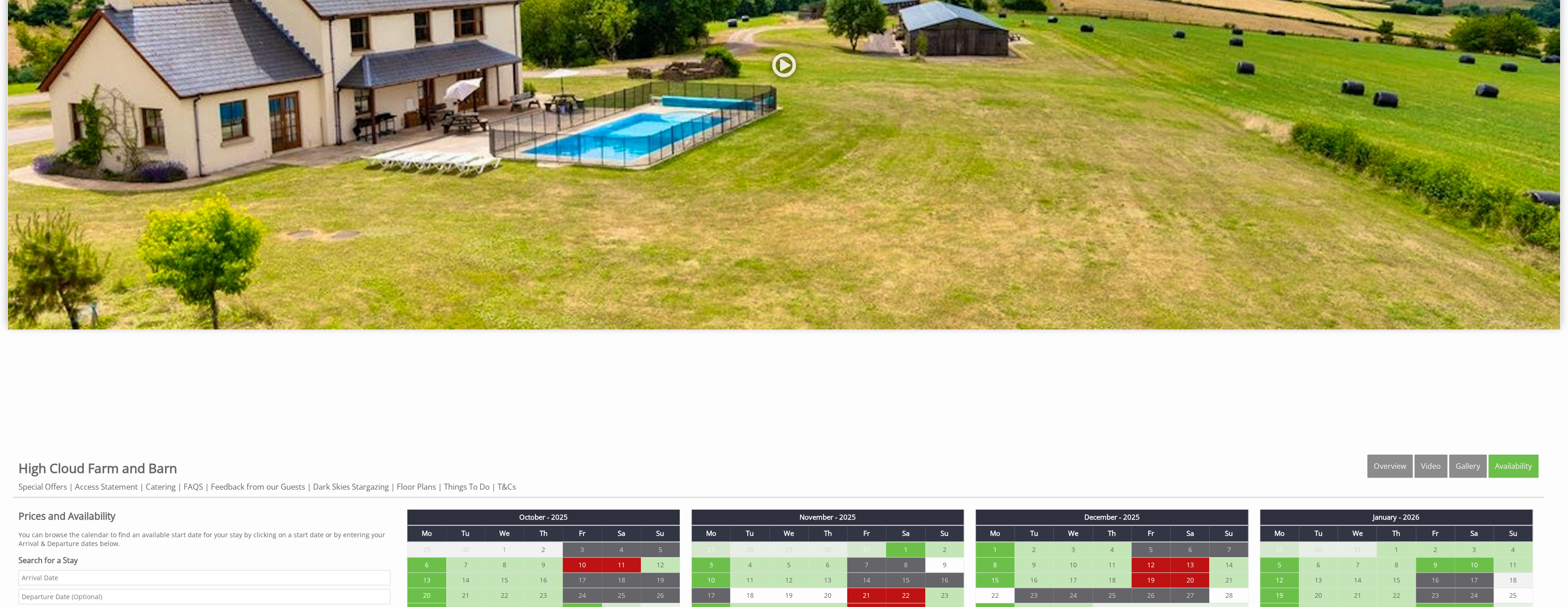
scroll to position [554, 0]
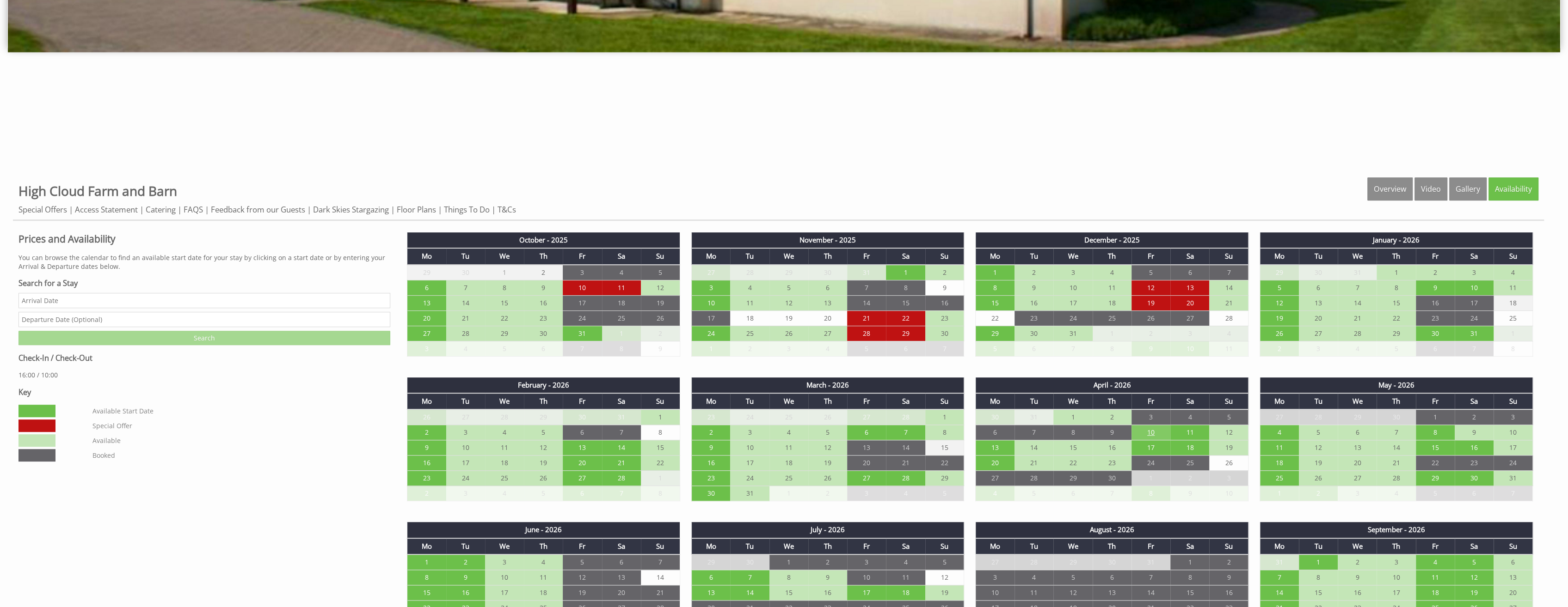
click at [1150, 428] on td "10" at bounding box center [1151, 433] width 39 height 15
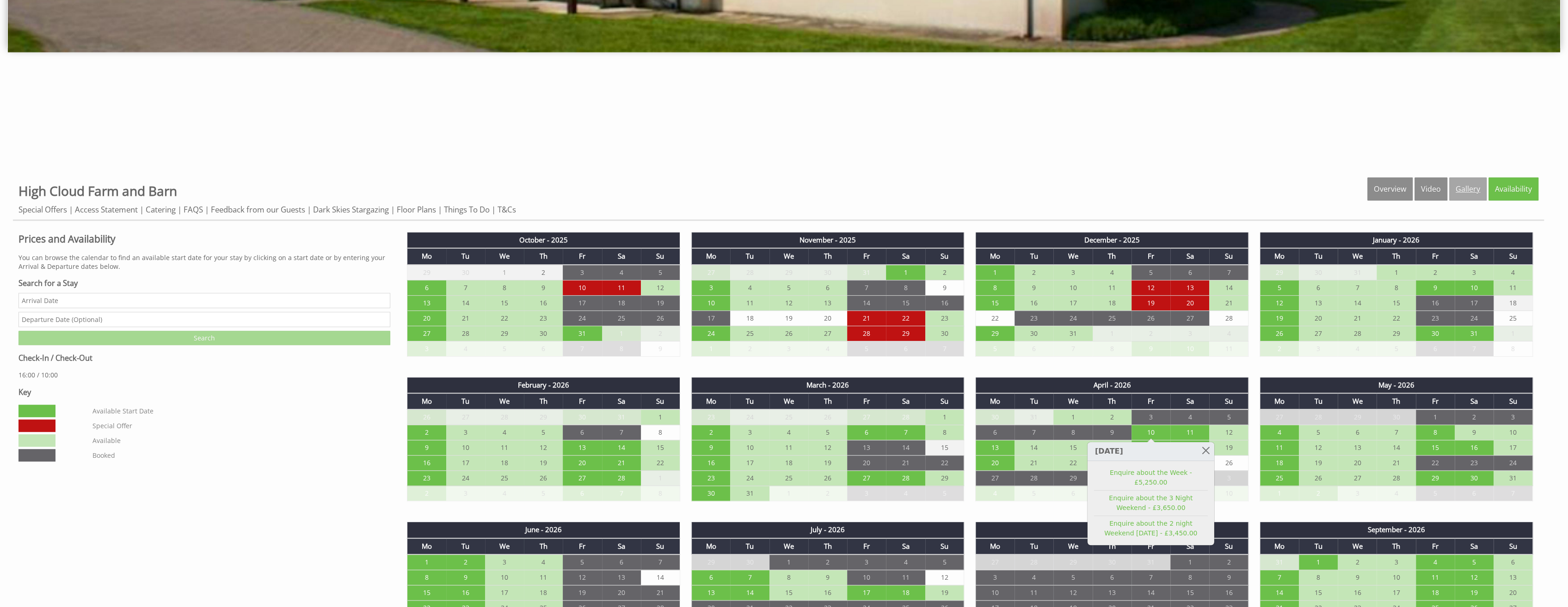
click at [1463, 183] on link "Gallery" at bounding box center [1468, 189] width 38 height 23
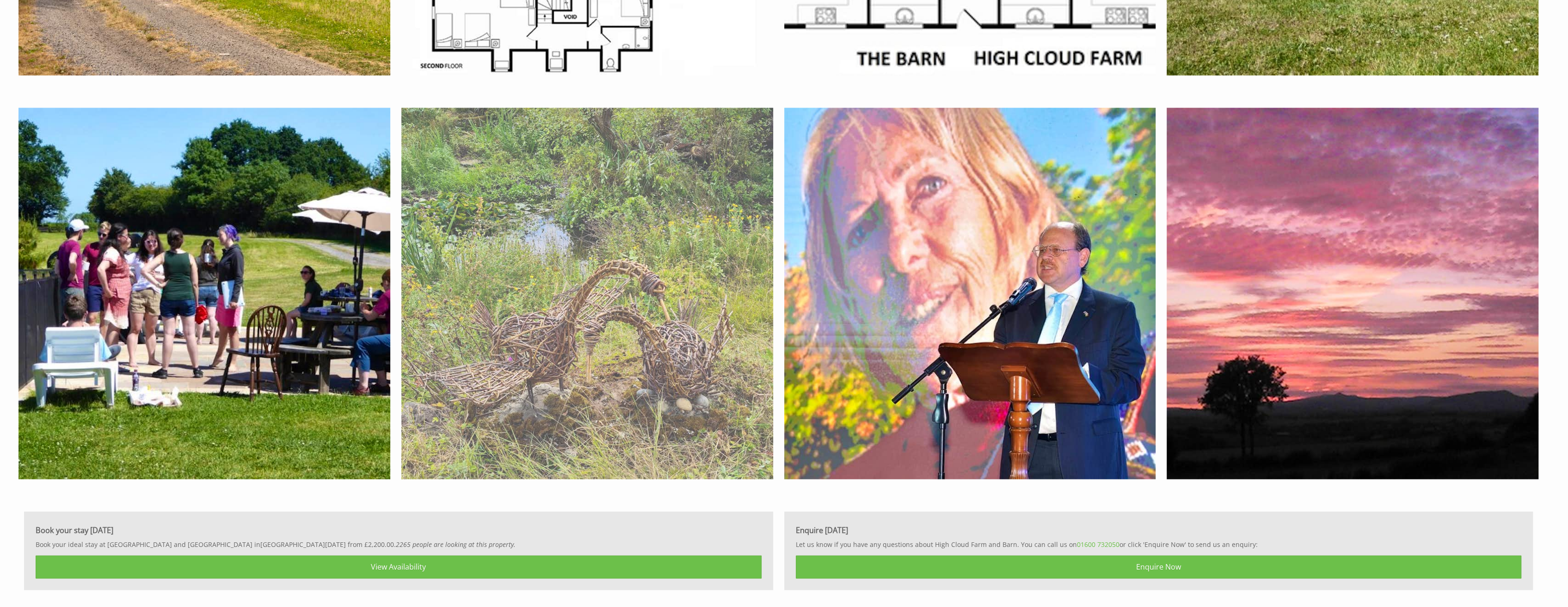
scroll to position [6542, 0]
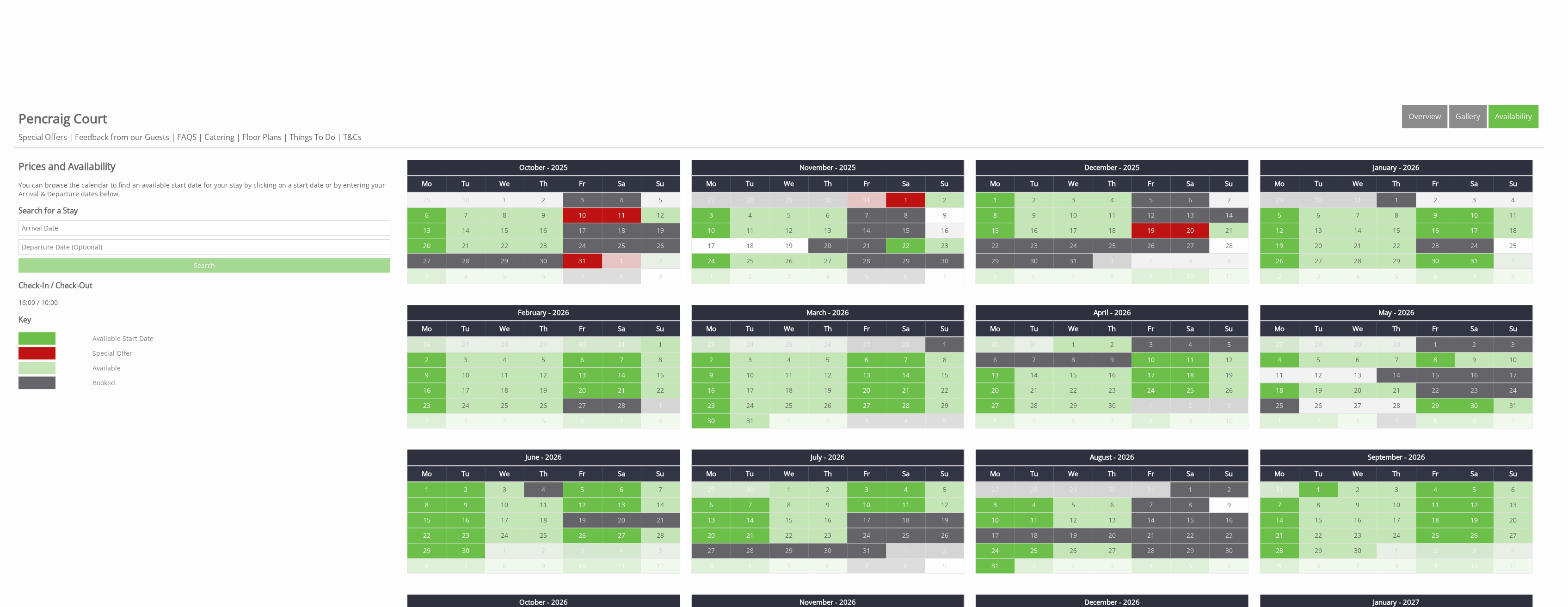
scroll to position [647, 0]
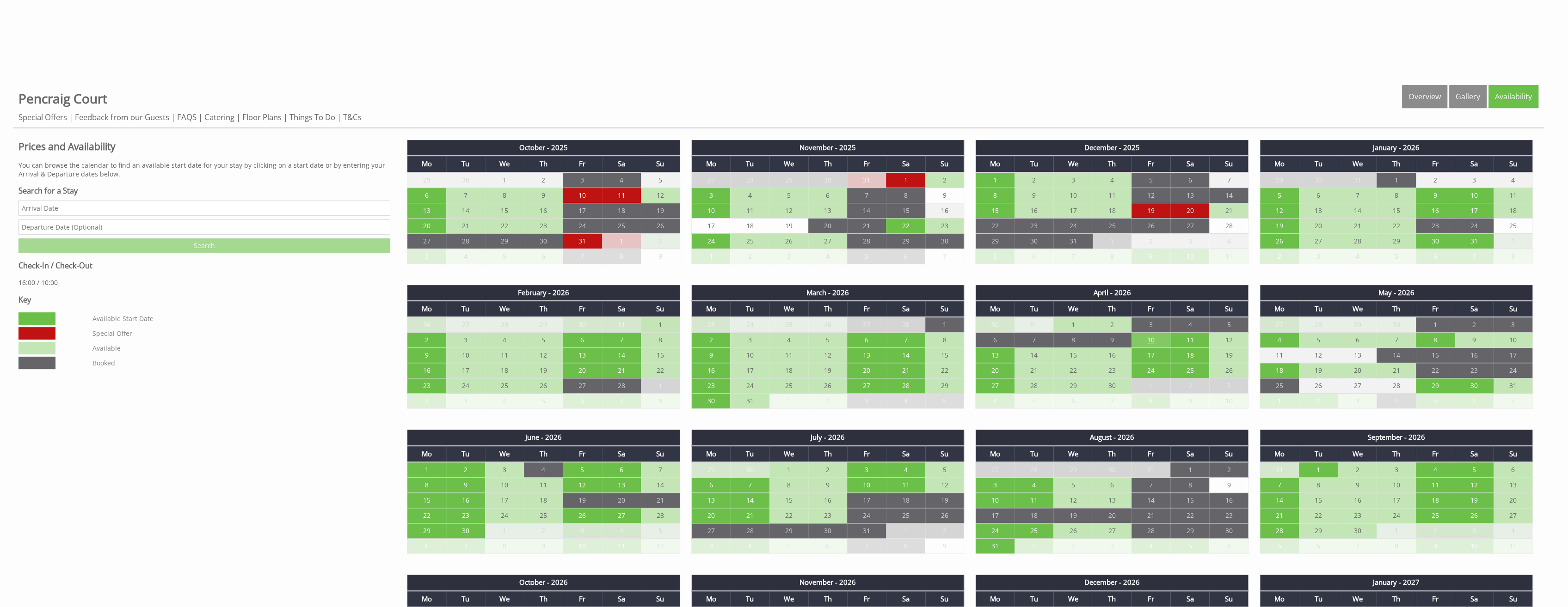
click at [1150, 337] on td "10" at bounding box center [1151, 340] width 39 height 15
click at [1135, 382] on link "Enquire about the Week - £6,450.00" at bounding box center [1151, 385] width 114 height 20
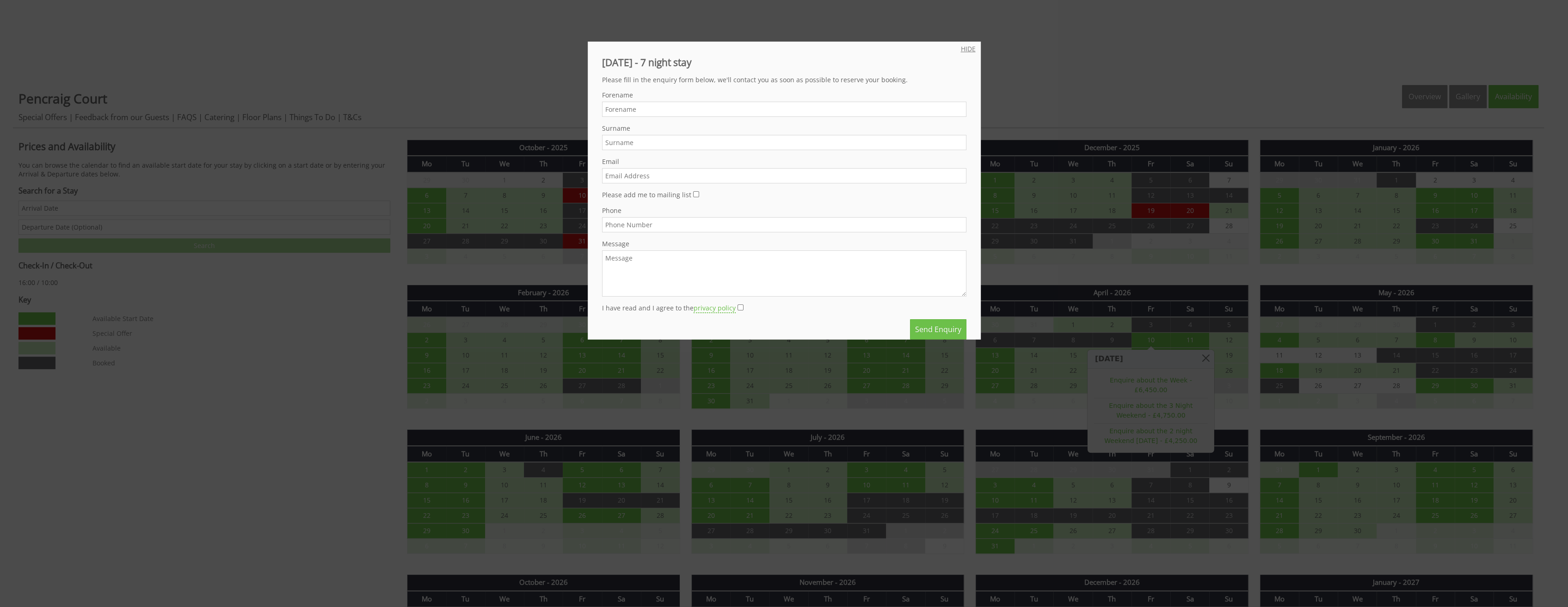
click at [961, 45] on link "HIDE" at bounding box center [968, 48] width 14 height 9
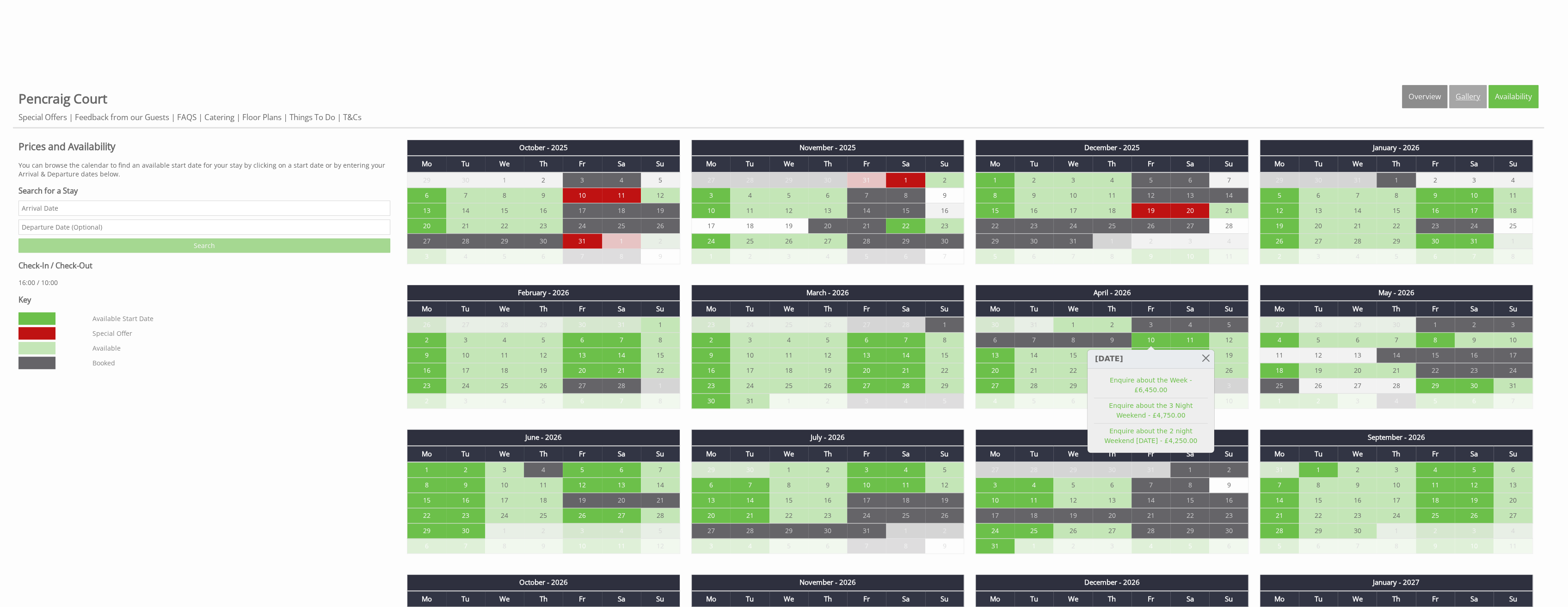
click at [1471, 93] on link "Gallery" at bounding box center [1468, 96] width 38 height 23
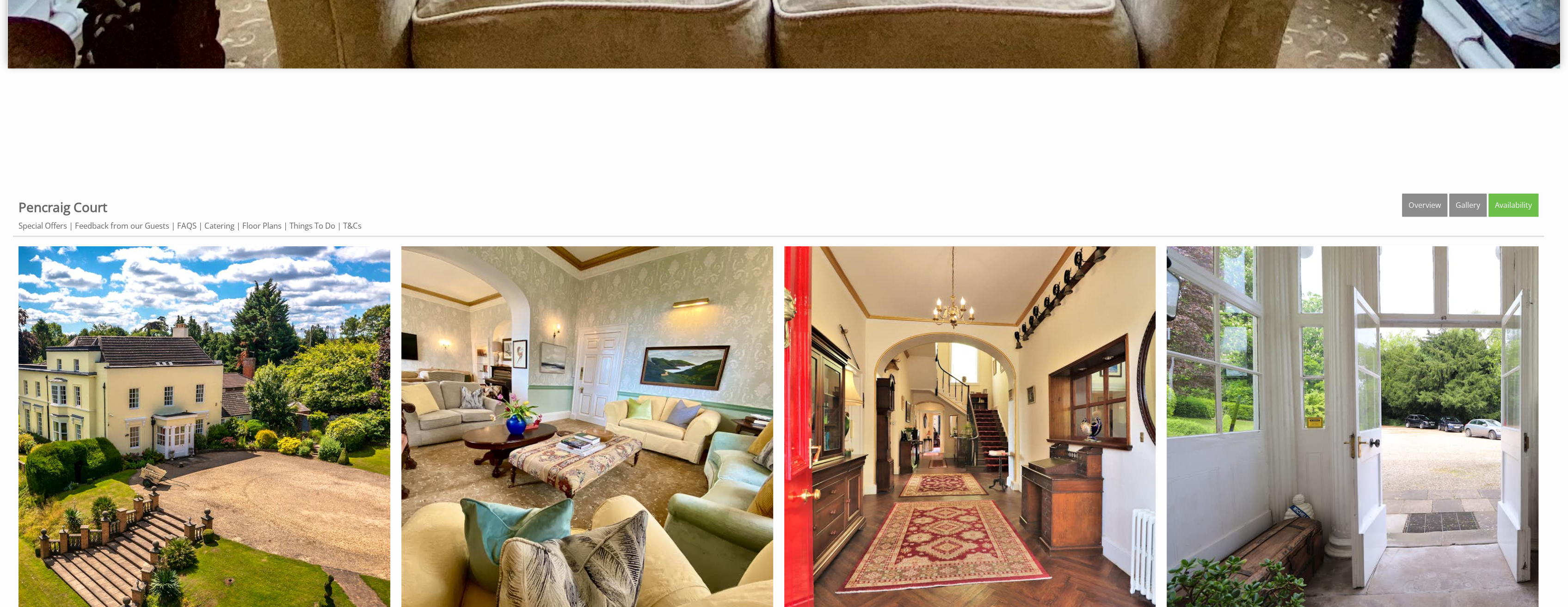
scroll to position [441, 0]
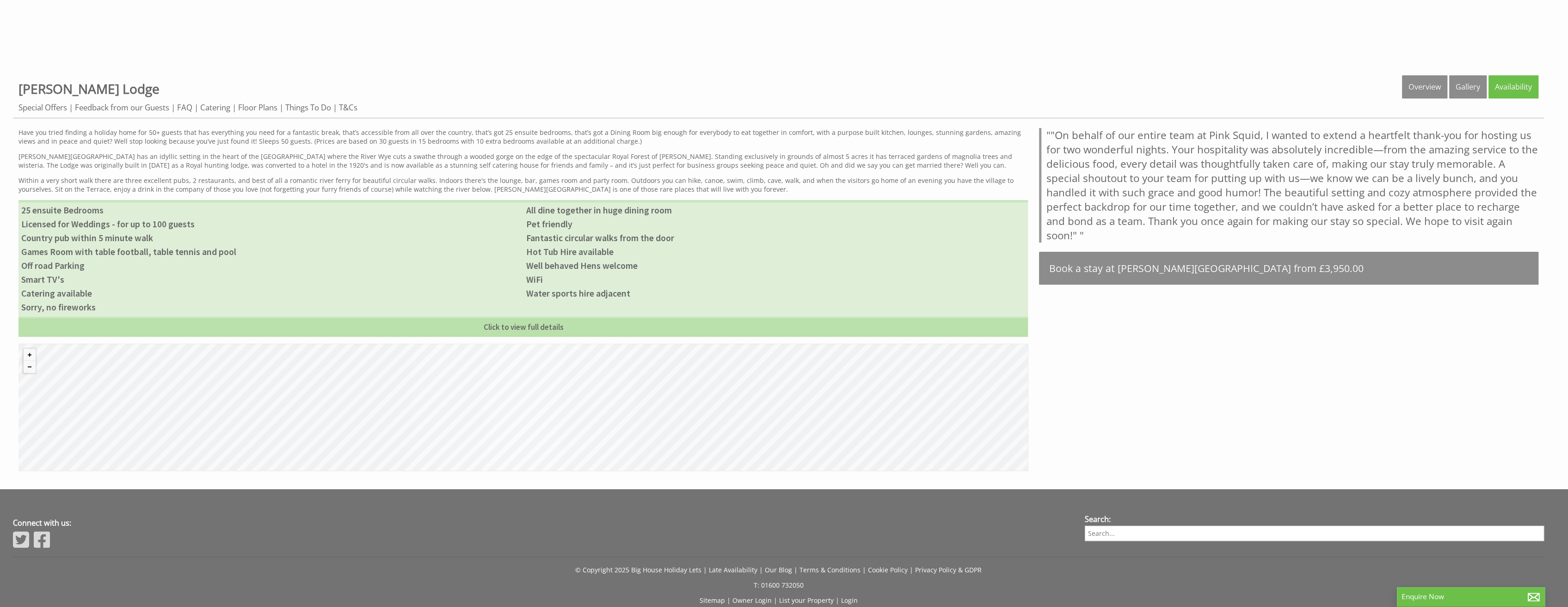
scroll to position [693, 0]
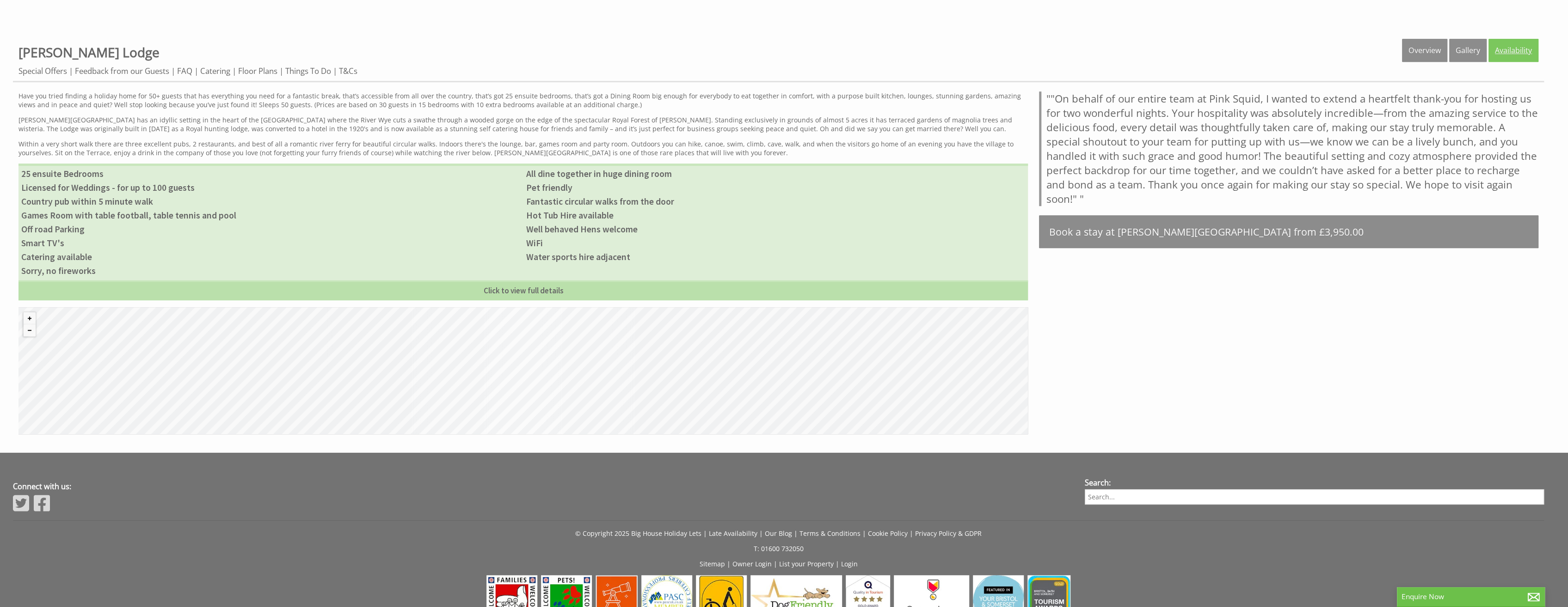
click at [1507, 45] on link "Availability" at bounding box center [1513, 50] width 50 height 23
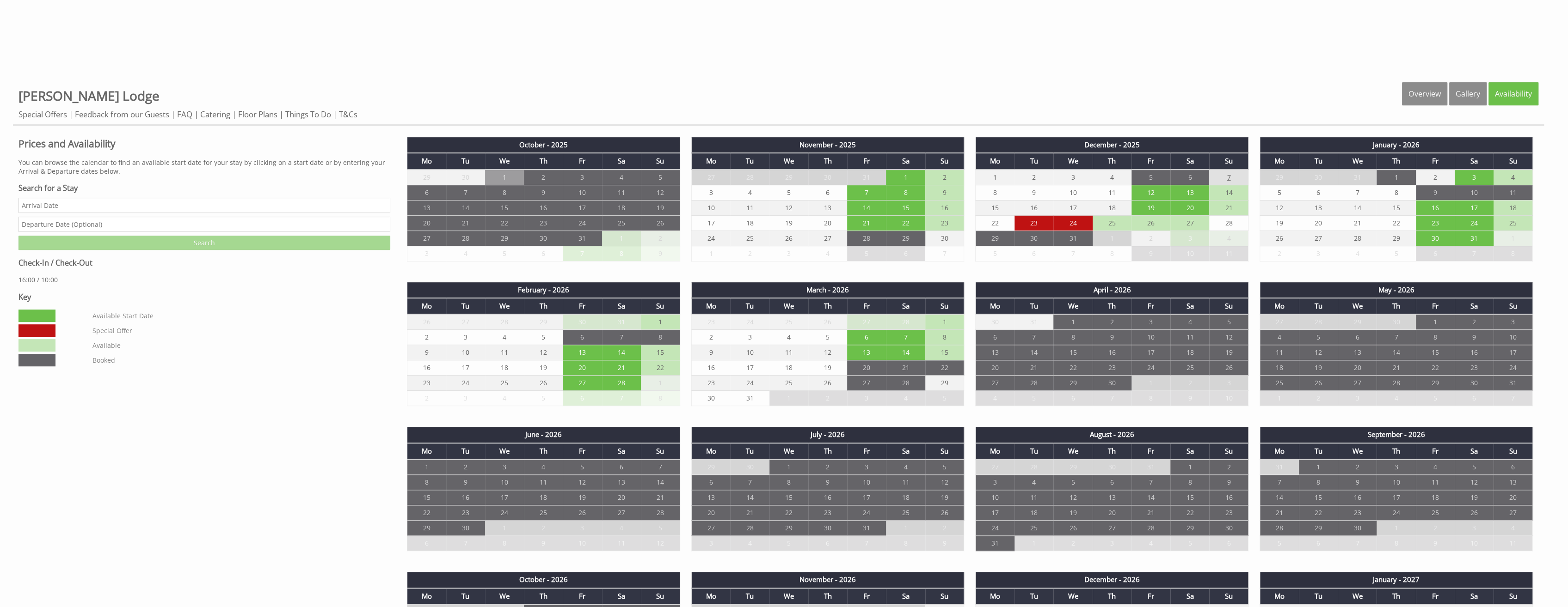
scroll to position [878, 0]
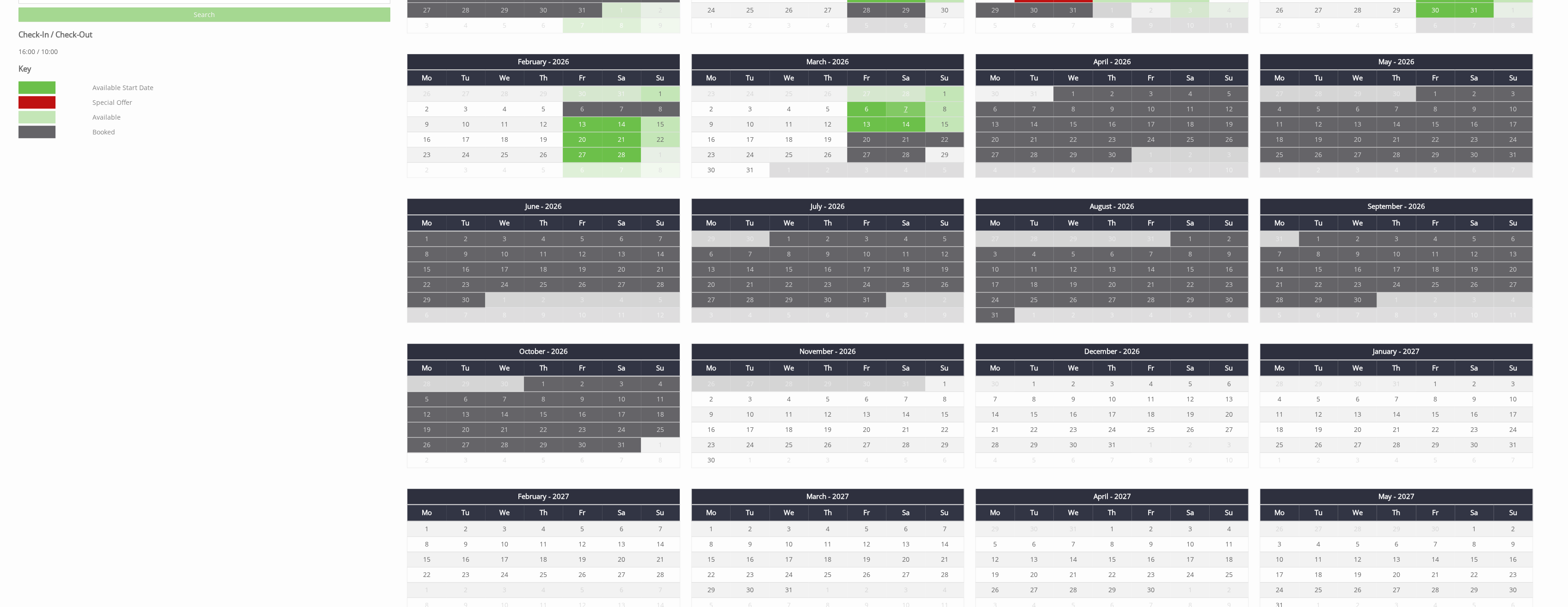
click at [901, 103] on td "7" at bounding box center [905, 109] width 39 height 15
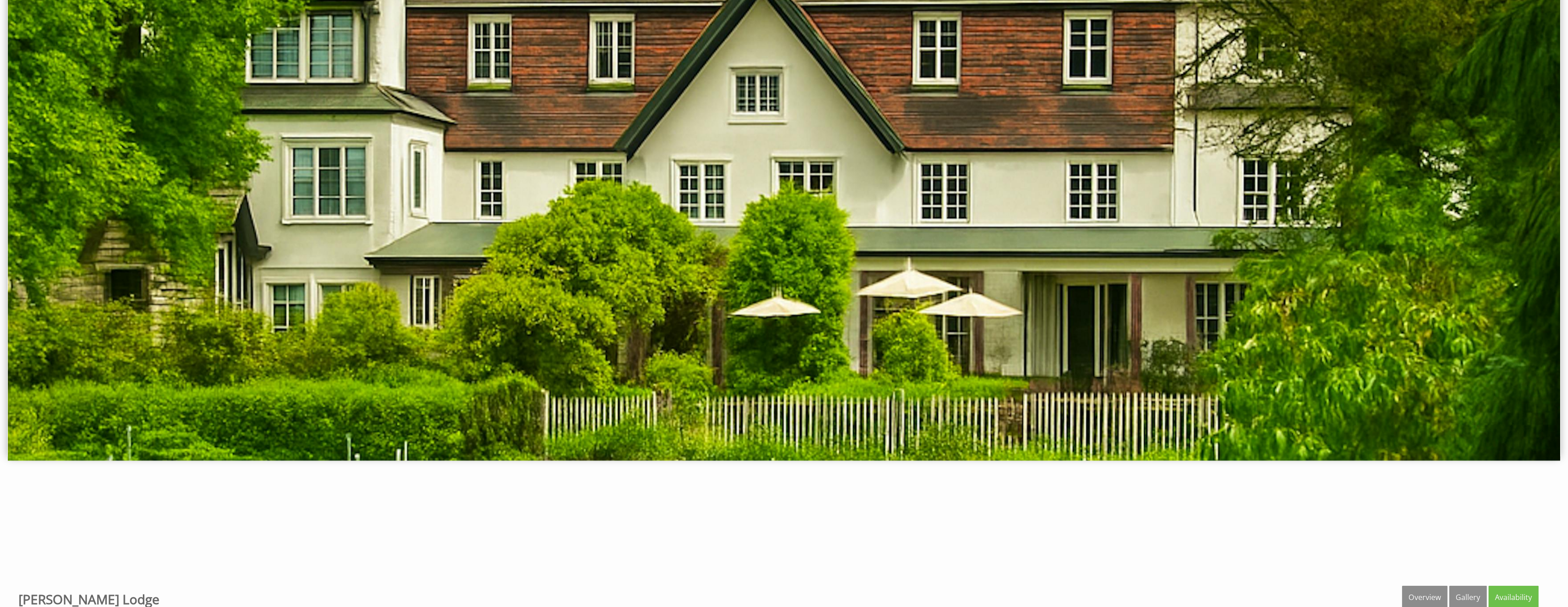
scroll to position [324, 0]
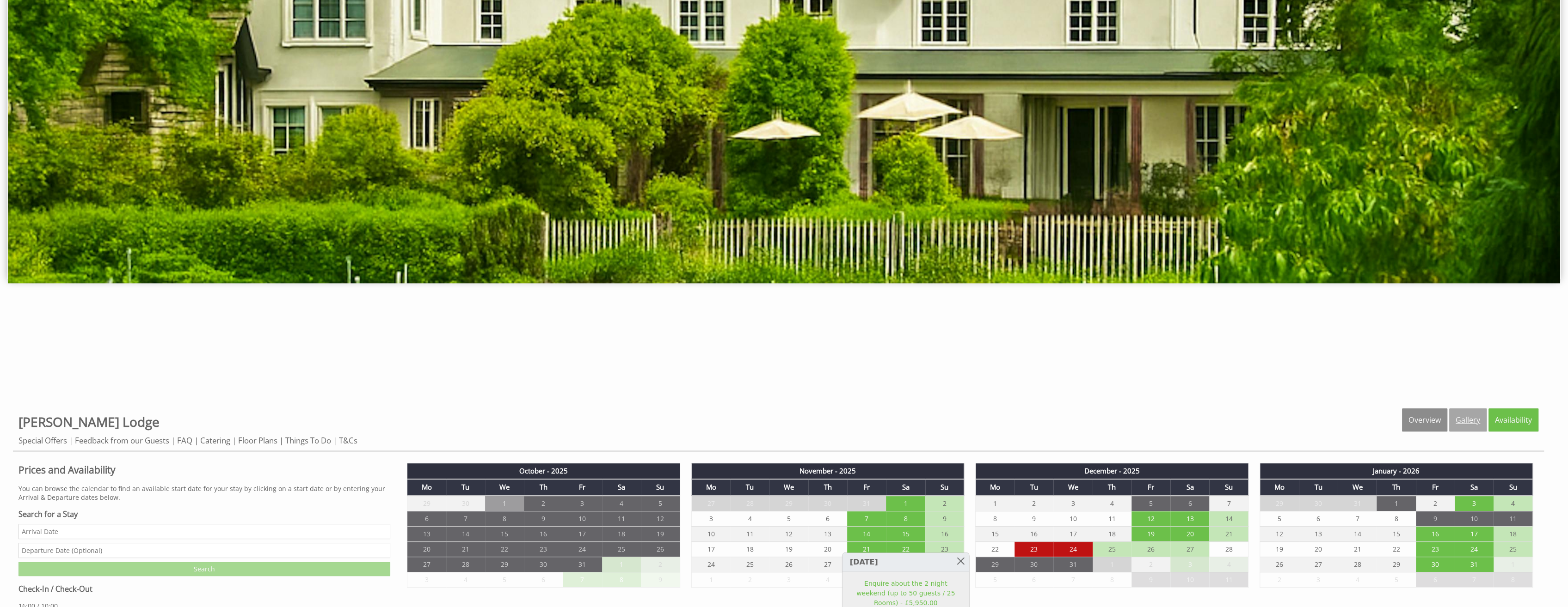
click at [1456, 413] on link "Gallery" at bounding box center [1468, 420] width 38 height 23
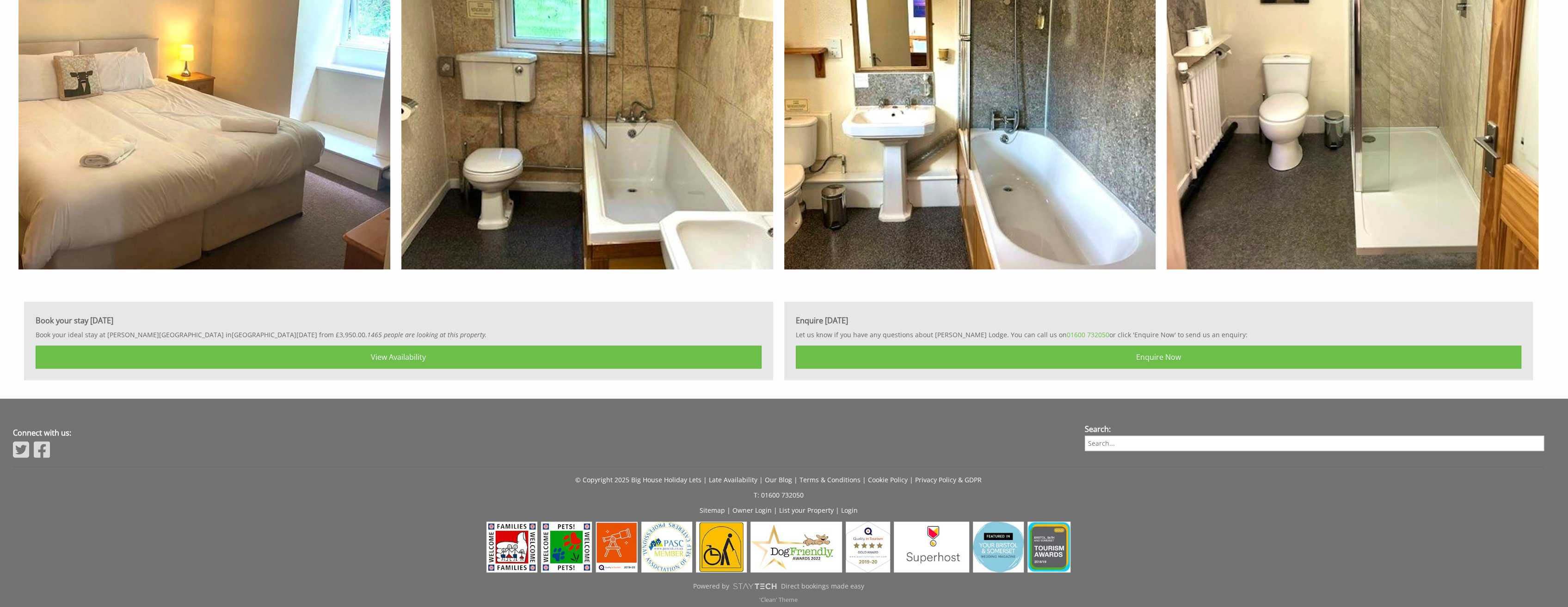
scroll to position [5735, 0]
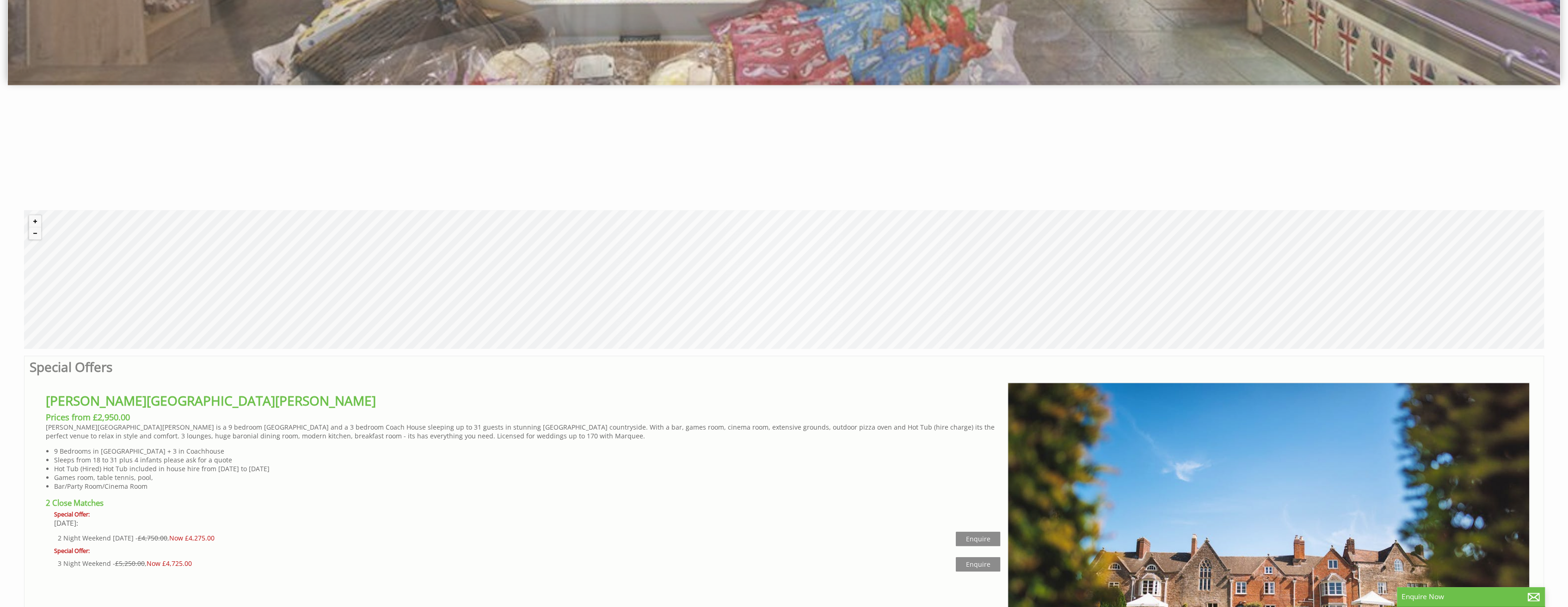
scroll to position [416, 0]
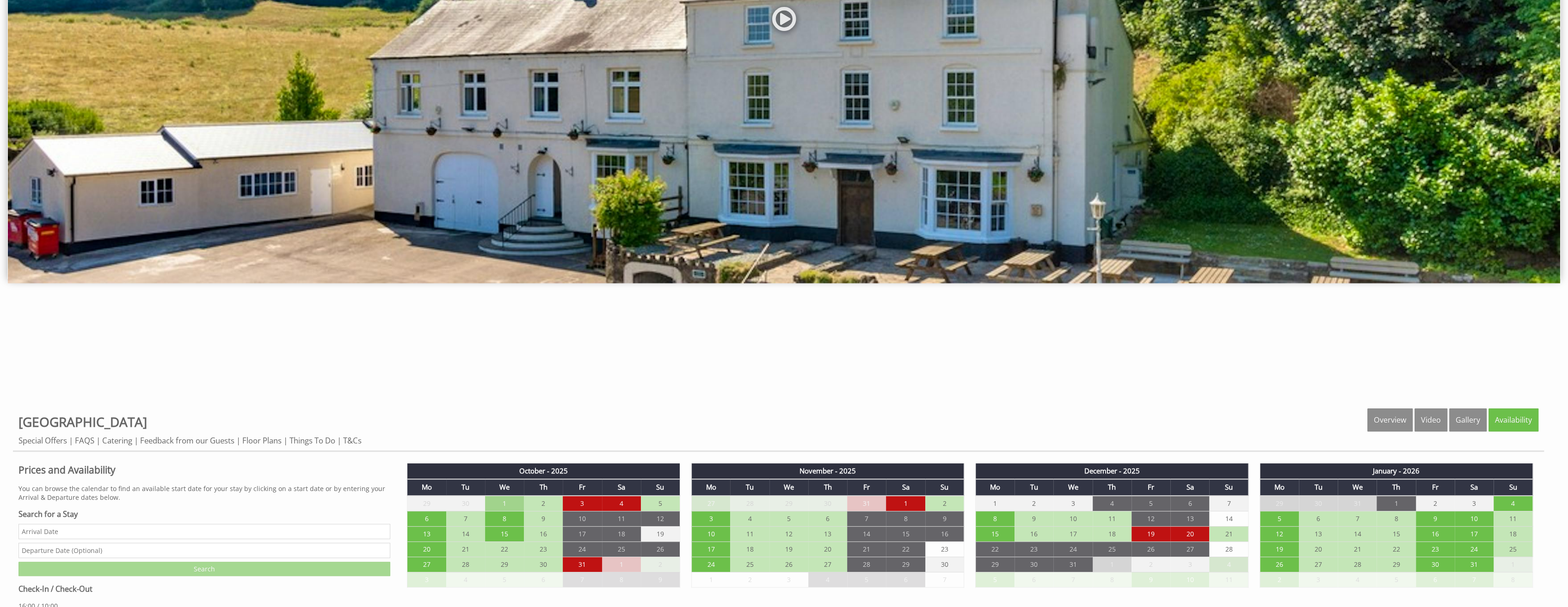
scroll to position [554, 0]
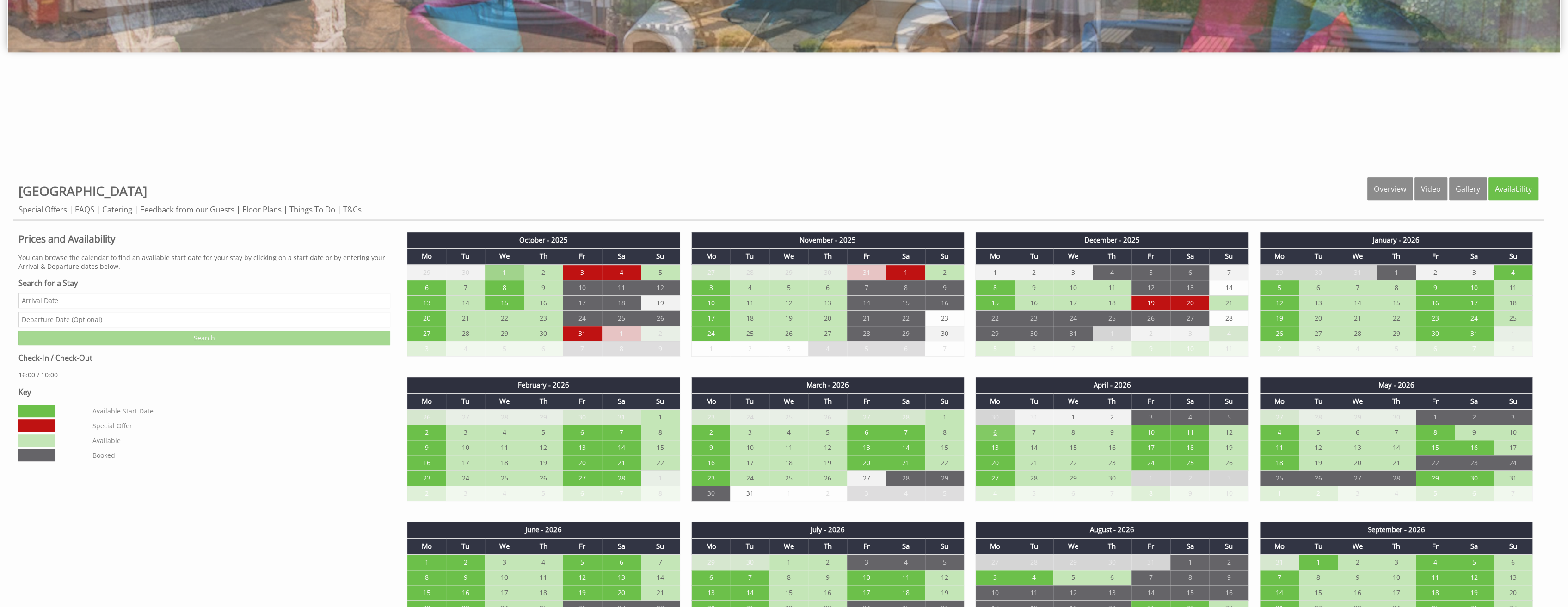
click at [997, 429] on td "6" at bounding box center [995, 433] width 39 height 15
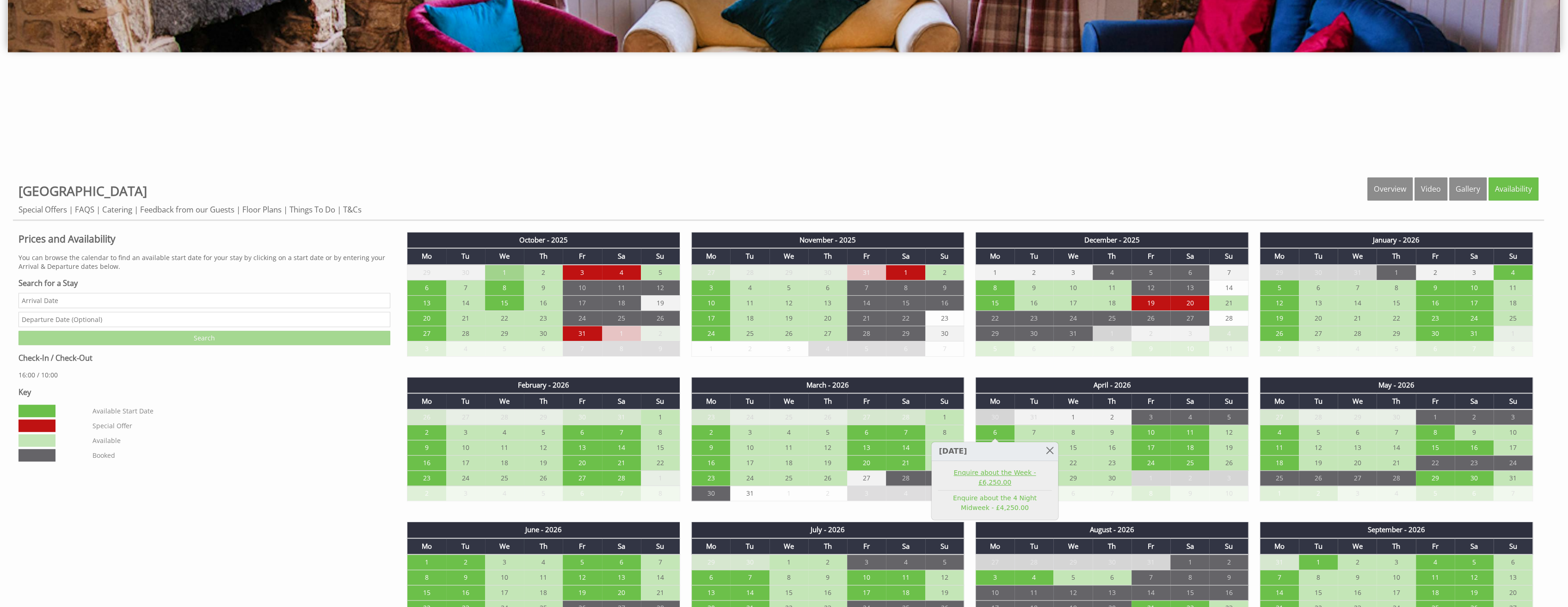
click at [994, 471] on link "Enquire about the Week - £6,250.00" at bounding box center [994, 478] width 114 height 20
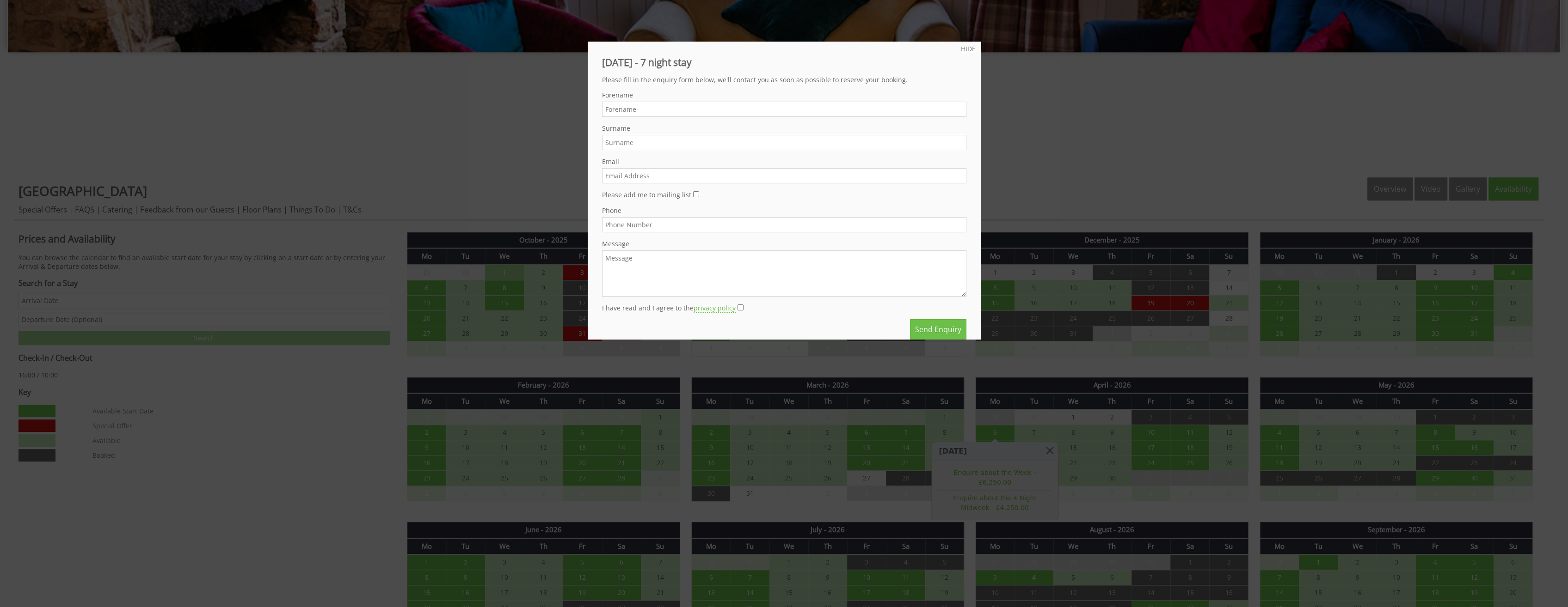
click at [967, 46] on link "HIDE" at bounding box center [968, 48] width 14 height 9
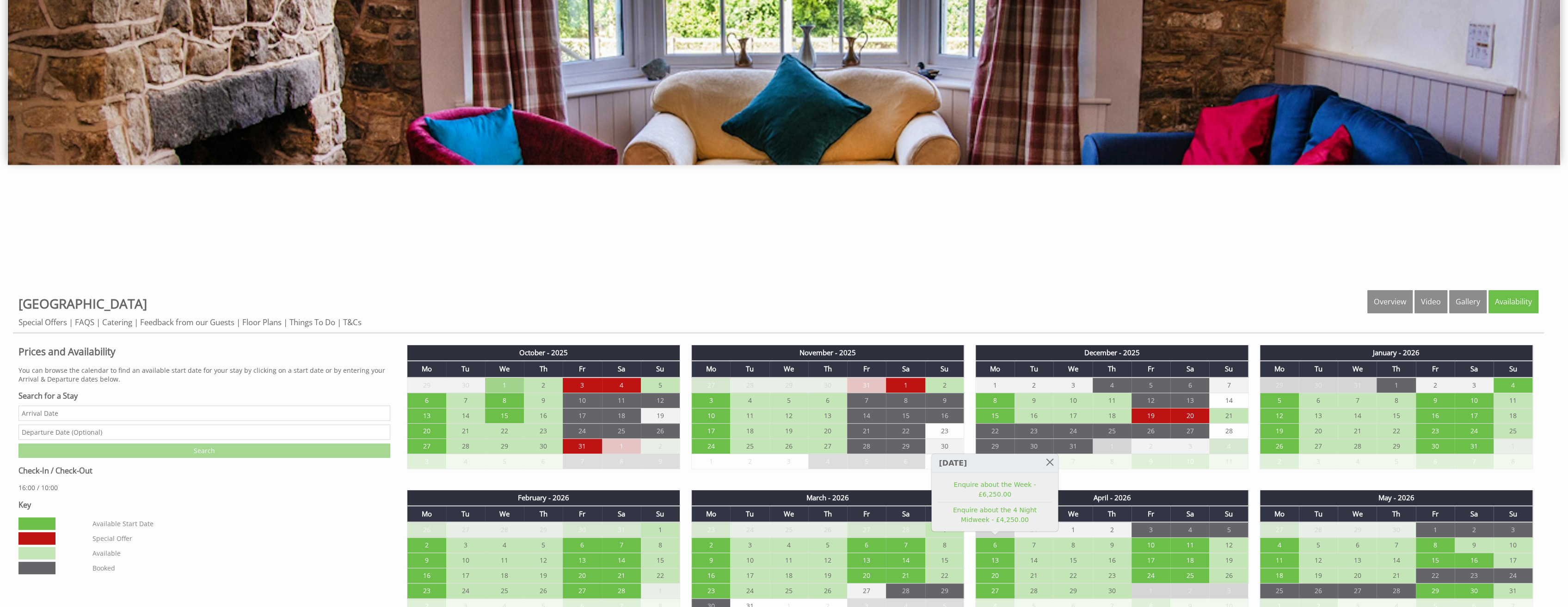
scroll to position [508, 0]
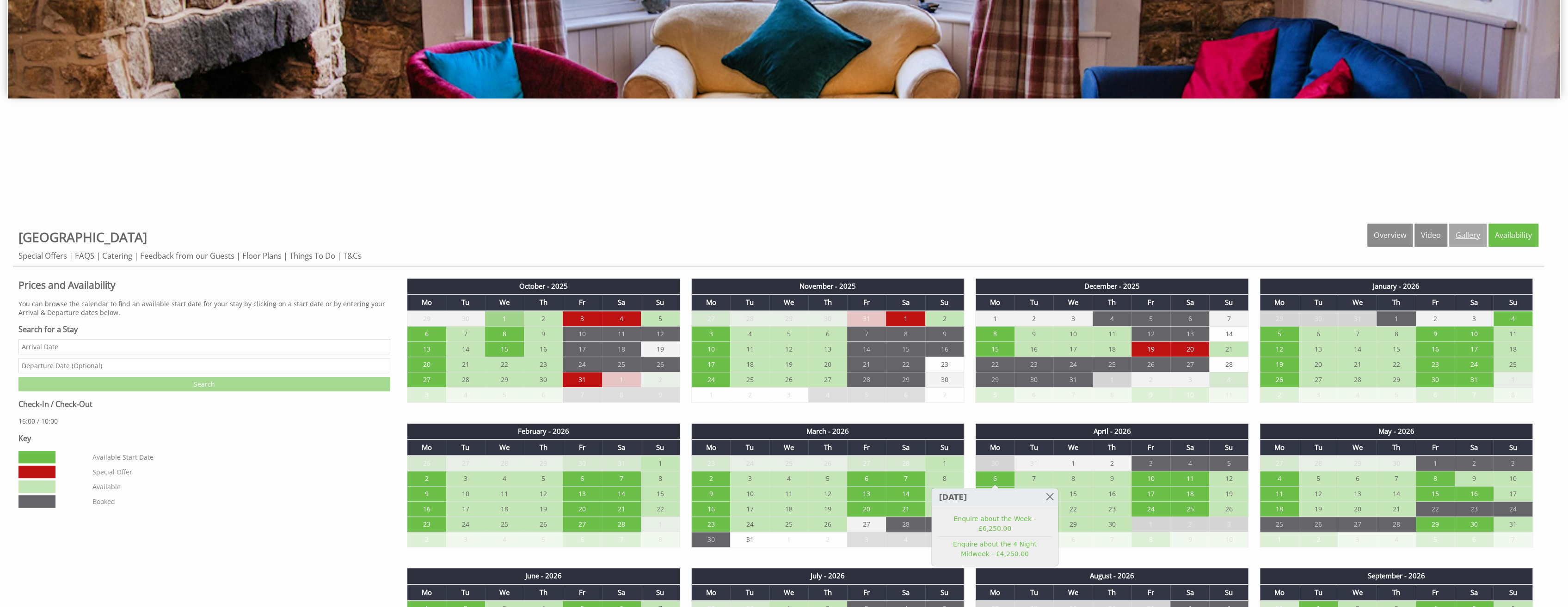
click at [1475, 234] on link "Gallery" at bounding box center [1468, 235] width 38 height 23
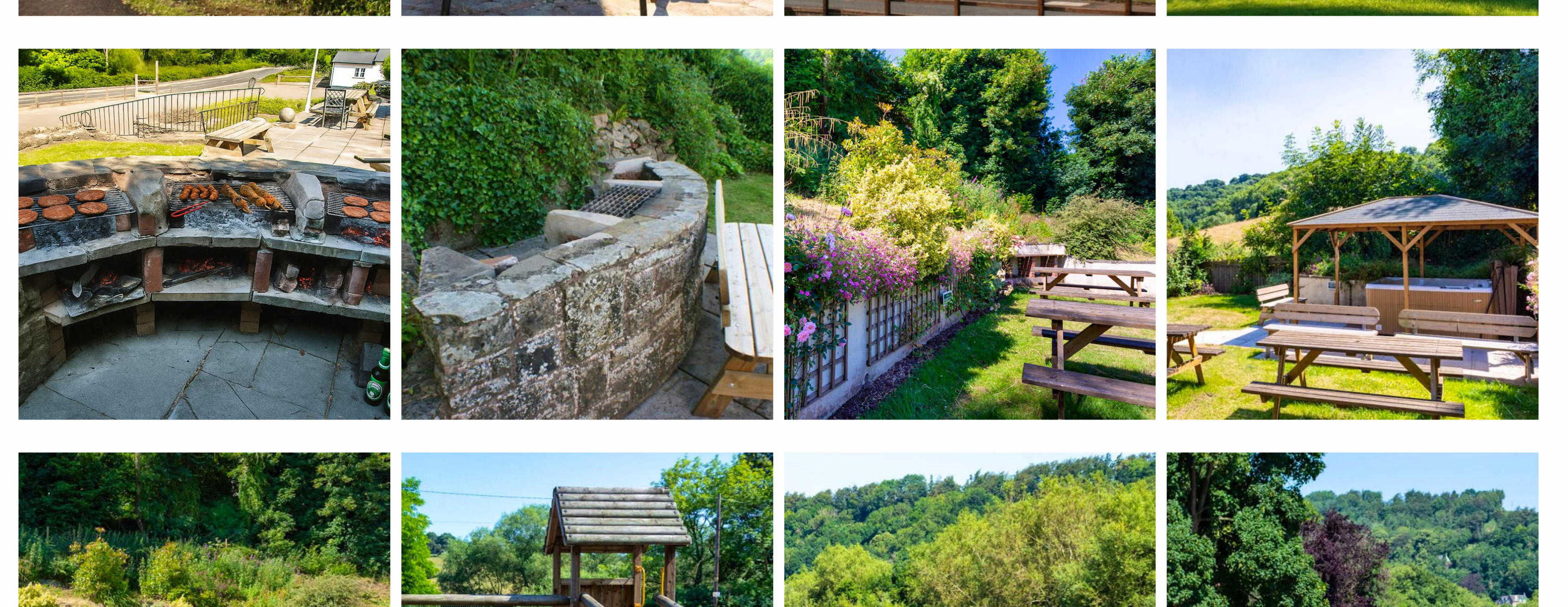
scroll to position [2357, 0]
